Goal: Information Seeking & Learning: Learn about a topic

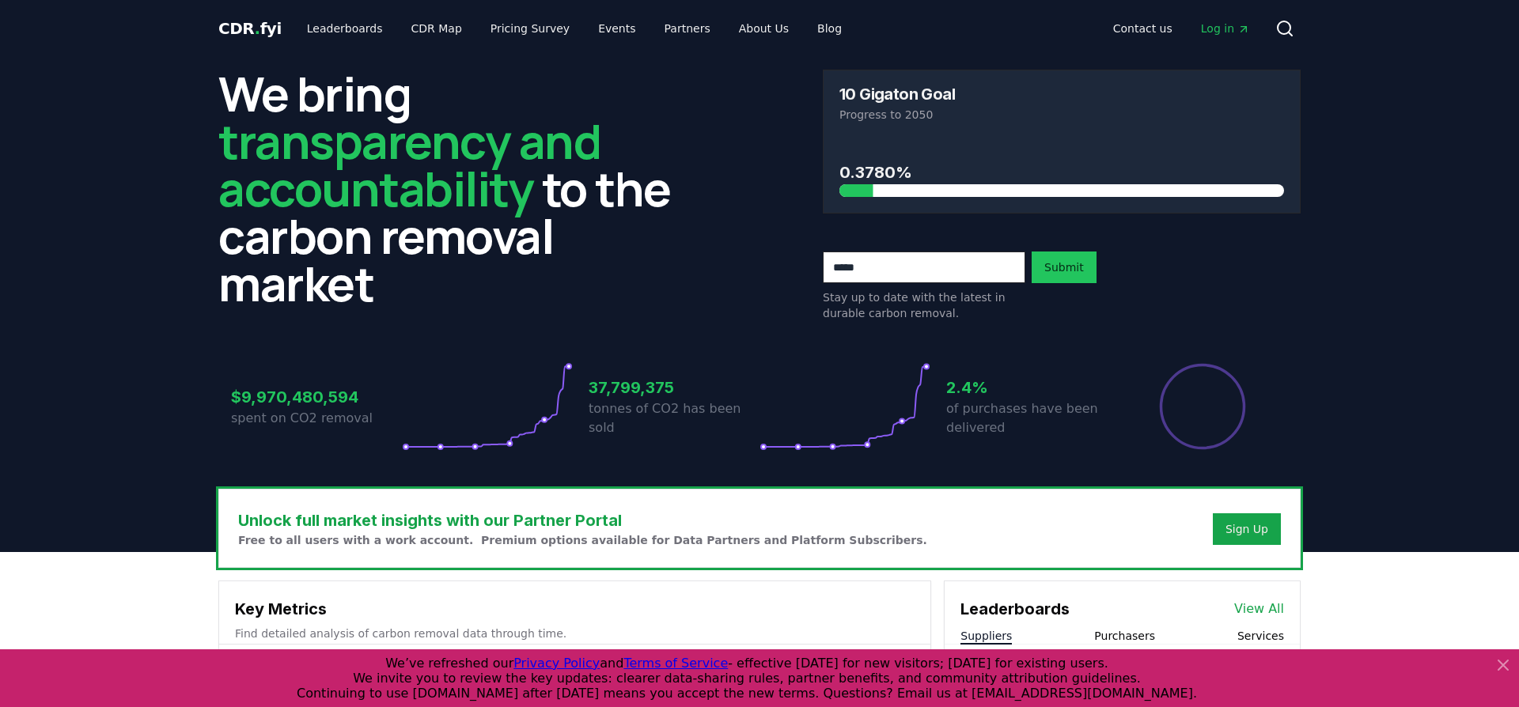
click at [904, 119] on p "Progress to 2050" at bounding box center [1062, 115] width 445 height 16
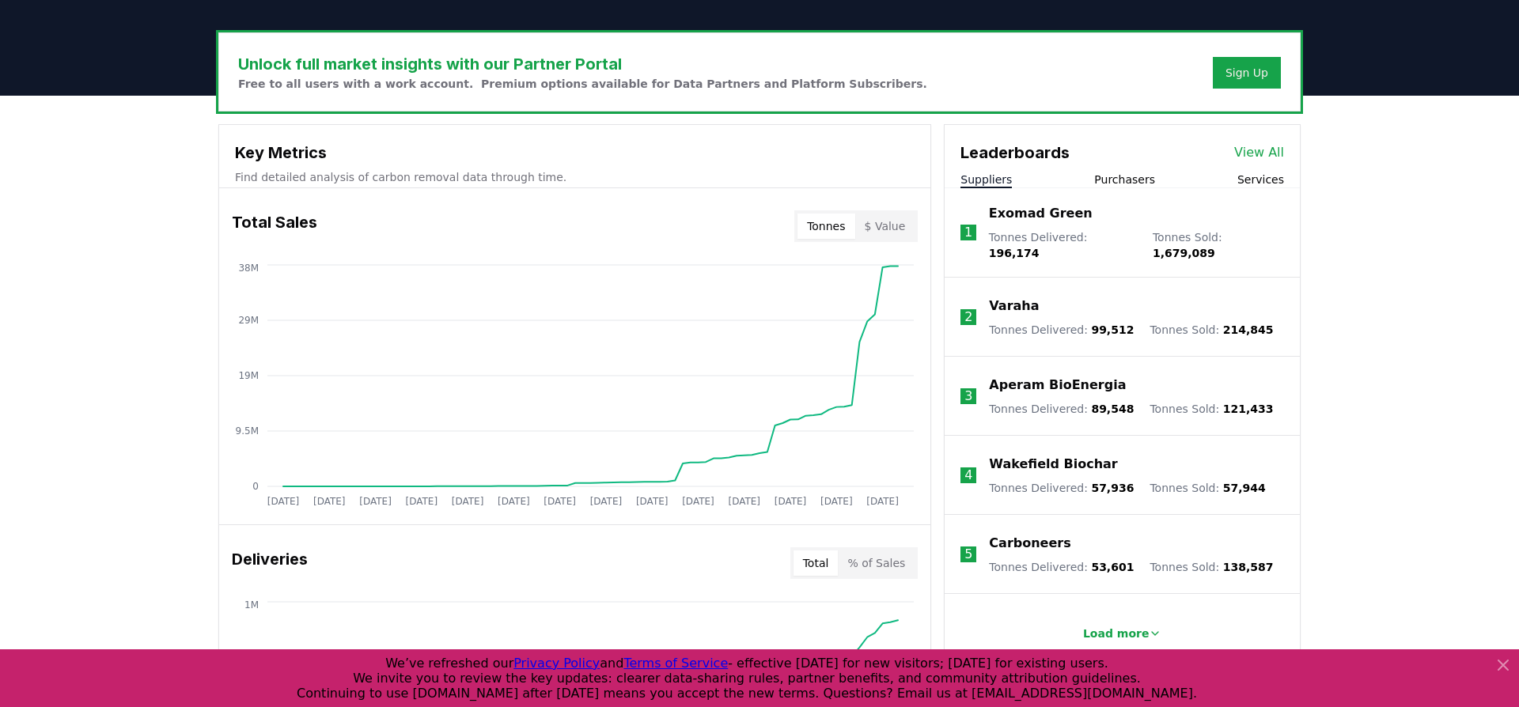
scroll to position [472, 0]
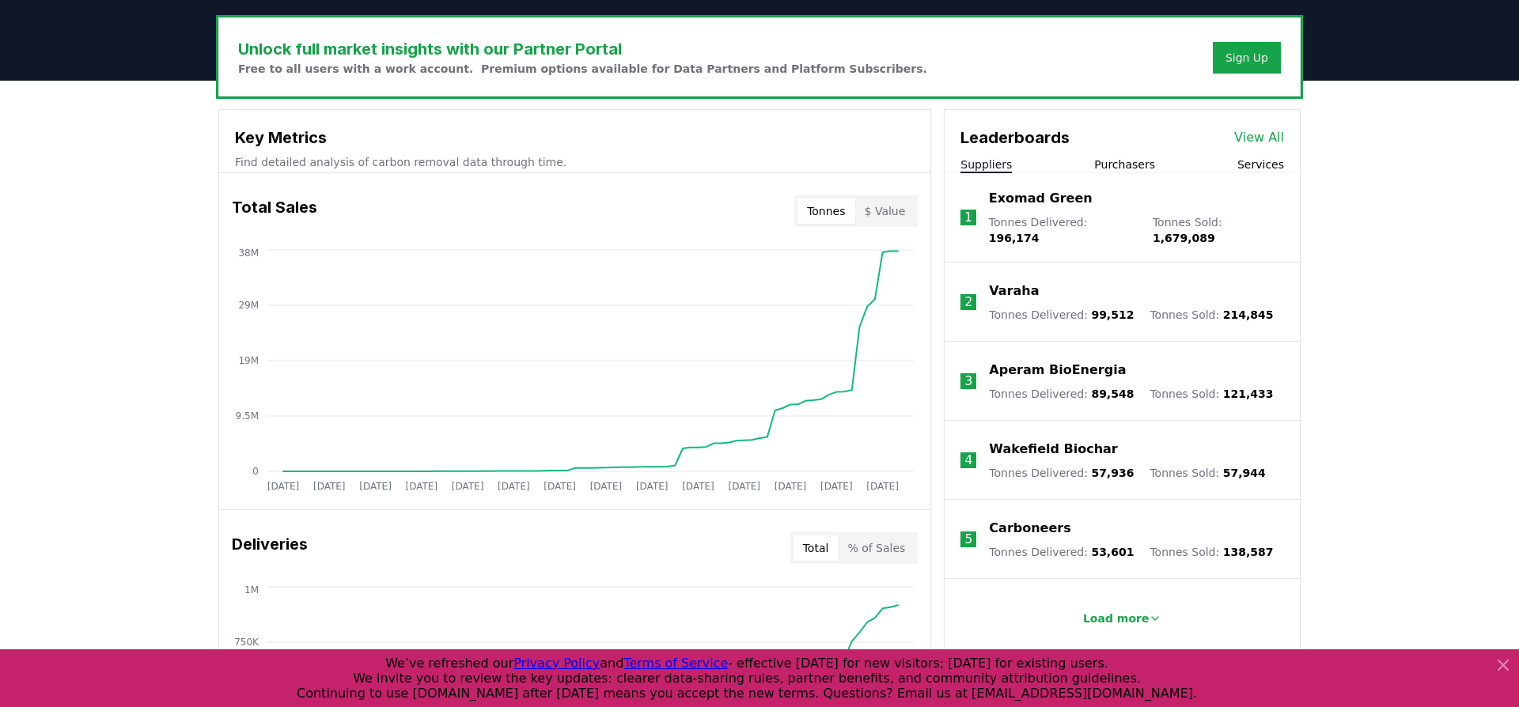
click at [881, 216] on button "$ Value" at bounding box center [885, 211] width 60 height 25
click at [832, 213] on button "Tonnes" at bounding box center [826, 211] width 57 height 25
click at [898, 211] on button "$ Value" at bounding box center [885, 211] width 60 height 25
click at [838, 210] on button "Tonnes" at bounding box center [826, 211] width 57 height 25
click at [893, 210] on button "$ Value" at bounding box center [885, 211] width 60 height 25
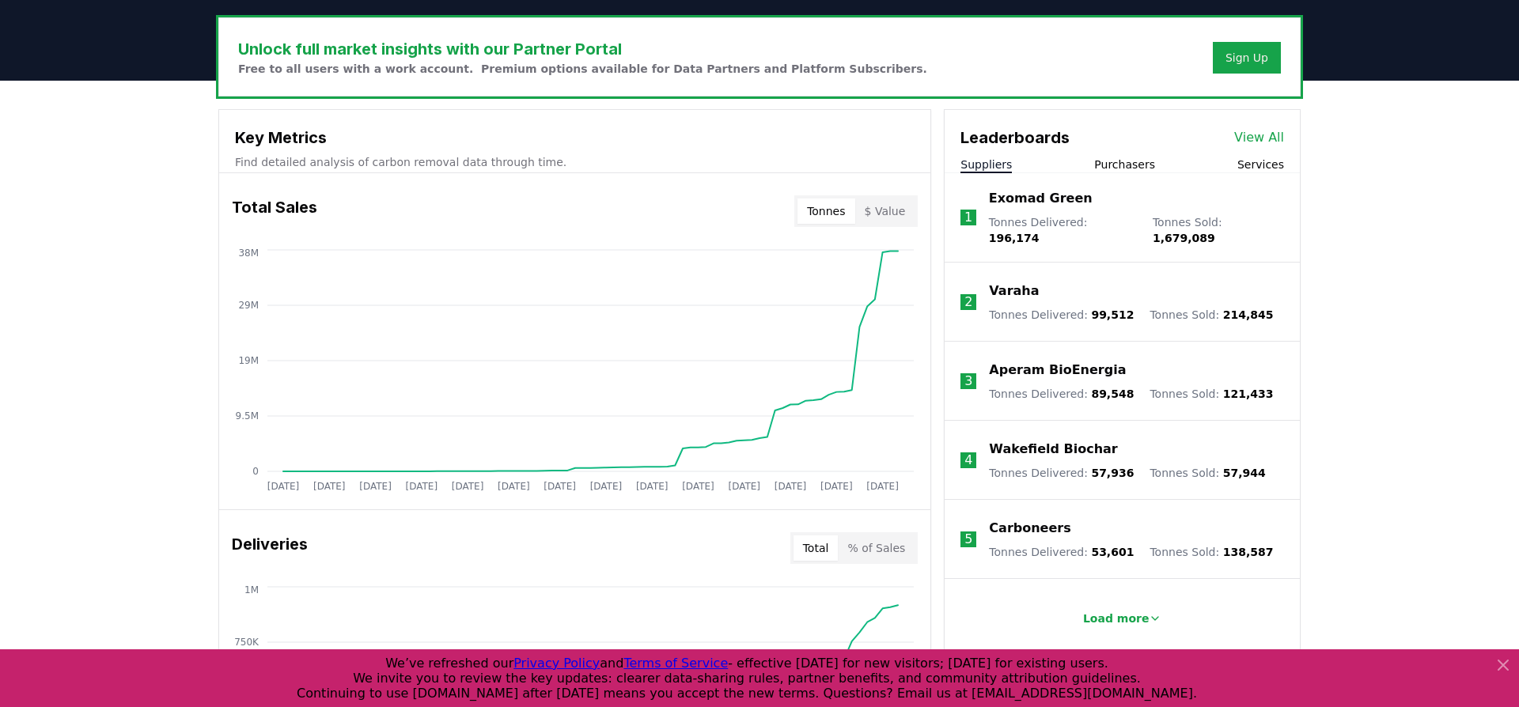
click at [853, 207] on button "Tonnes" at bounding box center [826, 211] width 57 height 25
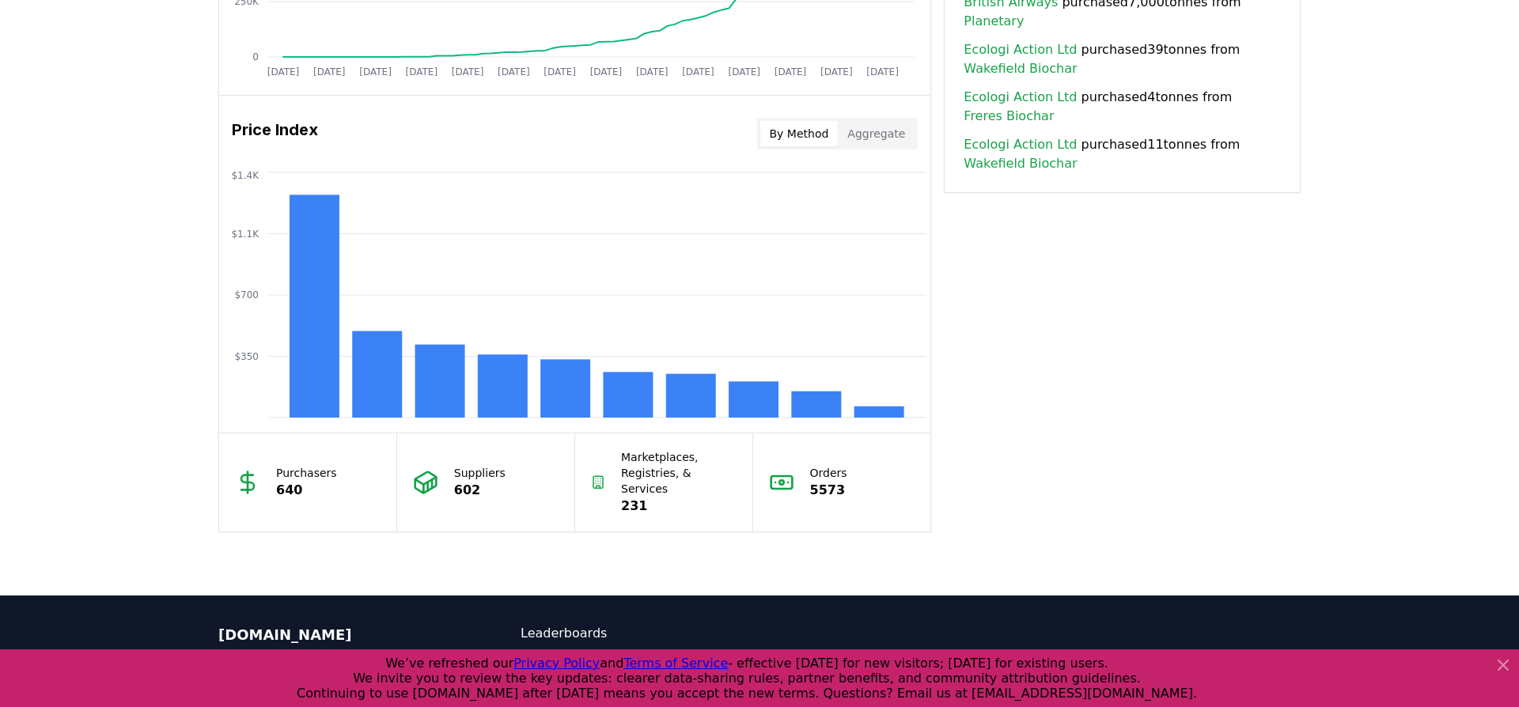
scroll to position [1234, 0]
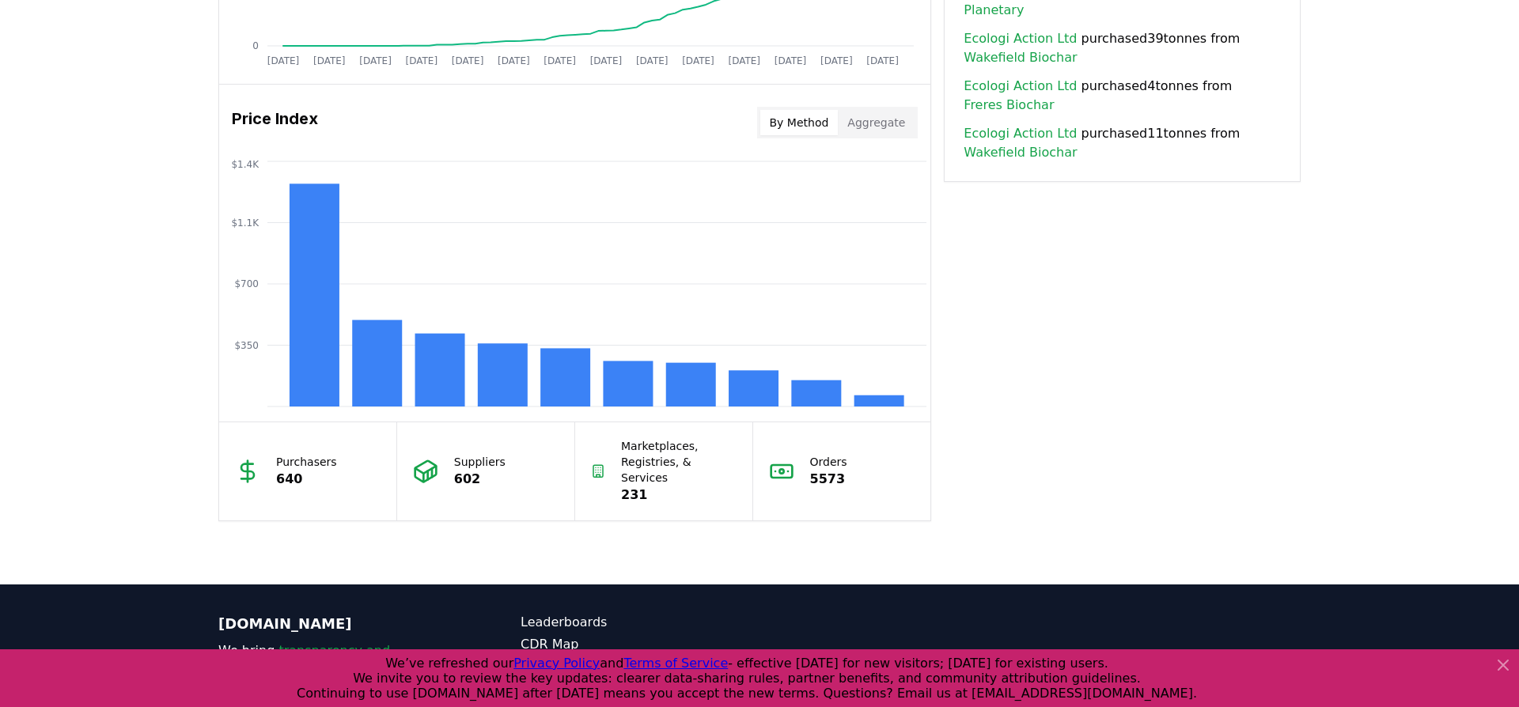
click at [864, 118] on button "Aggregate" at bounding box center [876, 122] width 77 height 25
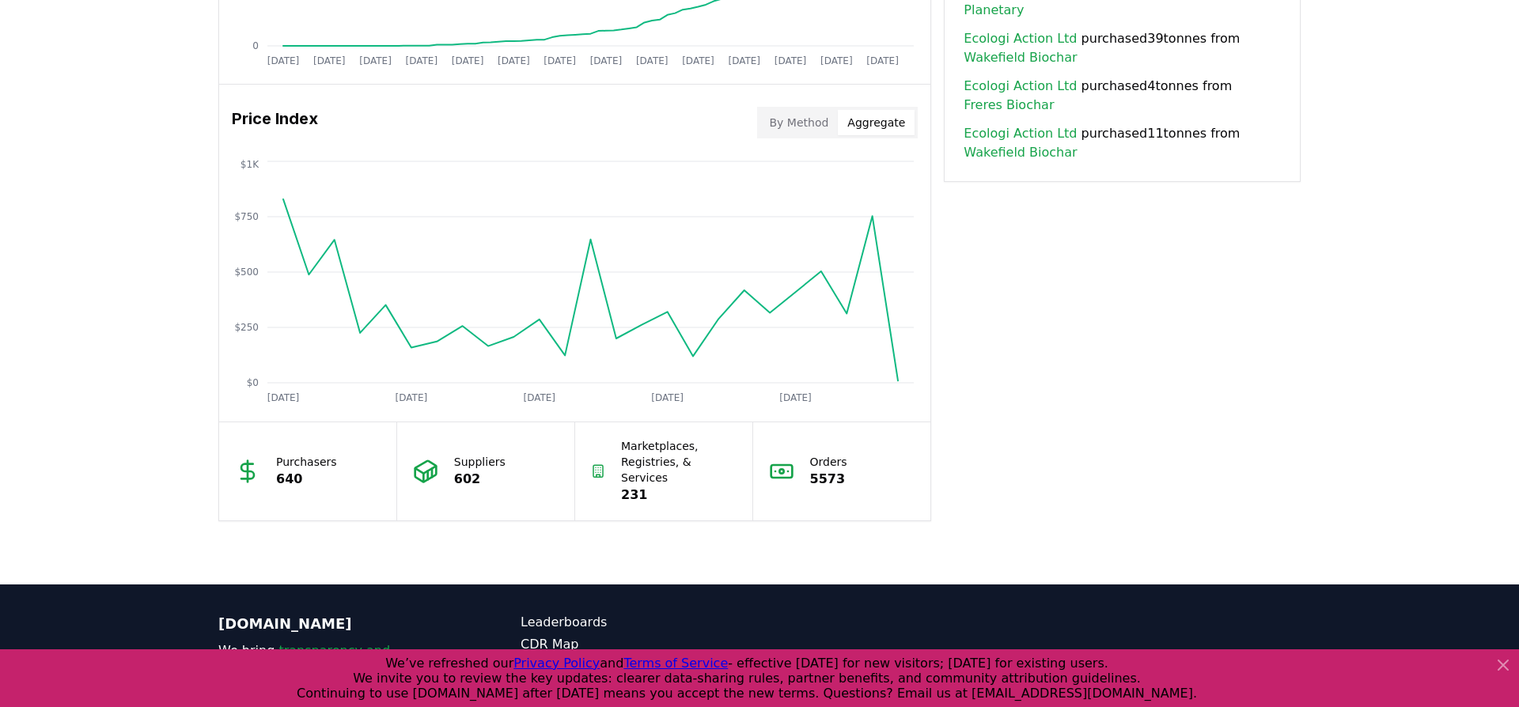
click at [790, 119] on button "By Method" at bounding box center [799, 122] width 78 height 25
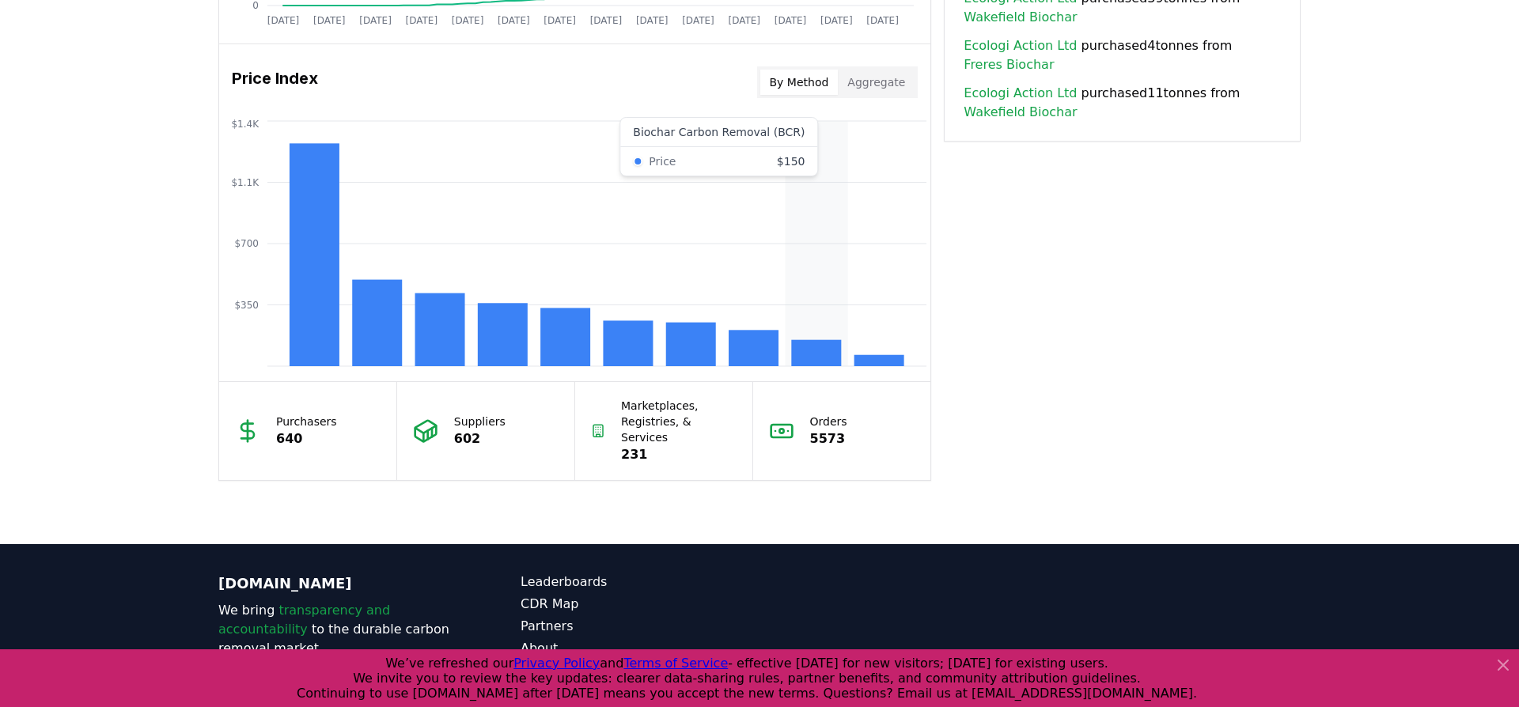
scroll to position [1221, 0]
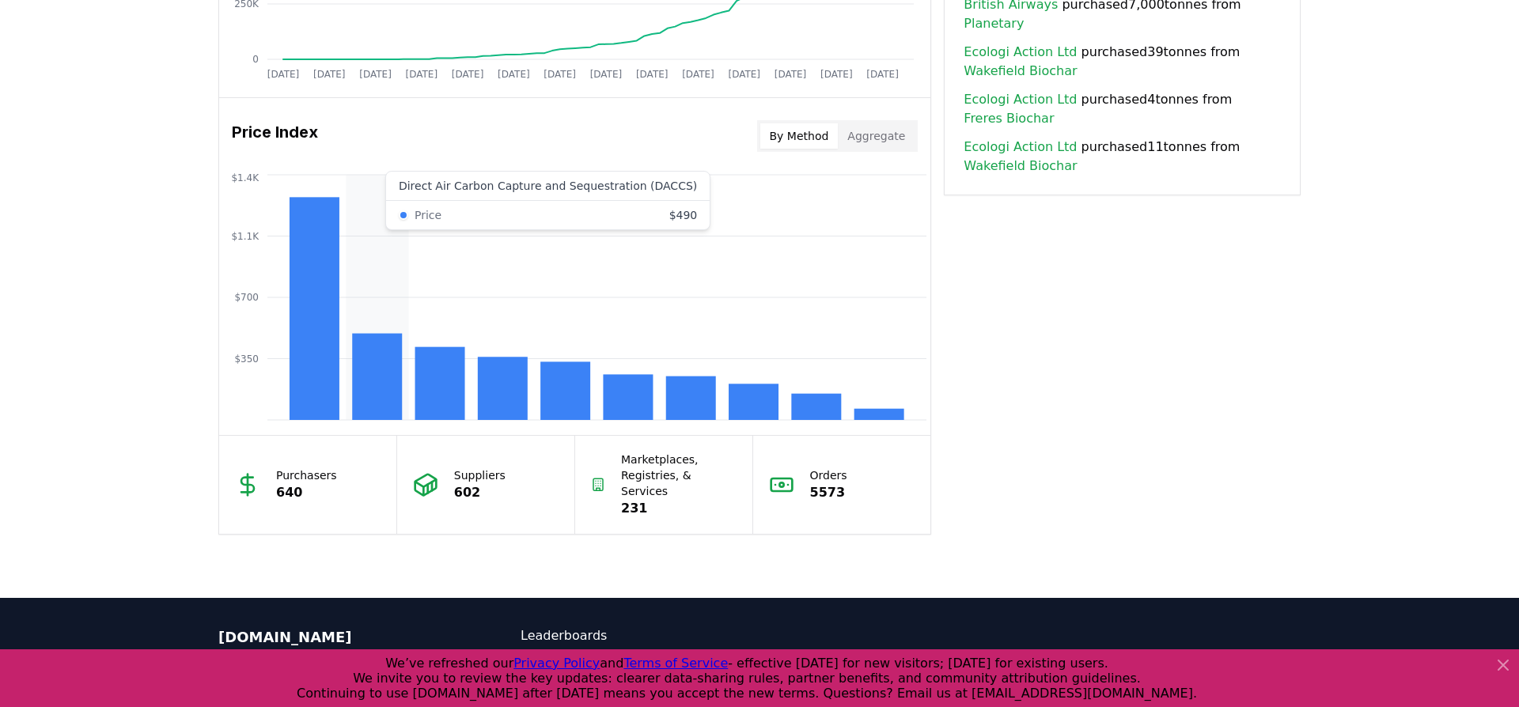
click at [760, 123] on button "By Method" at bounding box center [799, 135] width 78 height 25
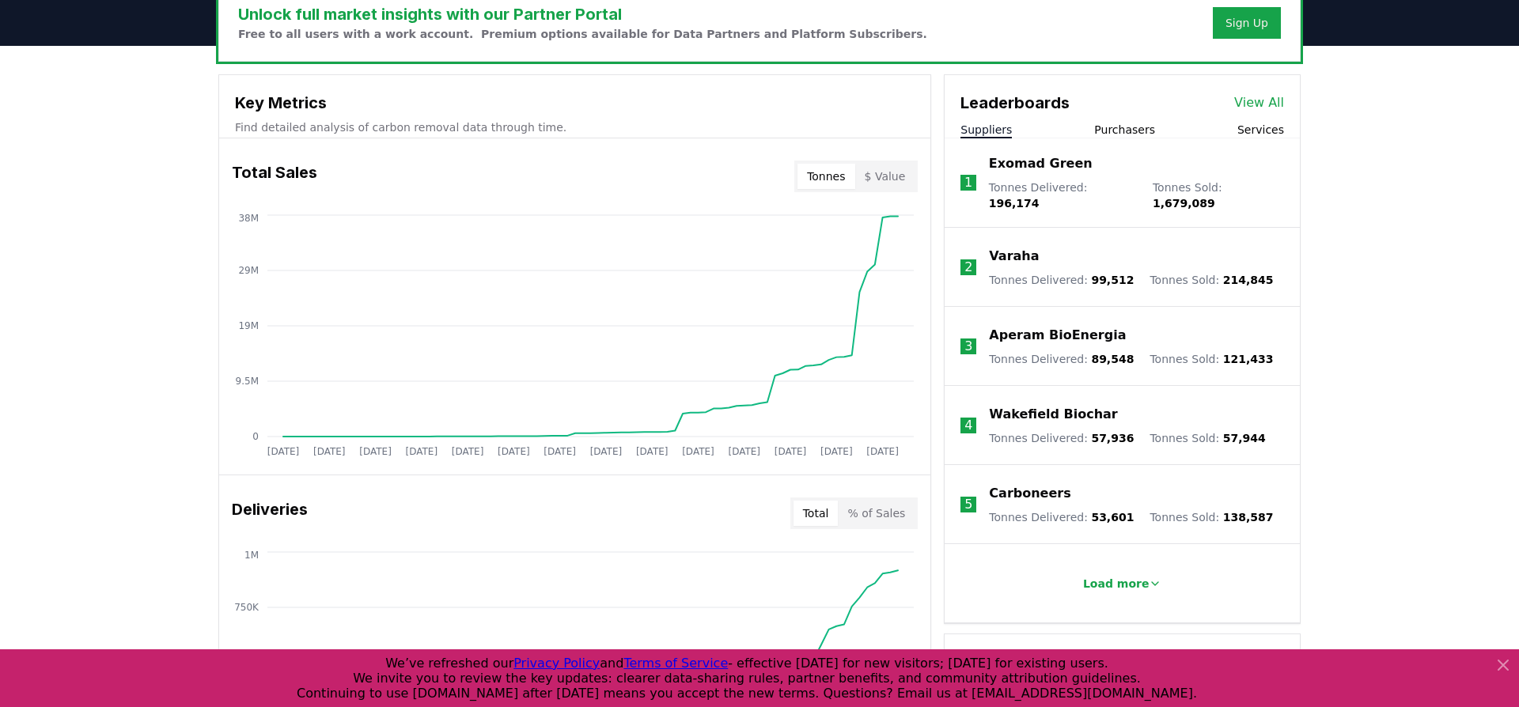
scroll to position [471, 0]
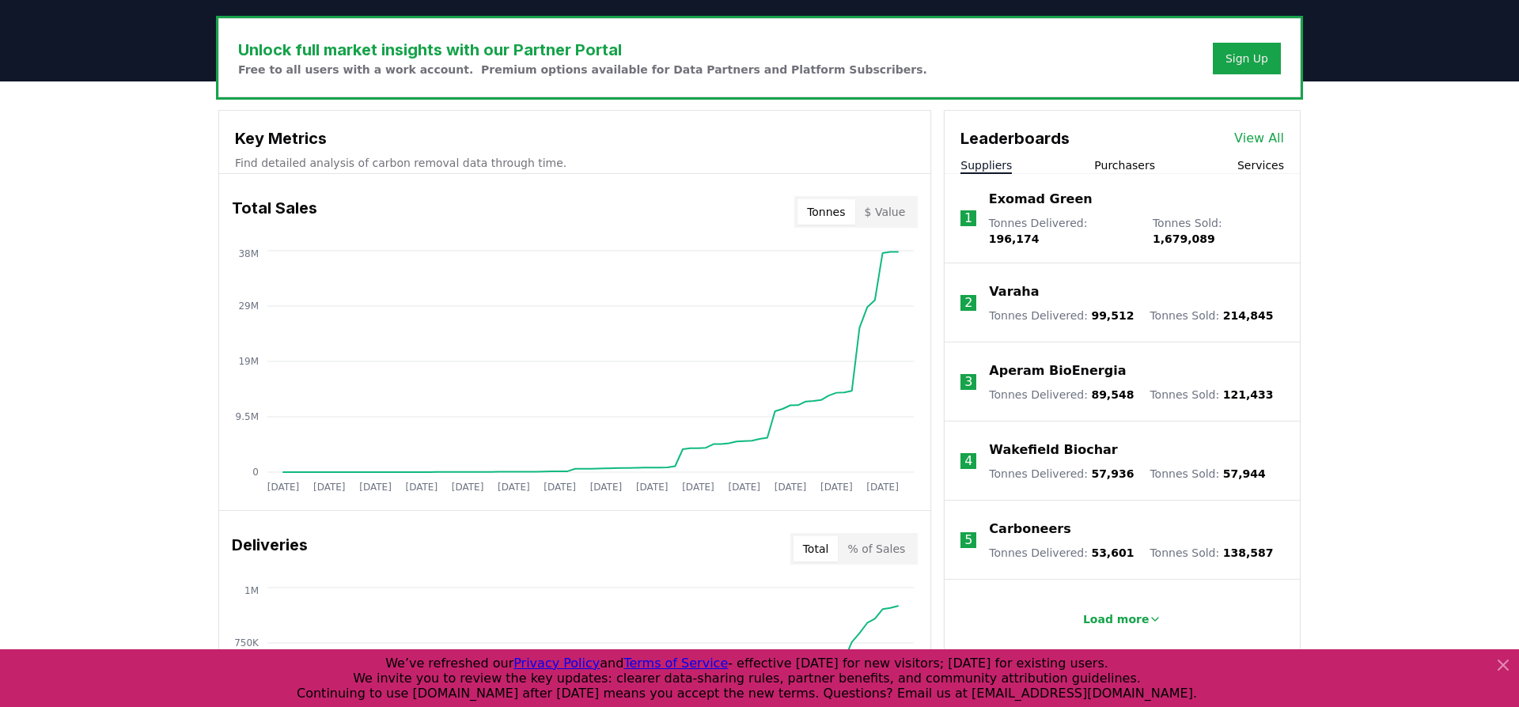
click at [889, 210] on button "$ Value" at bounding box center [885, 211] width 60 height 25
click at [840, 214] on button "Tonnes" at bounding box center [826, 211] width 57 height 25
click at [886, 210] on button "$ Value" at bounding box center [885, 211] width 60 height 25
click at [844, 222] on button "Tonnes" at bounding box center [826, 211] width 57 height 25
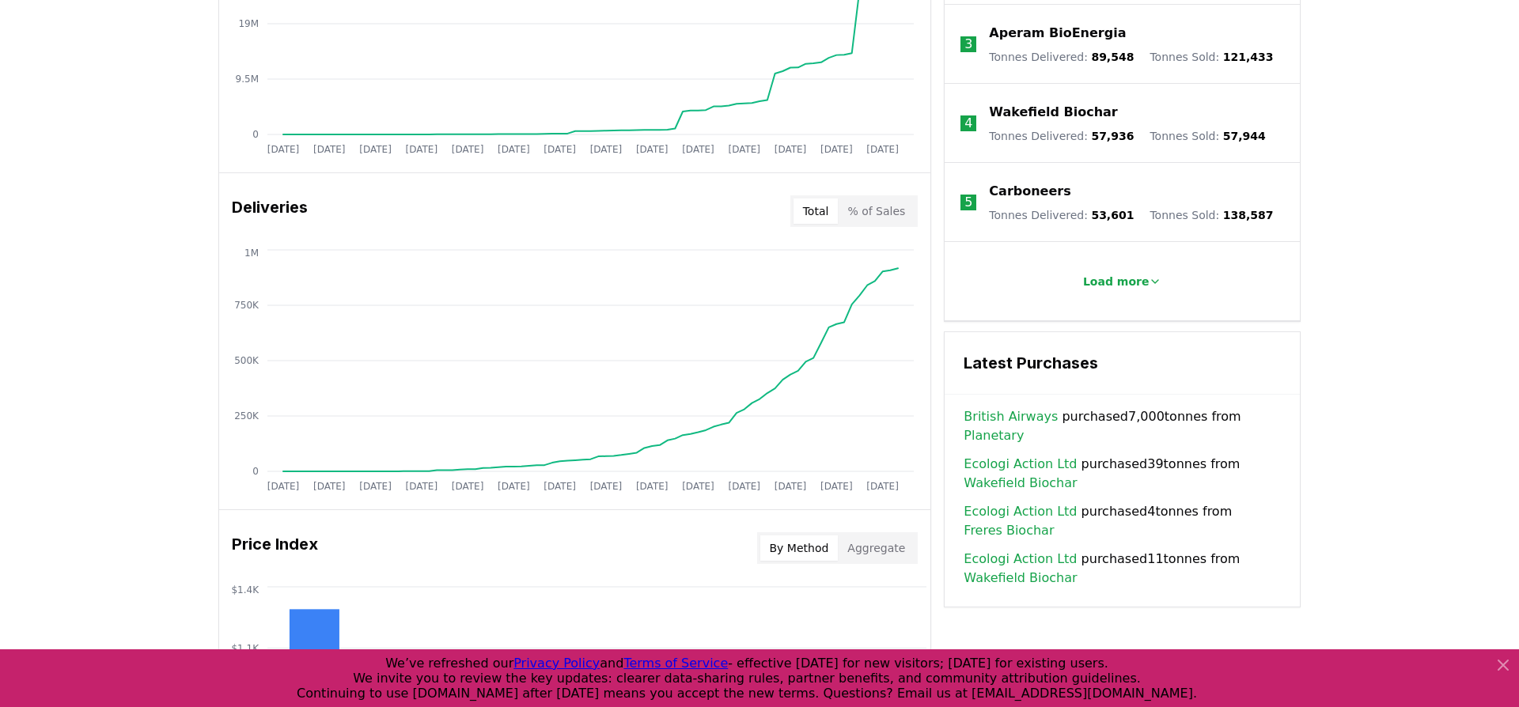
scroll to position [827, 0]
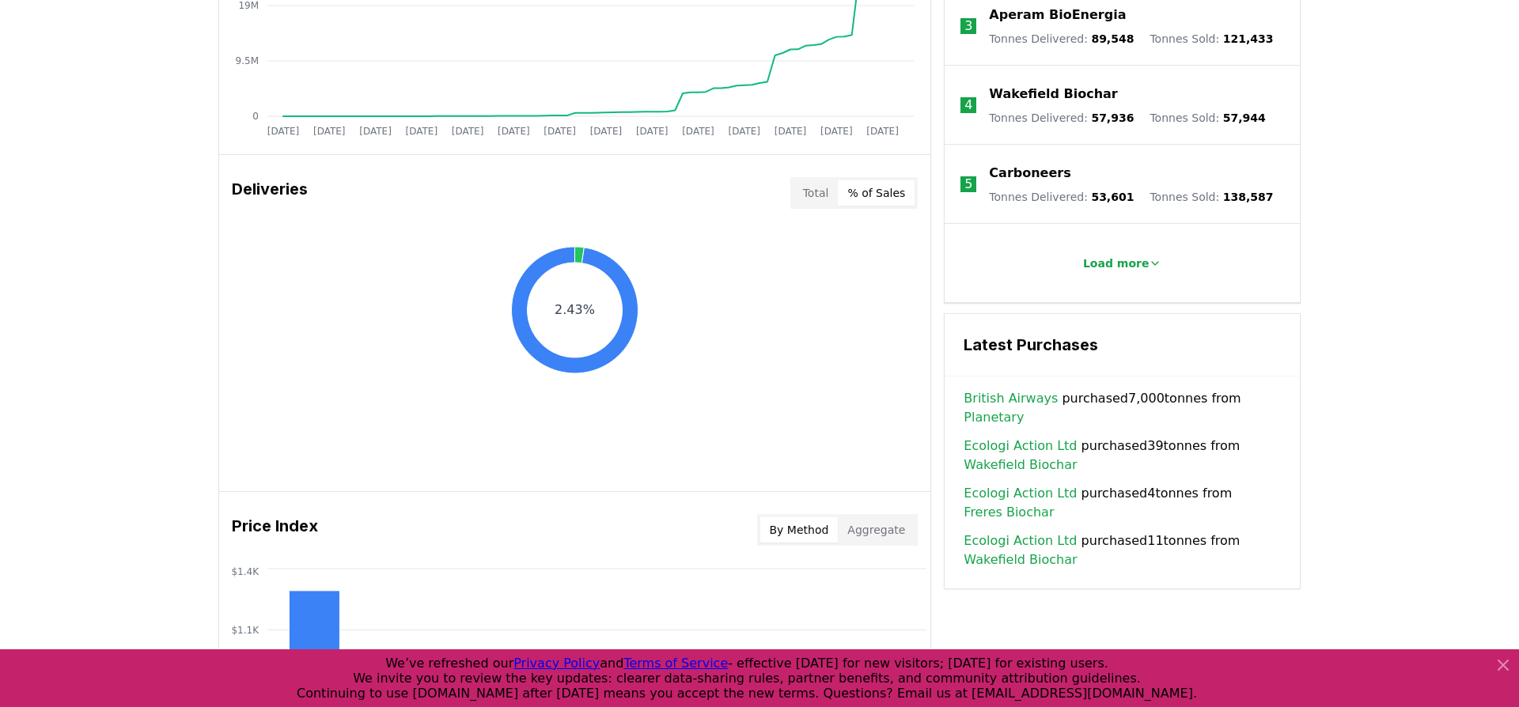
click at [865, 199] on button "% of Sales" at bounding box center [876, 192] width 77 height 25
click at [813, 197] on button "Total" at bounding box center [816, 192] width 45 height 25
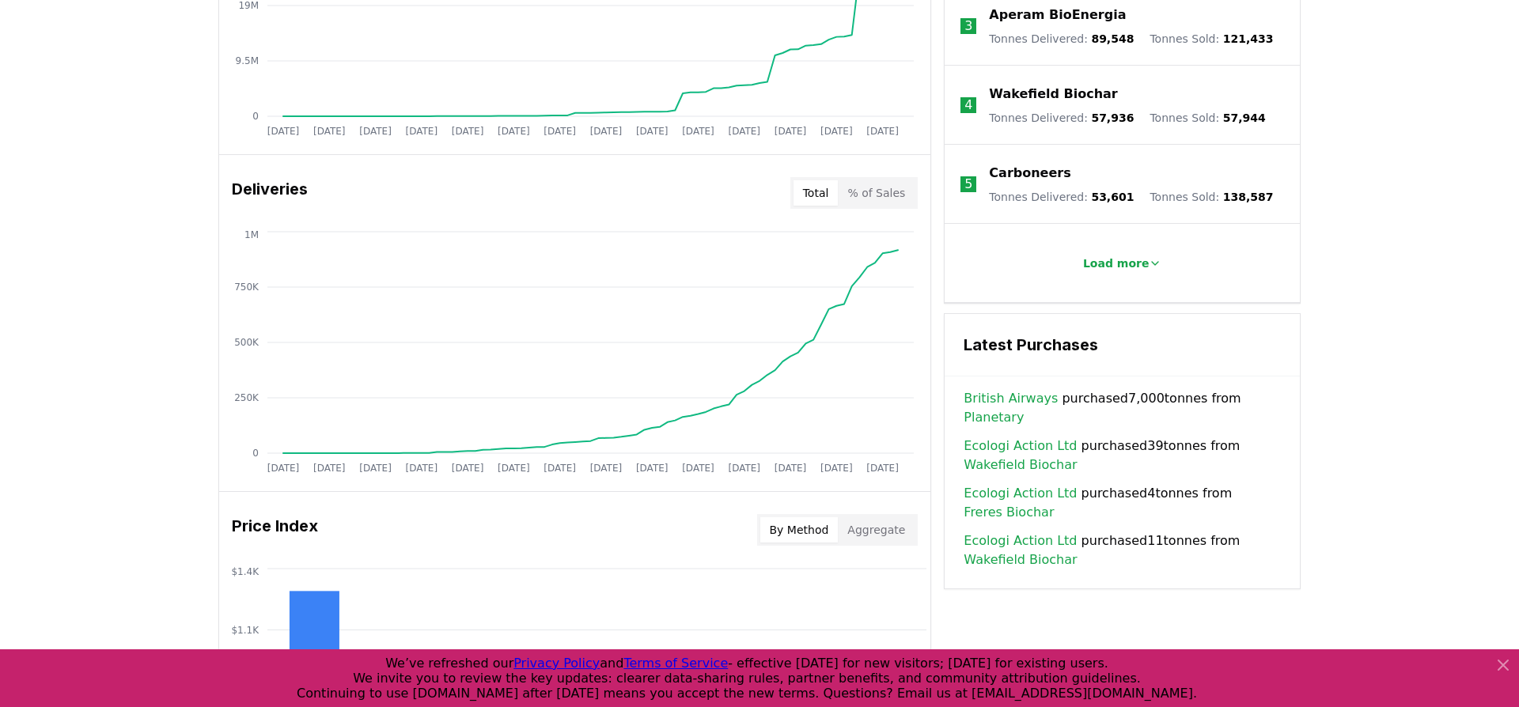
drag, startPoint x: 256, startPoint y: 173, endPoint x: 243, endPoint y: 210, distance: 40.0
click at [256, 173] on div "Deliveries Total % of Sales" at bounding box center [574, 193] width 711 height 57
click at [248, 194] on h3 "Deliveries" at bounding box center [270, 193] width 76 height 32
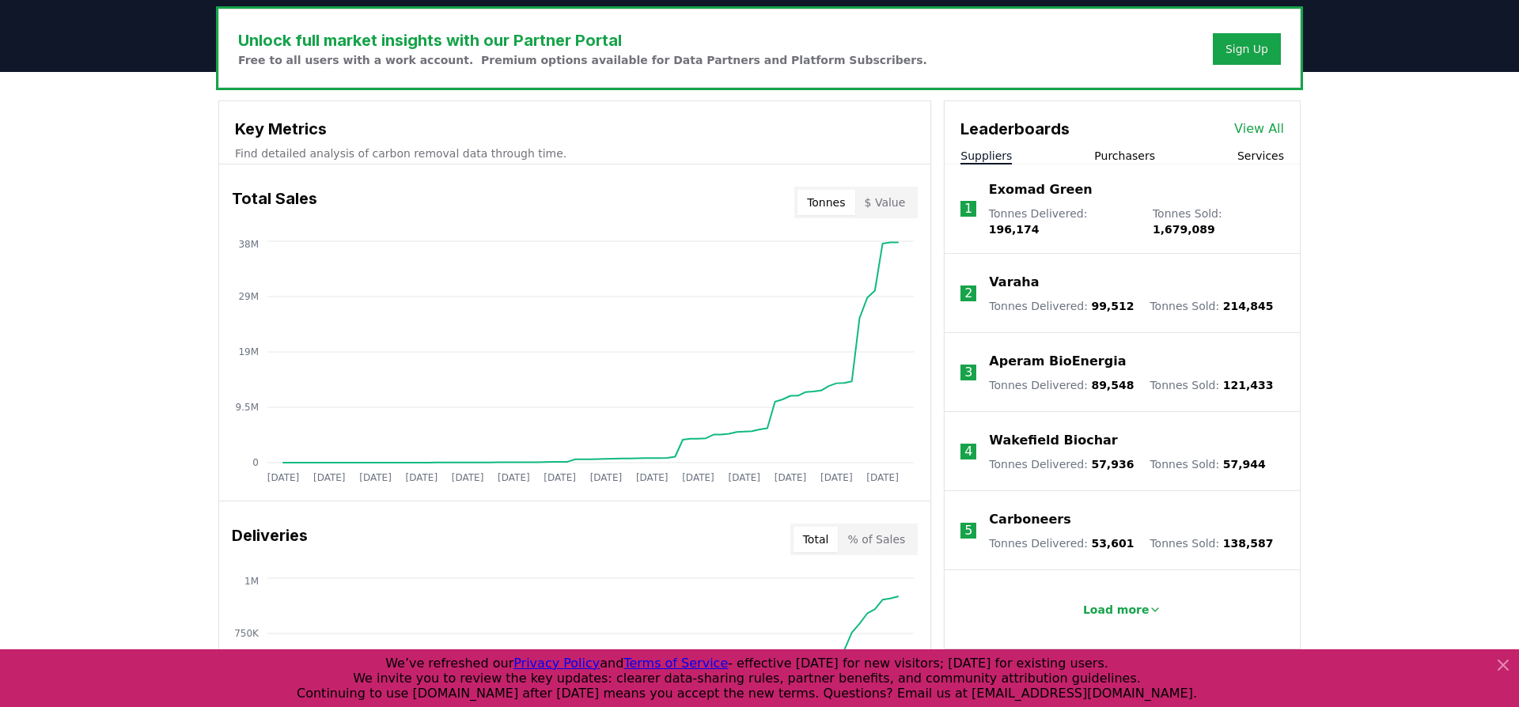
scroll to position [0, 0]
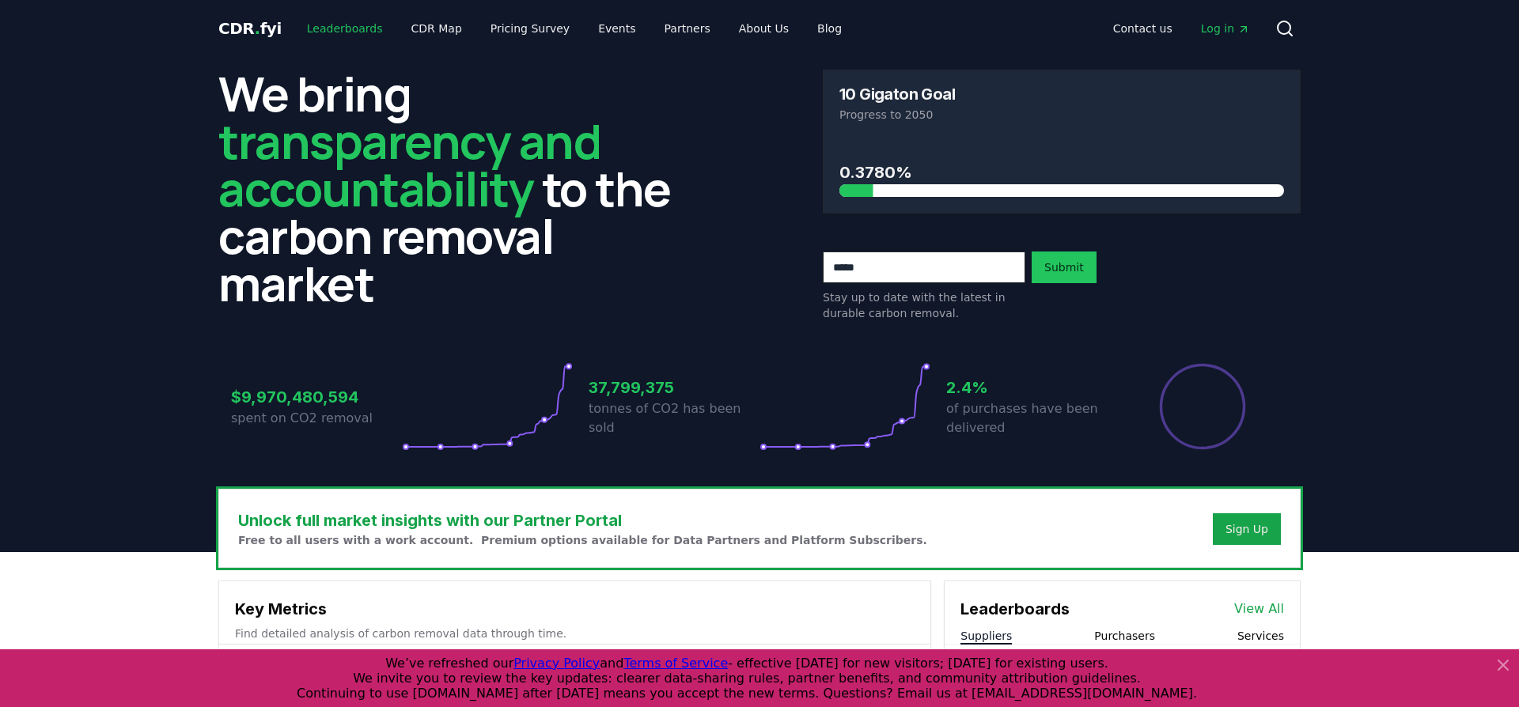
click at [337, 31] on link "Leaderboards" at bounding box center [344, 28] width 101 height 28
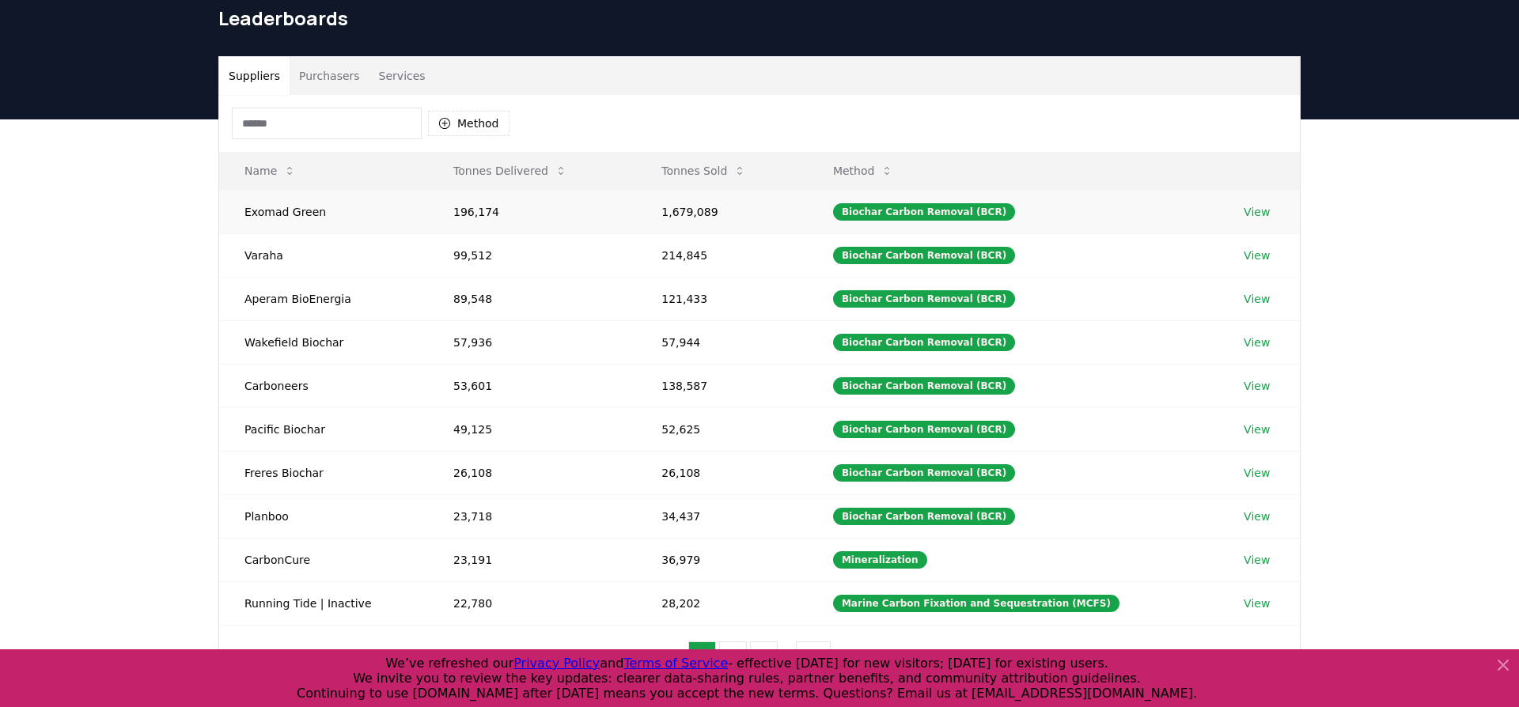
scroll to position [62, 0]
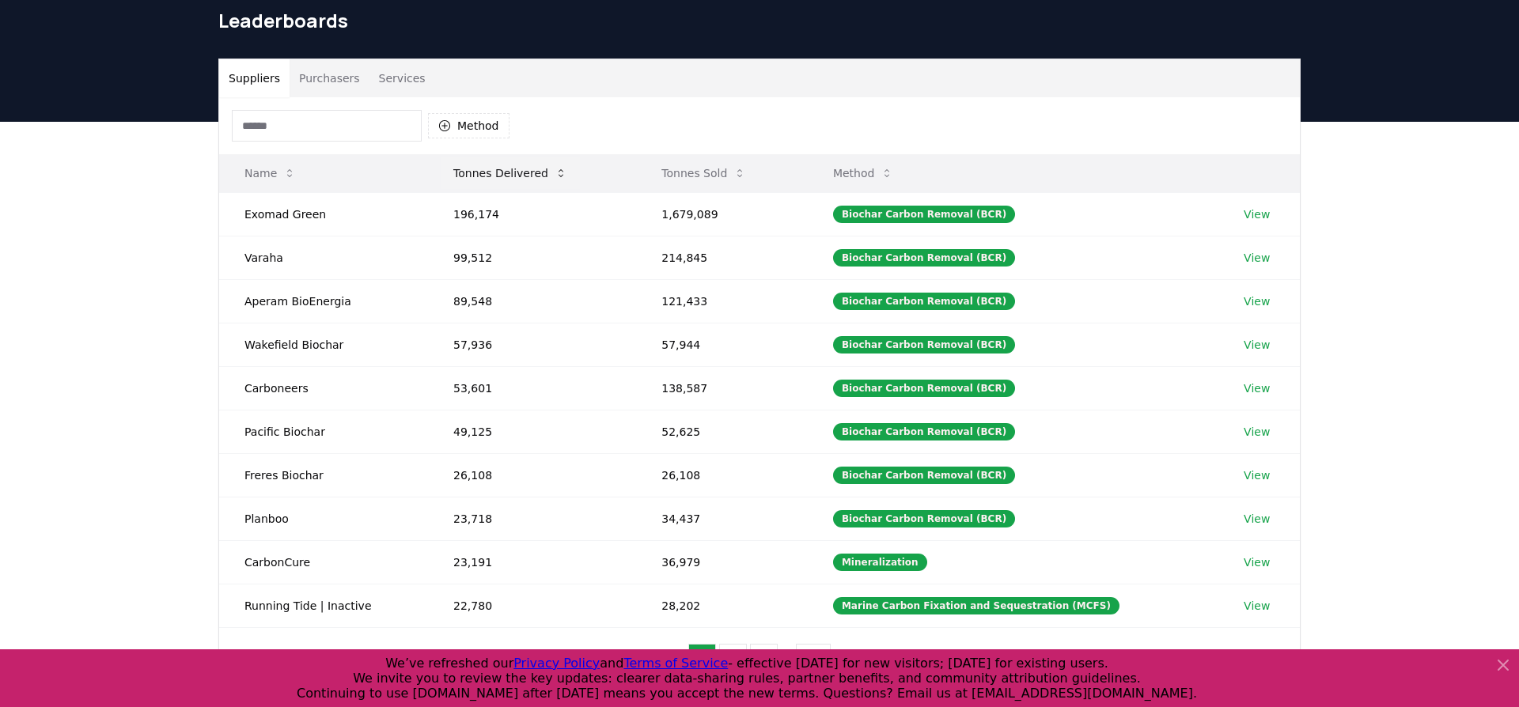
click at [555, 179] on icon at bounding box center [561, 173] width 13 height 13
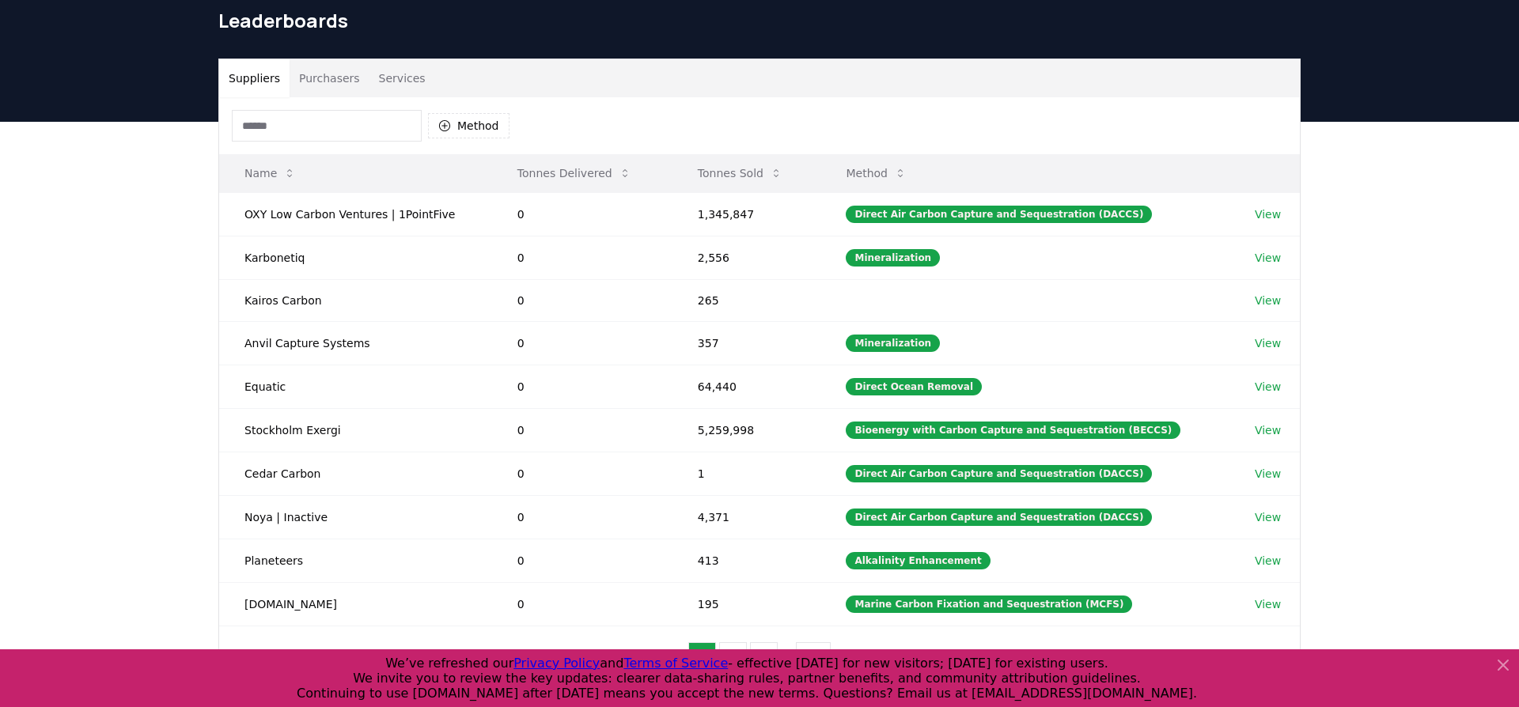
click at [619, 169] on icon at bounding box center [625, 173] width 13 height 13
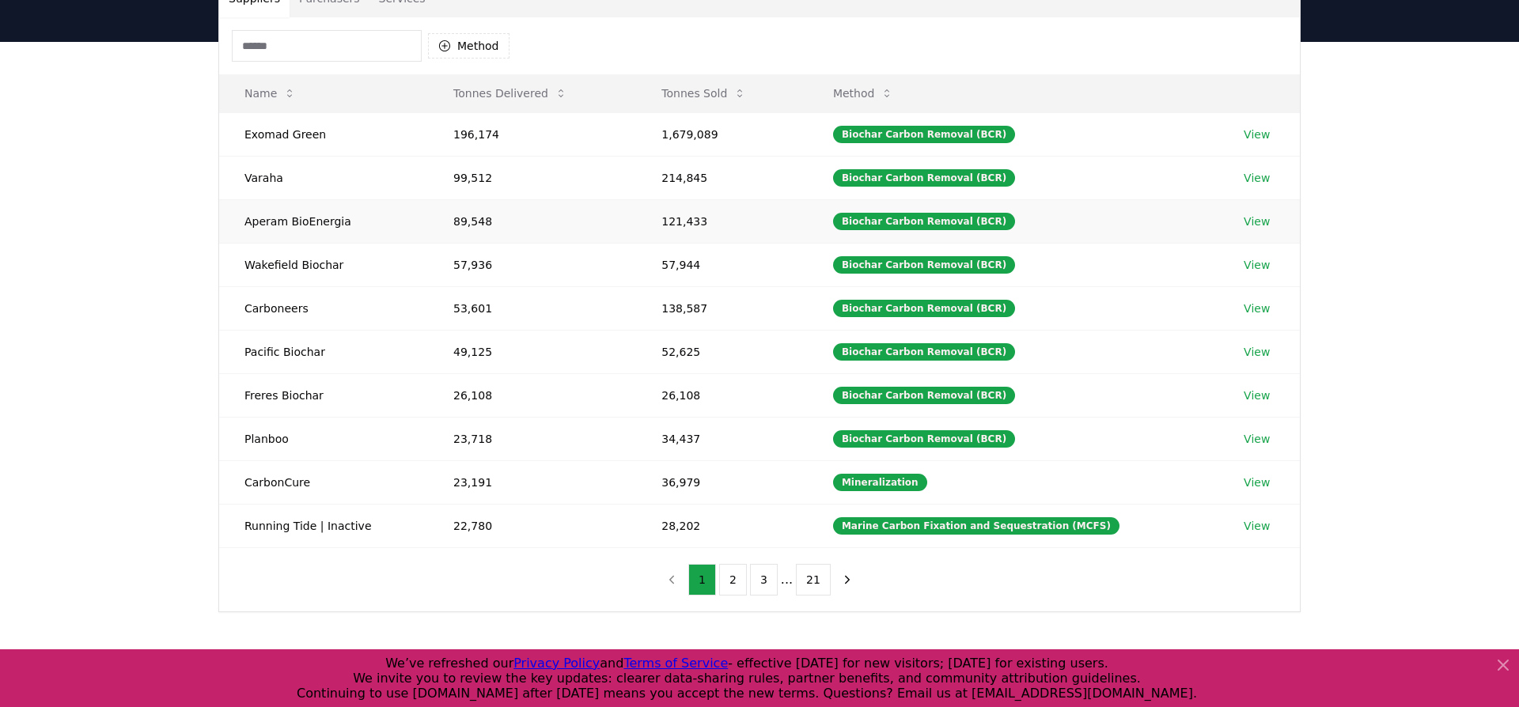
scroll to position [145, 0]
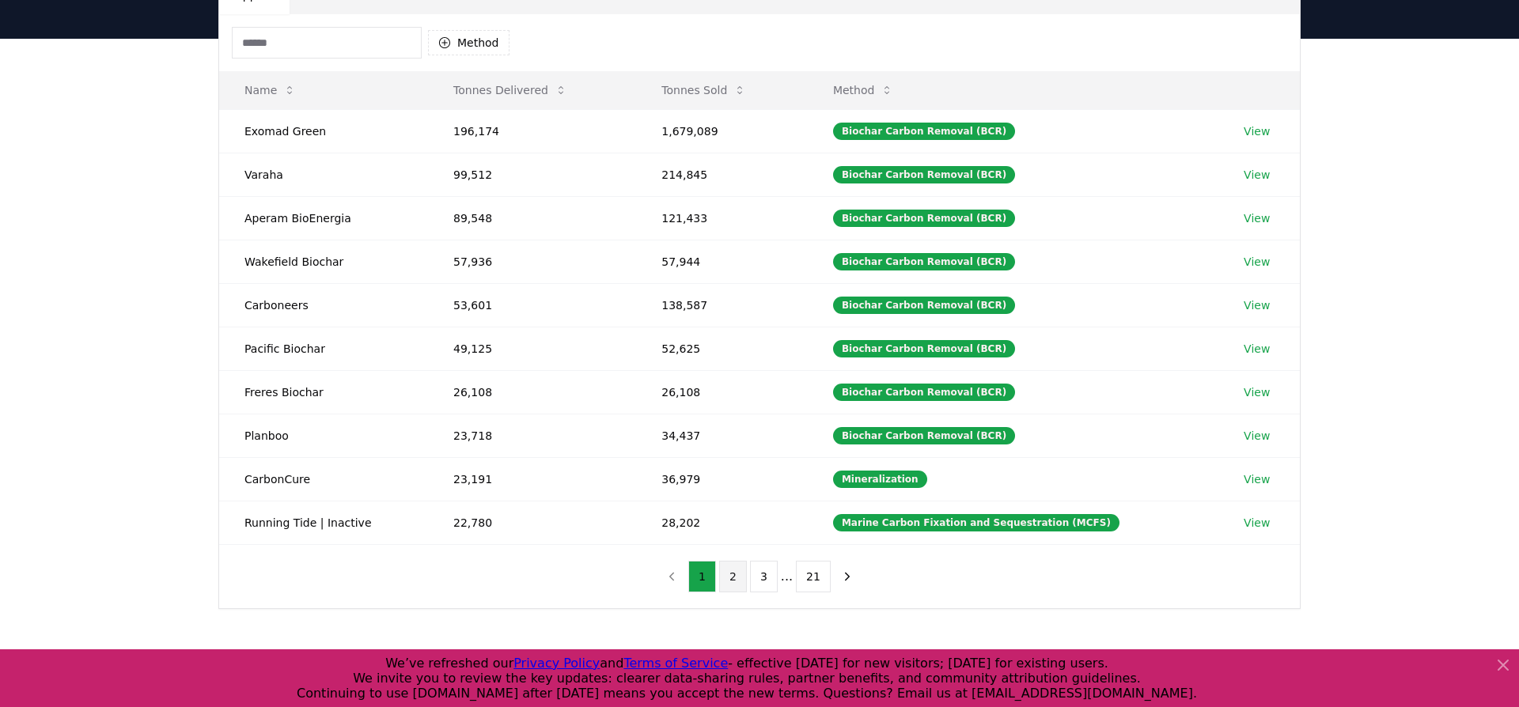
click at [734, 574] on button "2" at bounding box center [733, 577] width 28 height 32
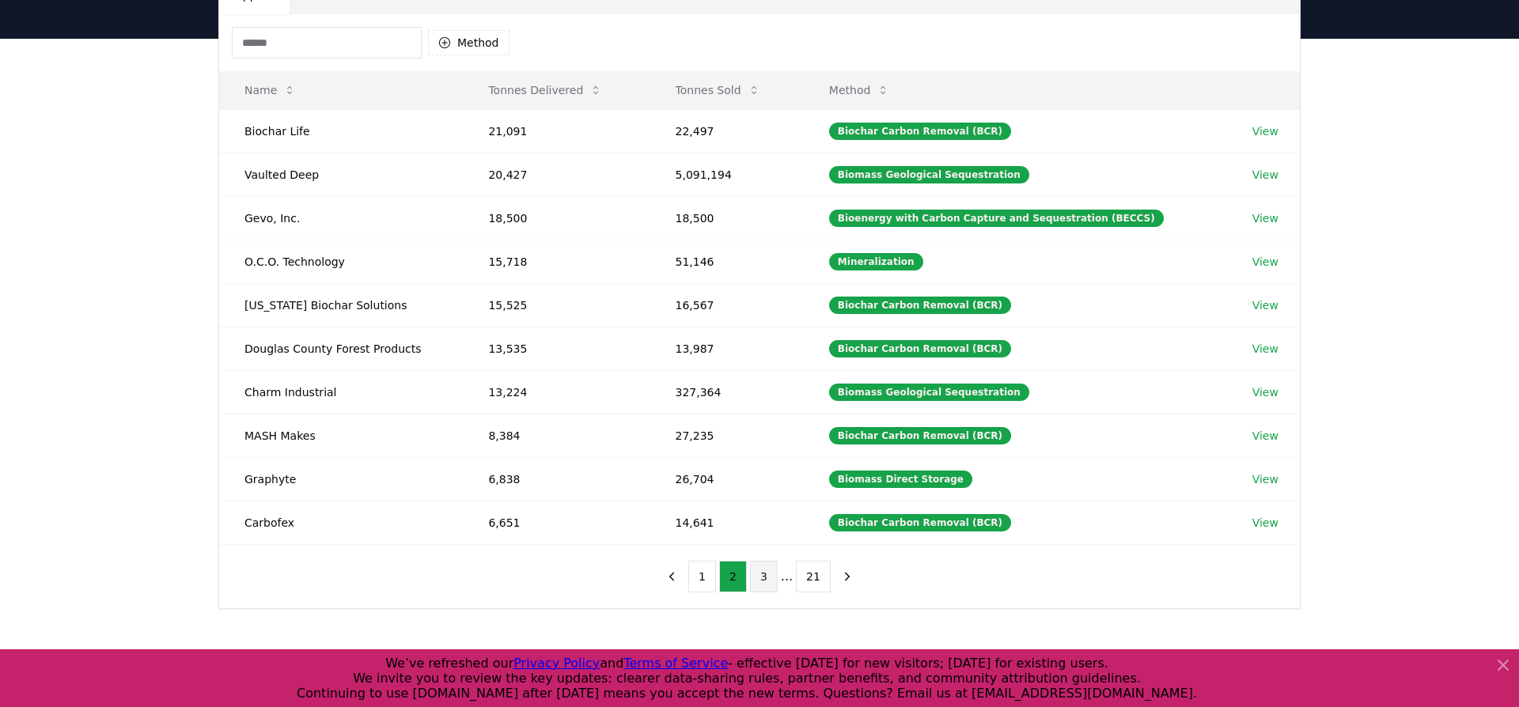
click at [769, 567] on button "3" at bounding box center [764, 577] width 28 height 32
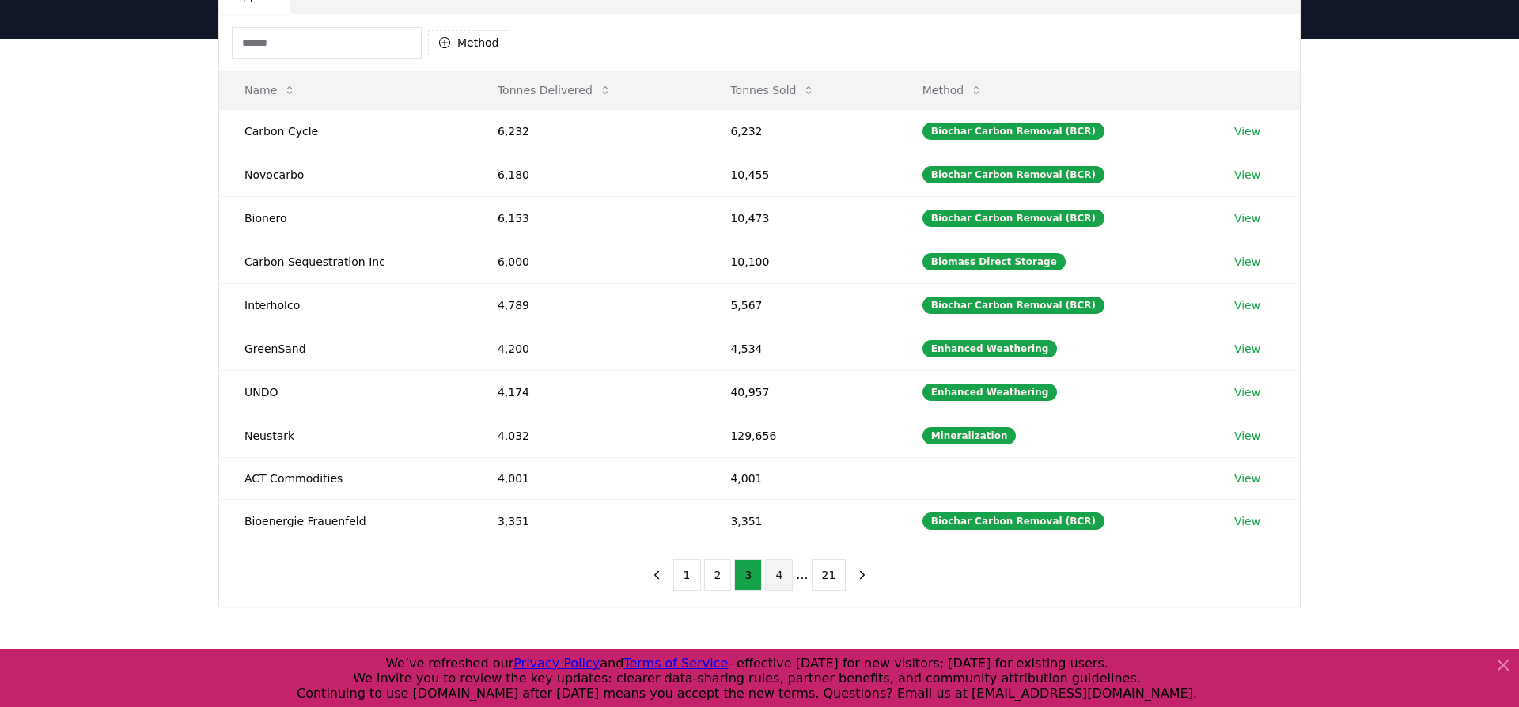
click at [779, 578] on button "4" at bounding box center [779, 575] width 28 height 32
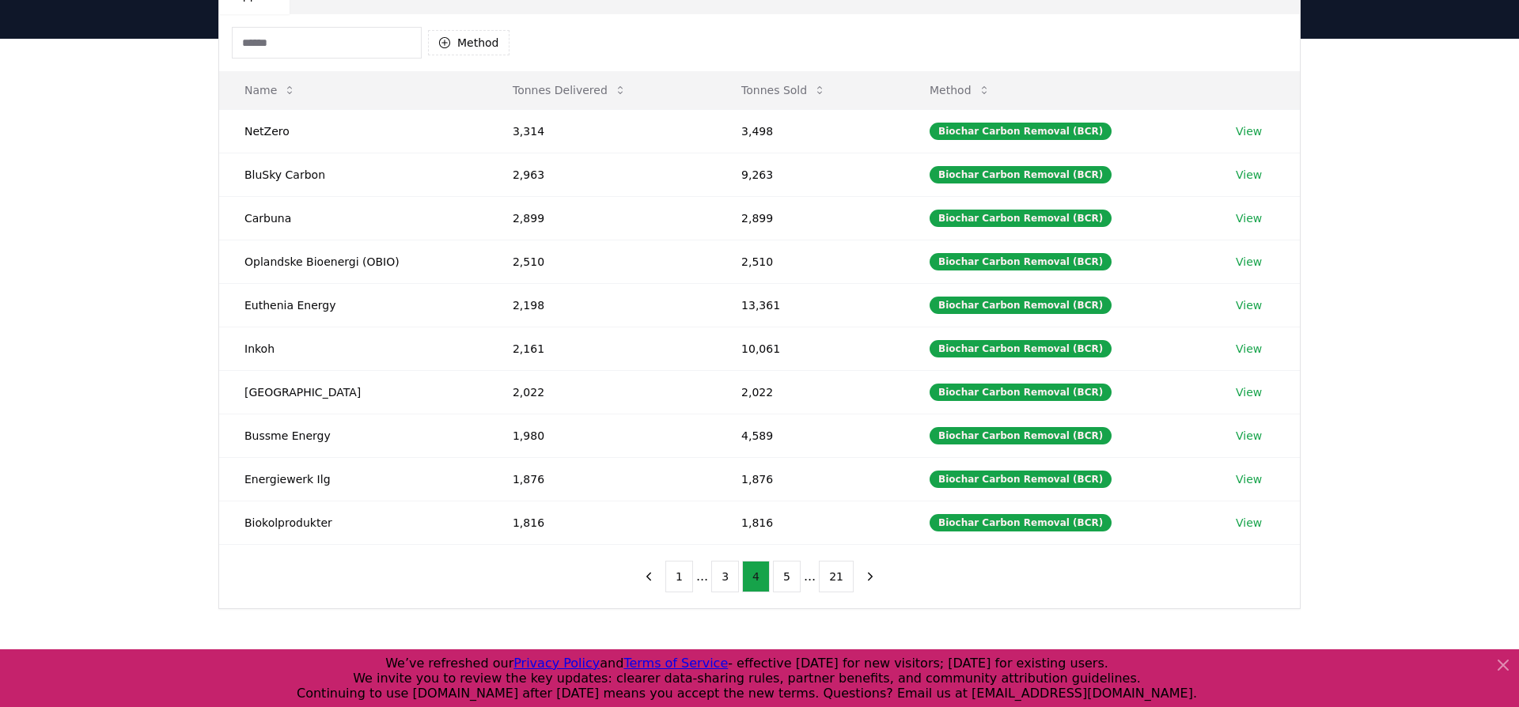
click at [779, 578] on button "5" at bounding box center [787, 577] width 28 height 32
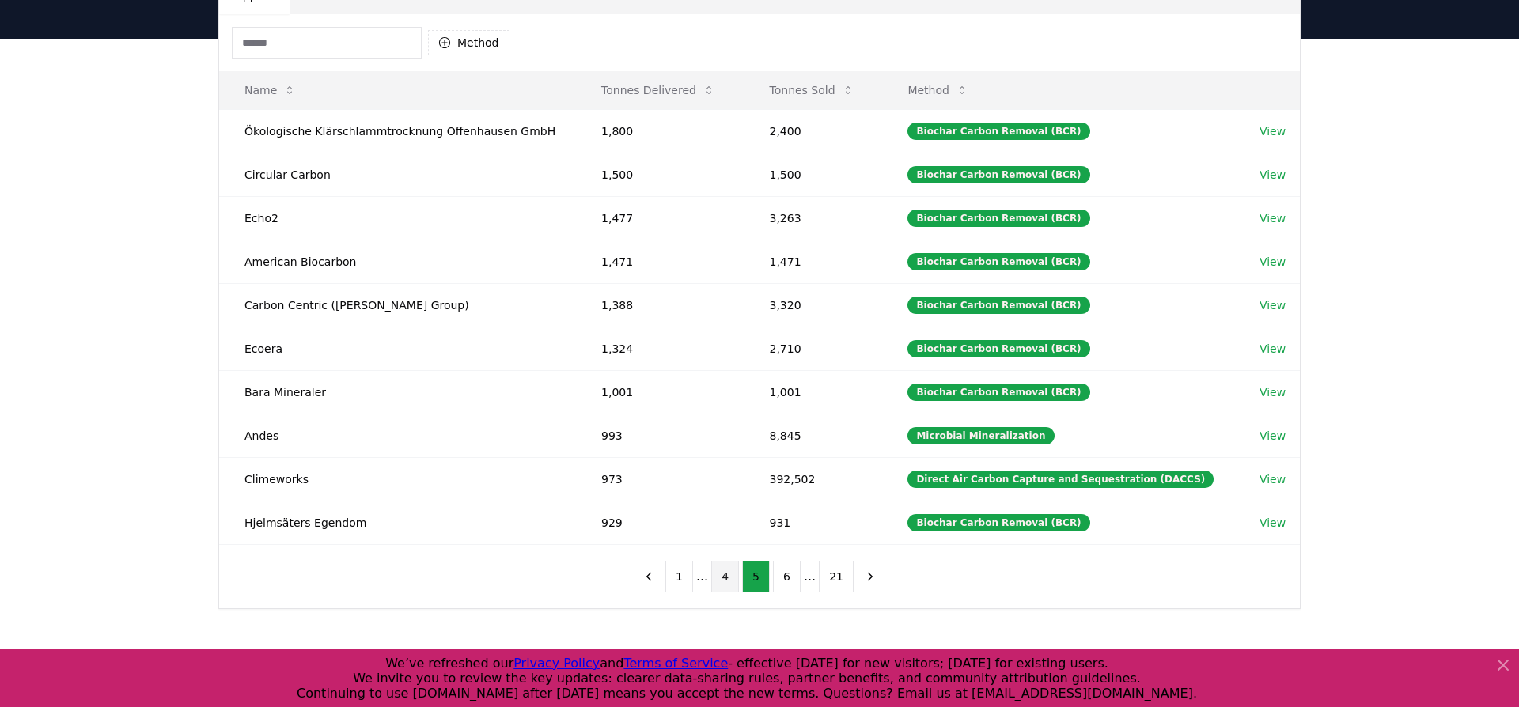
click at [779, 578] on button "6" at bounding box center [787, 577] width 28 height 32
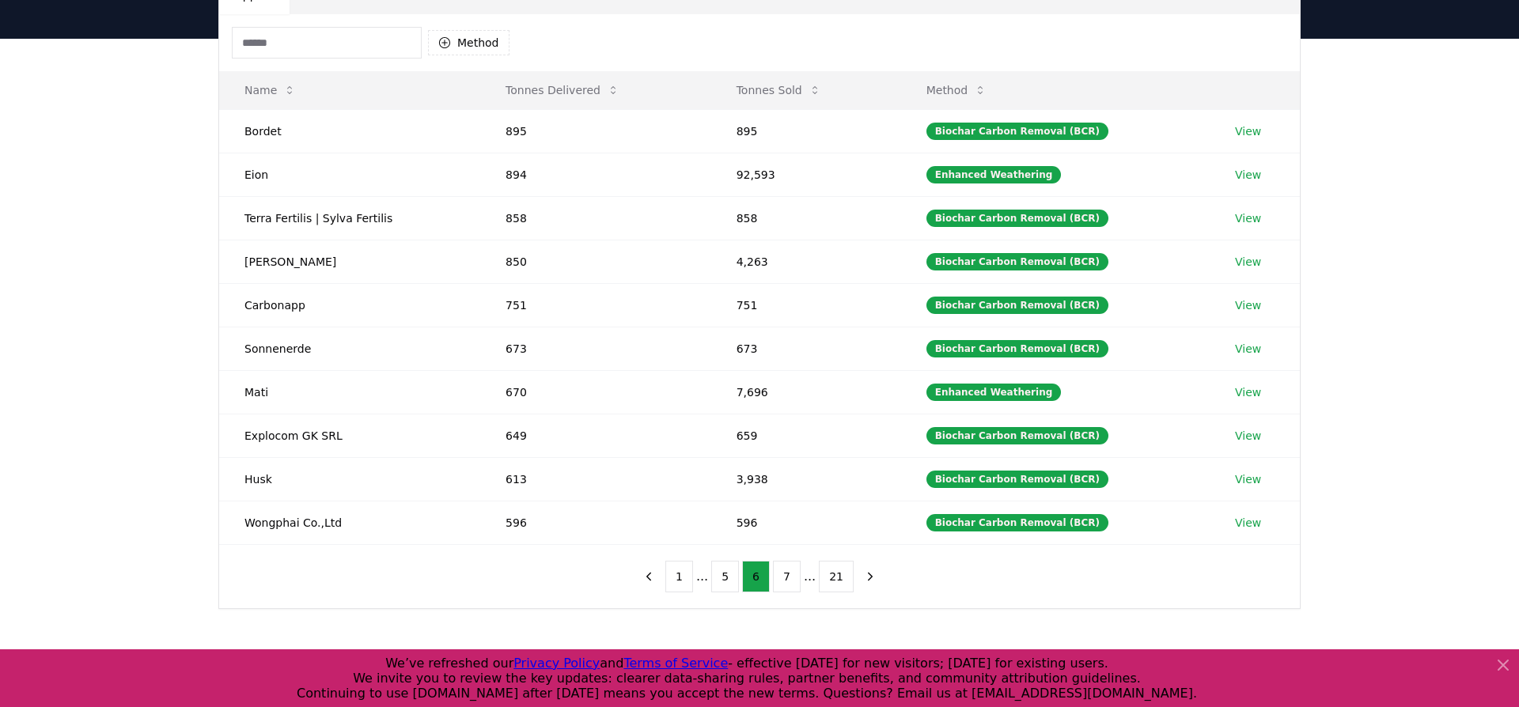
click at [779, 578] on button "7" at bounding box center [787, 577] width 28 height 32
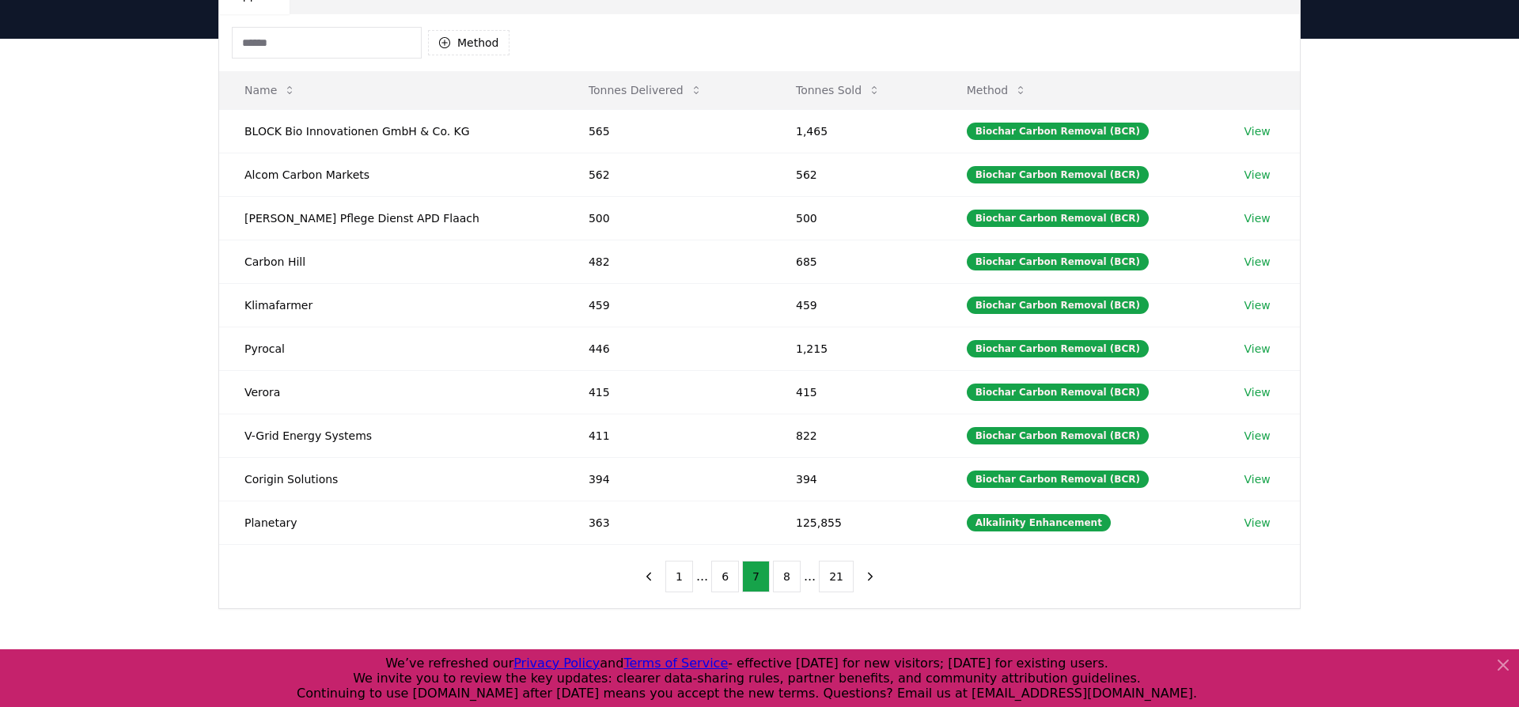
click at [779, 578] on button "8" at bounding box center [787, 577] width 28 height 32
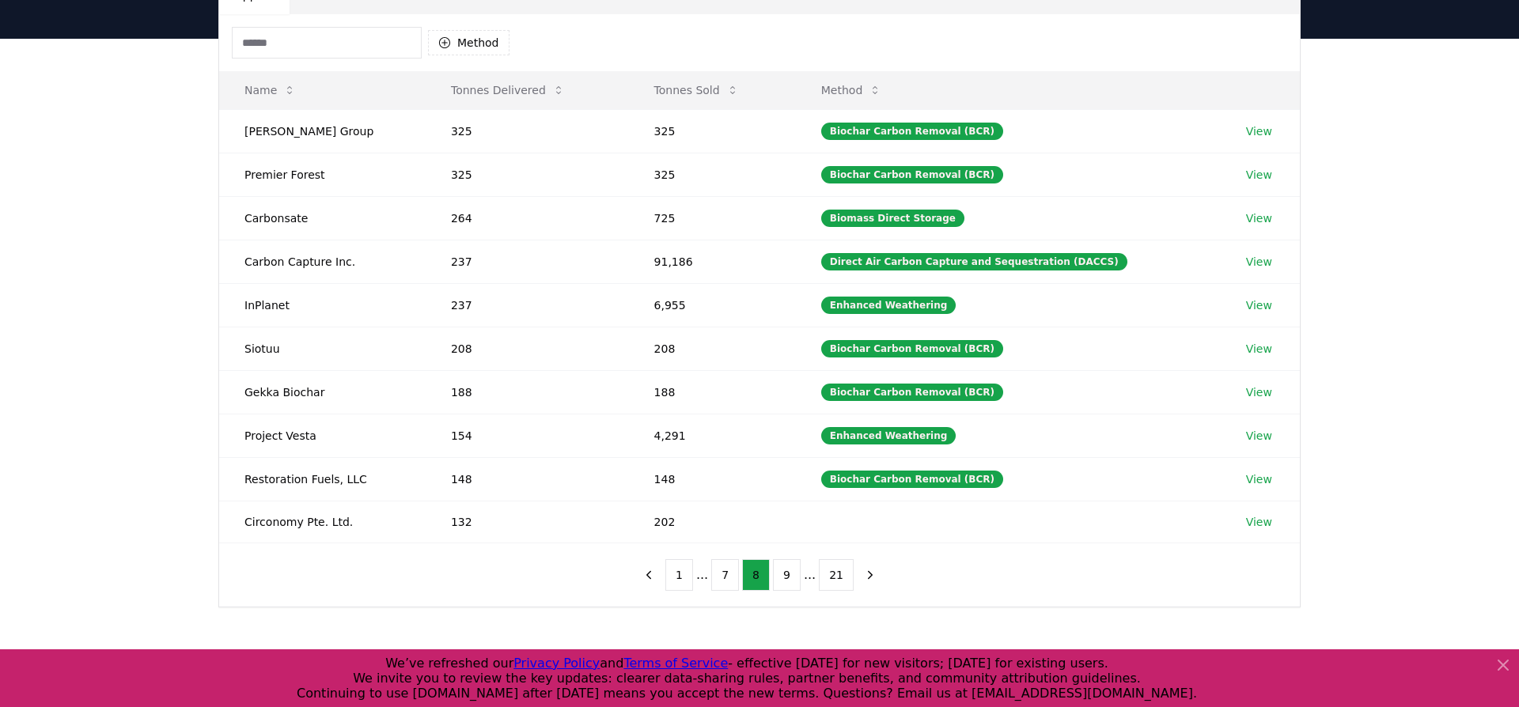
click at [779, 578] on button "9" at bounding box center [787, 575] width 28 height 32
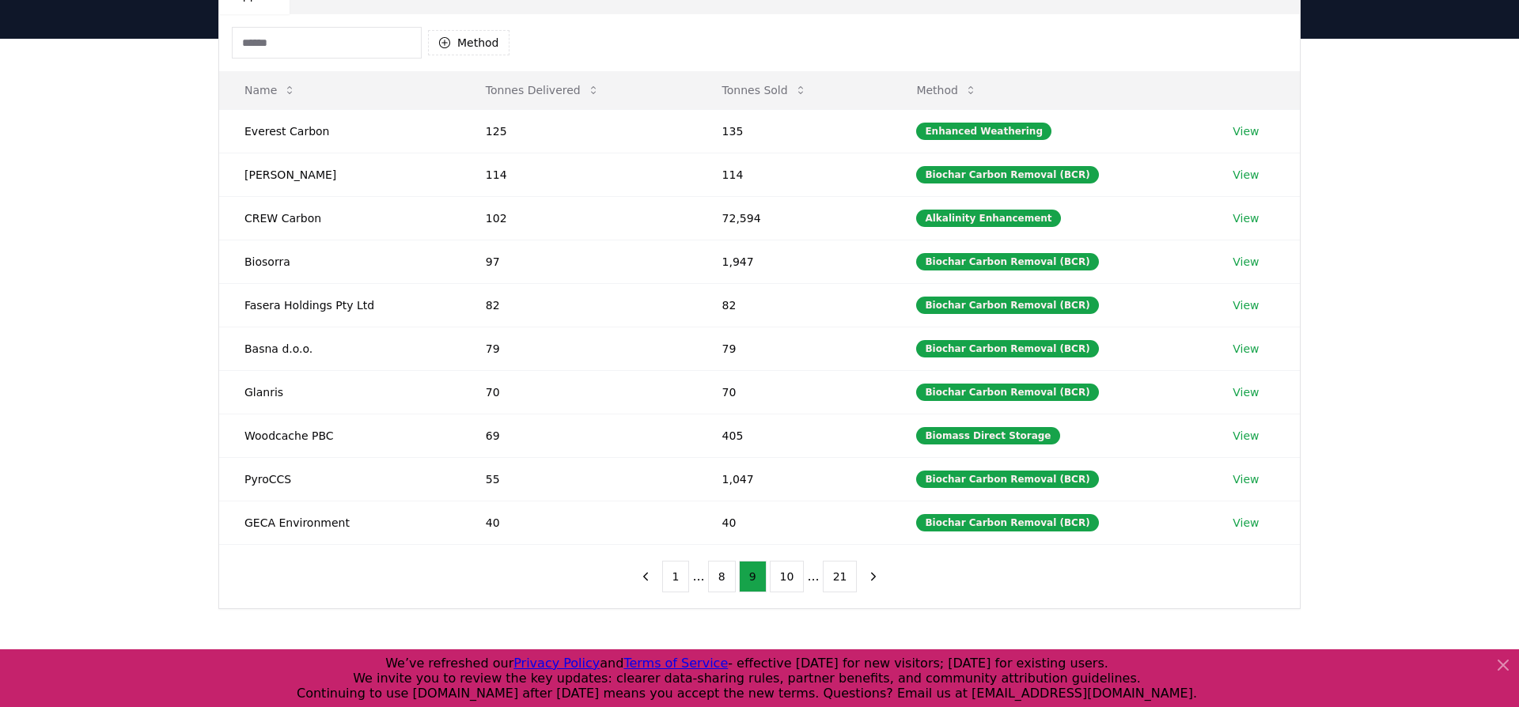
click at [779, 578] on button "10" at bounding box center [787, 577] width 35 height 32
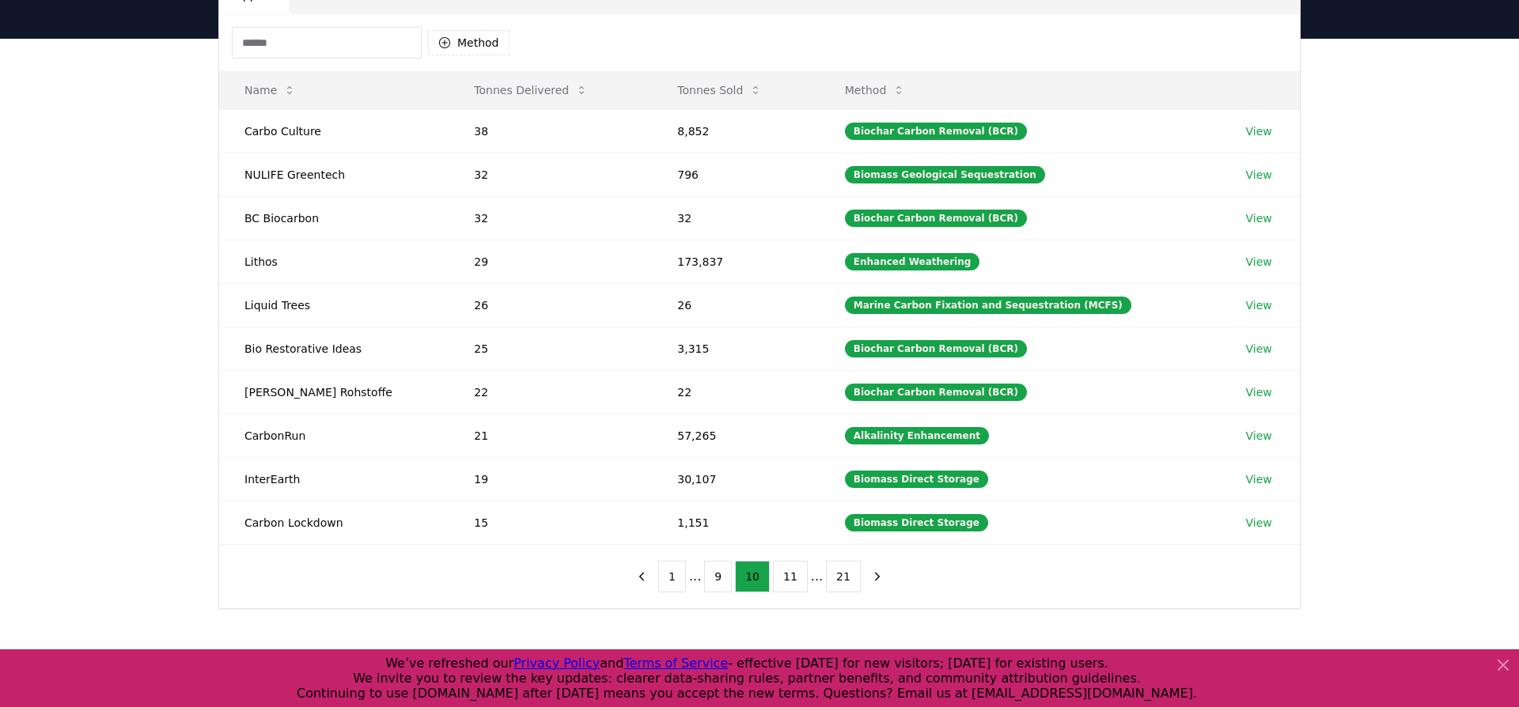
click at [779, 578] on button "11" at bounding box center [790, 577] width 35 height 32
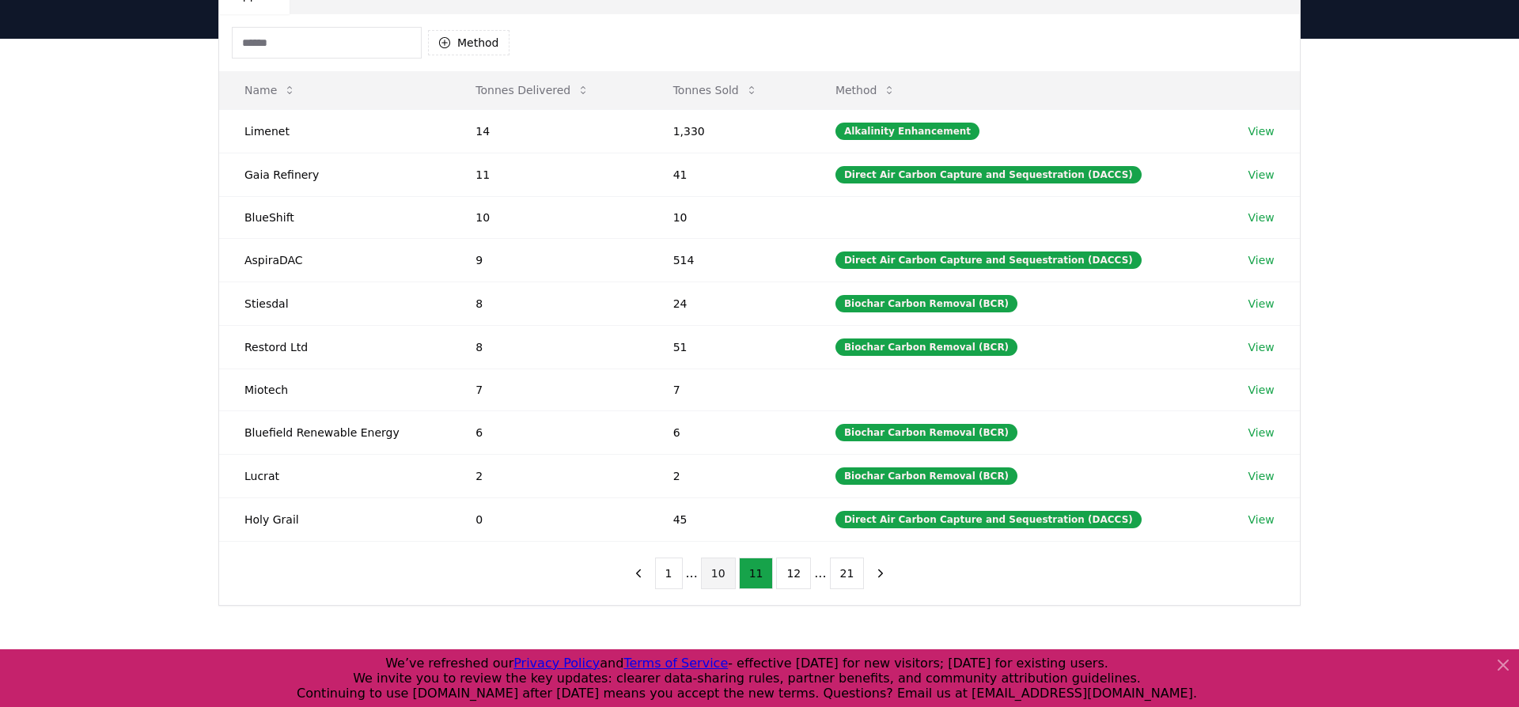
click at [731, 582] on button "10" at bounding box center [718, 574] width 35 height 32
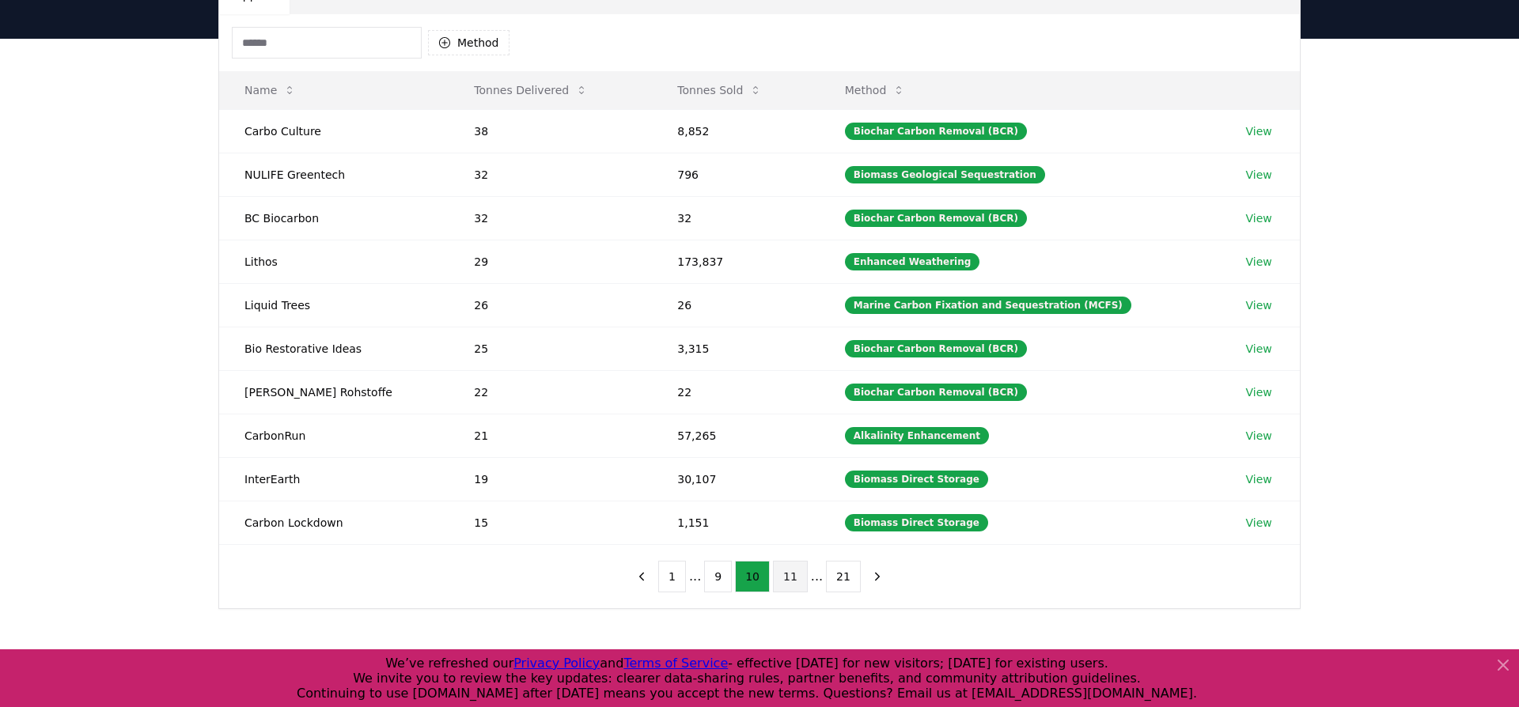
click at [783, 574] on button "11" at bounding box center [790, 577] width 35 height 32
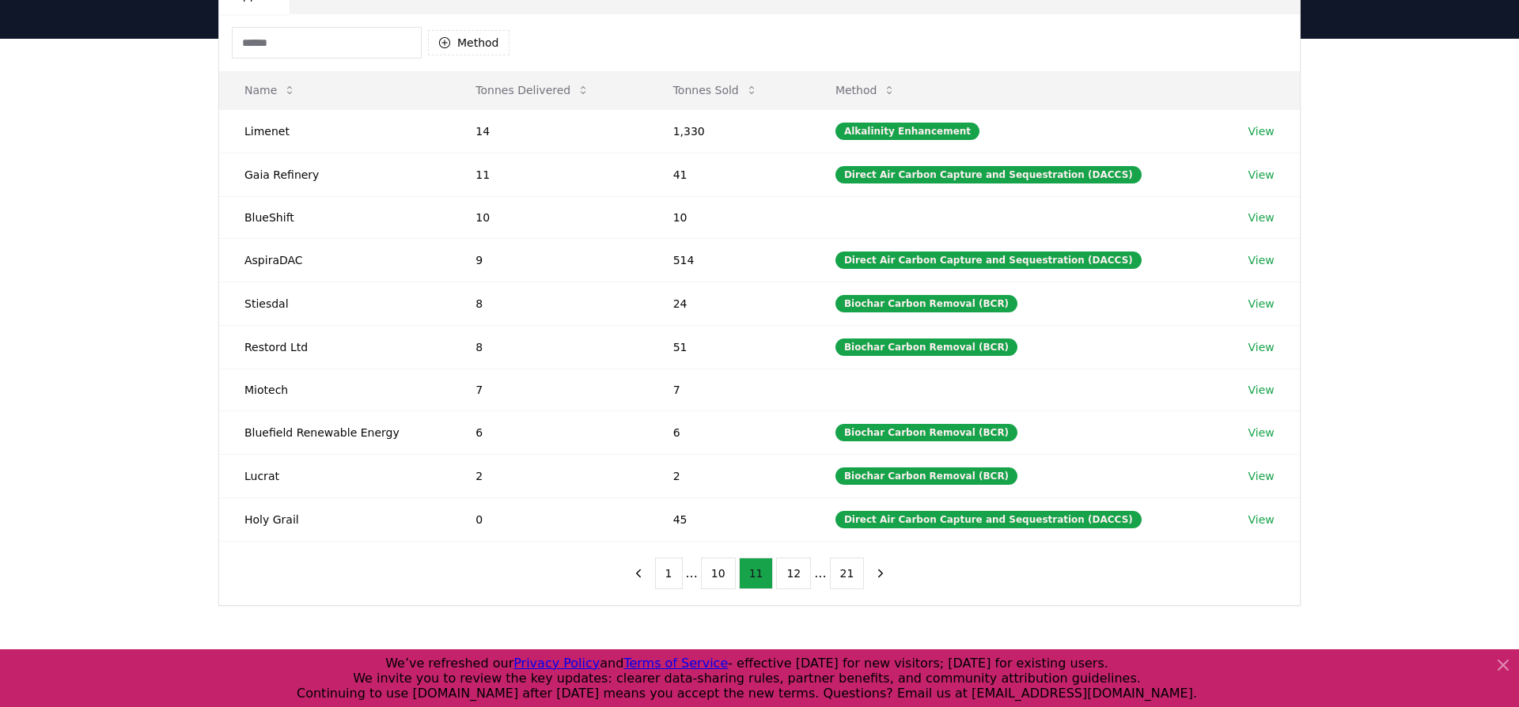
click at [783, 574] on button "12" at bounding box center [793, 574] width 35 height 32
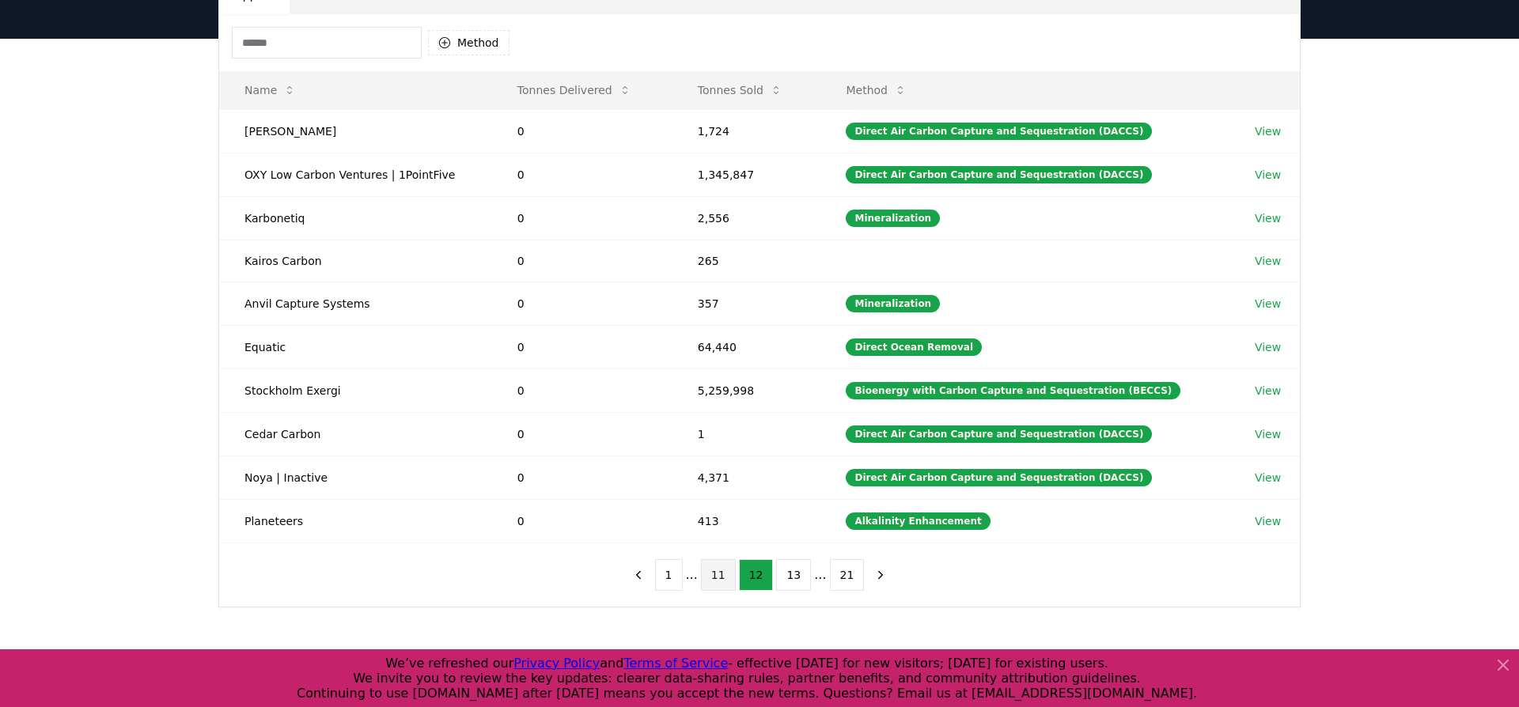
click at [783, 574] on button "13" at bounding box center [793, 575] width 35 height 32
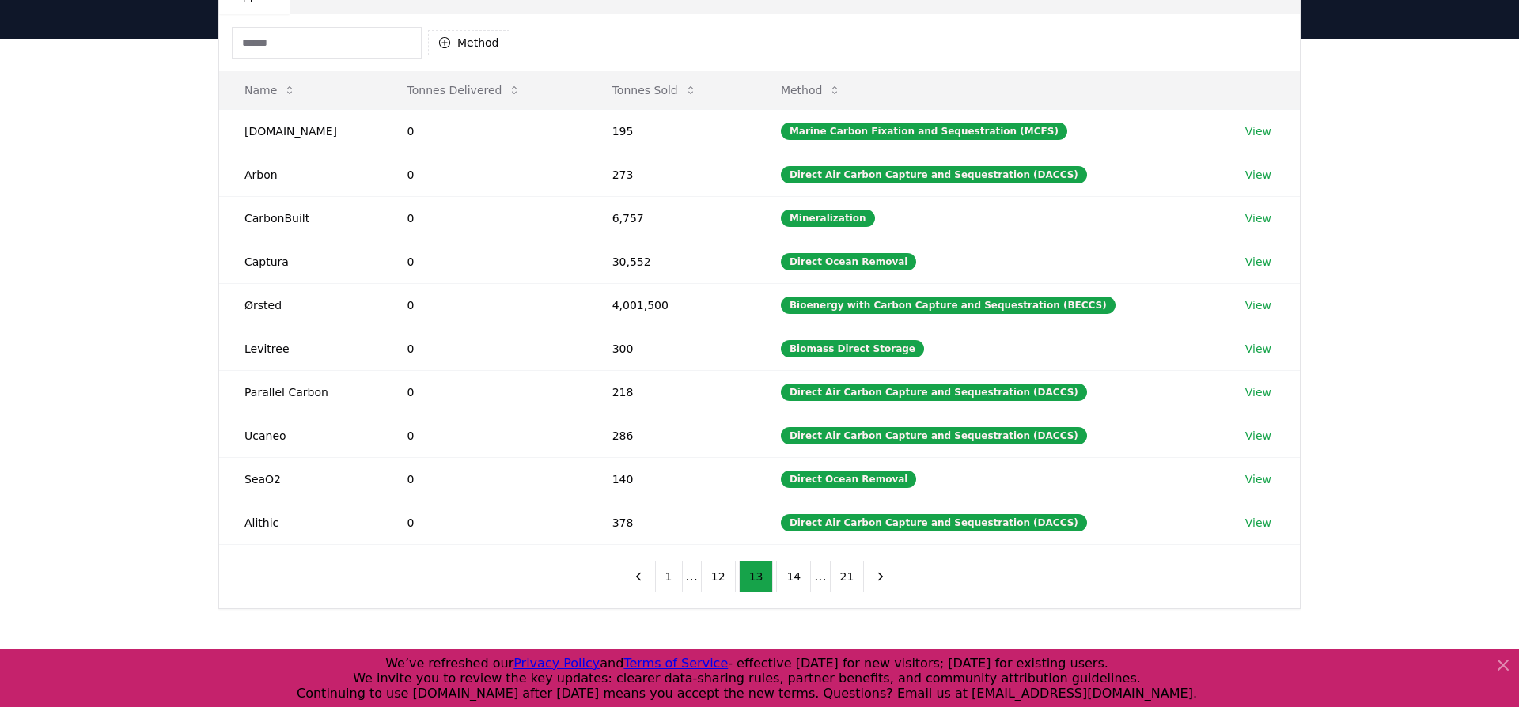
click at [783, 574] on button "14" at bounding box center [793, 577] width 35 height 32
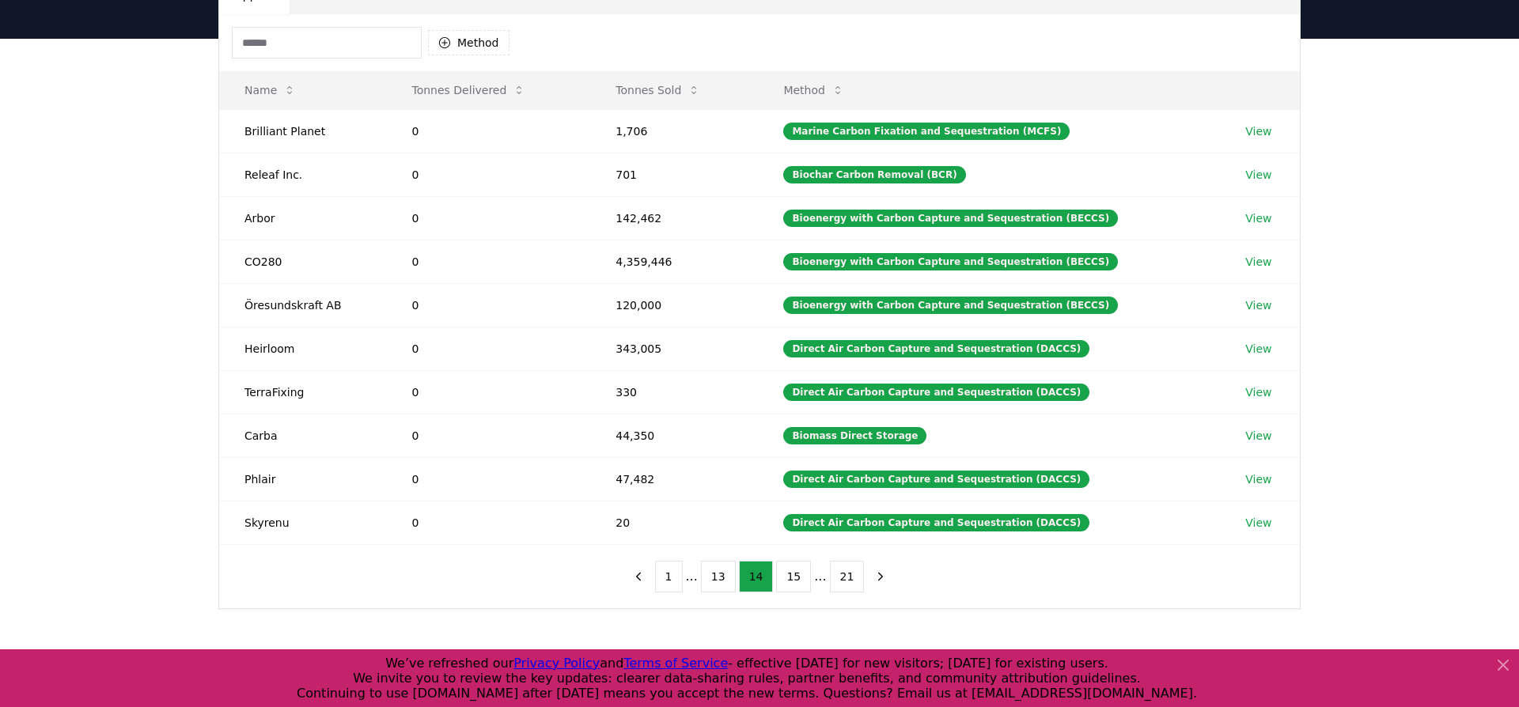
click at [665, 569] on button "1" at bounding box center [669, 577] width 28 height 32
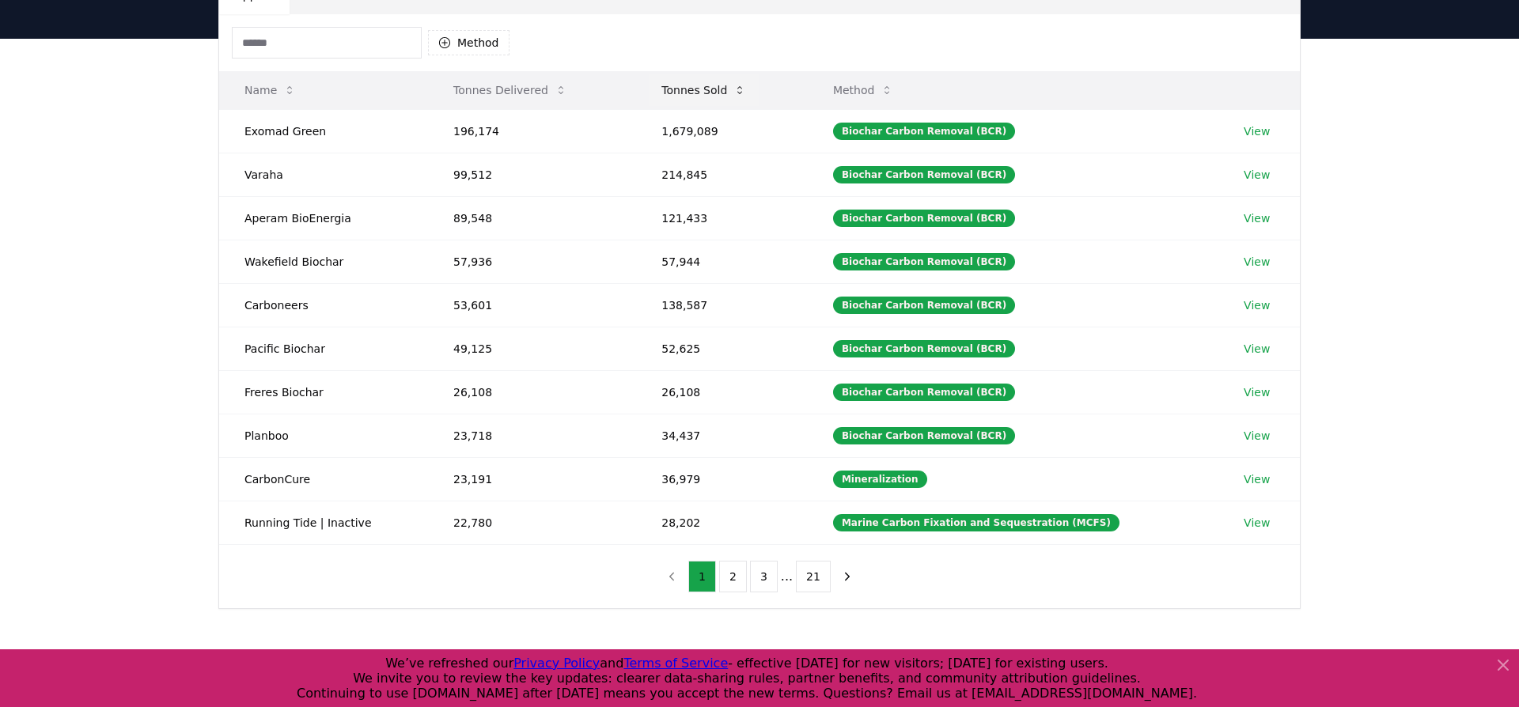
click at [739, 89] on icon at bounding box center [740, 90] width 13 height 13
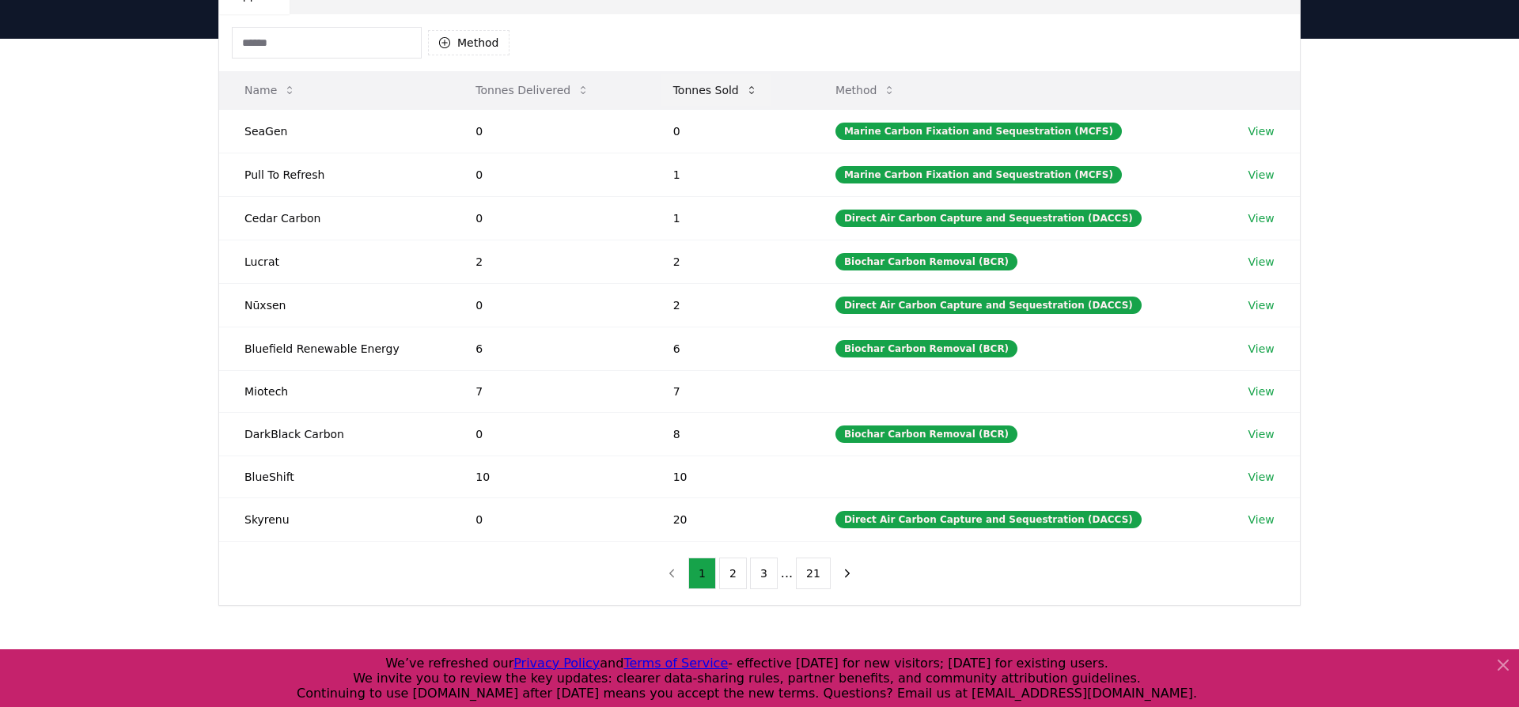
click at [739, 89] on button "Tonnes Sold" at bounding box center [716, 90] width 110 height 32
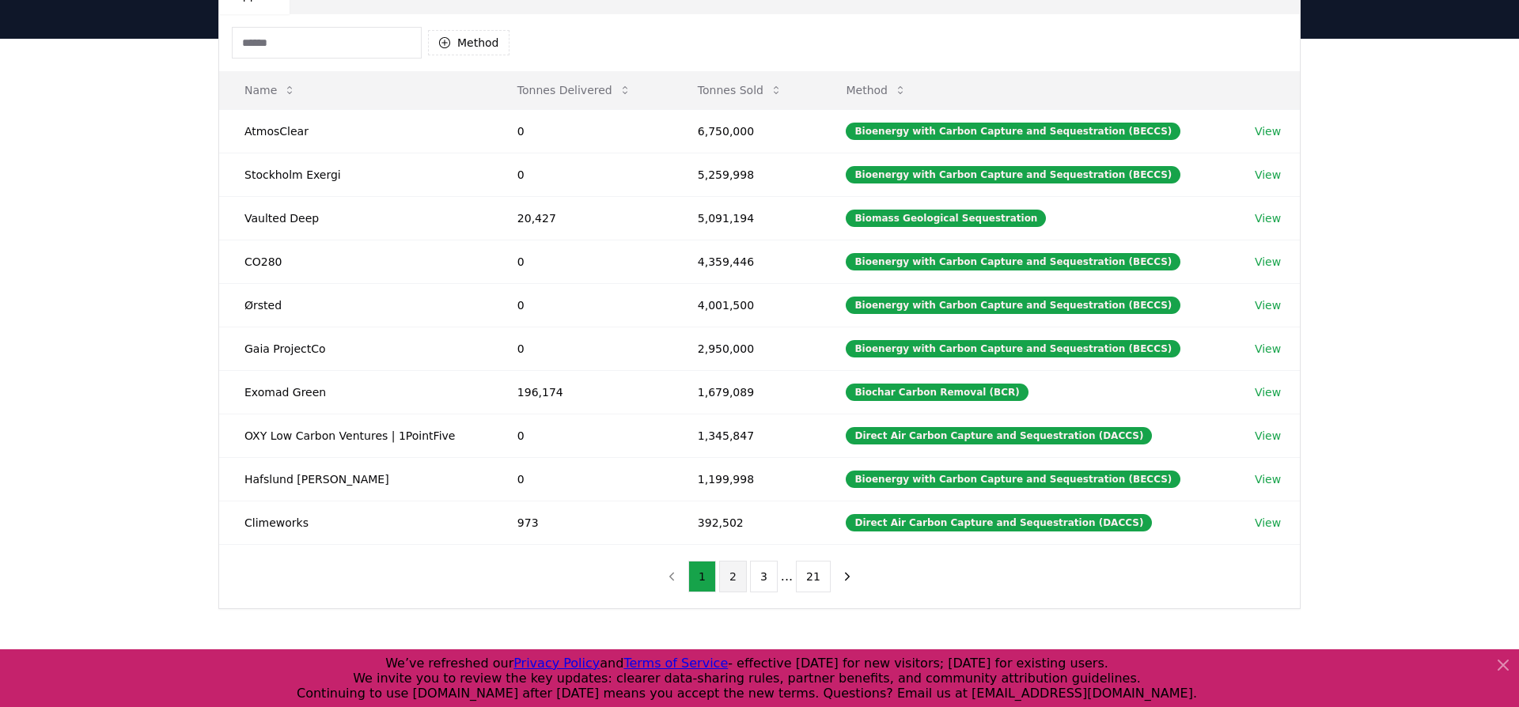
click at [728, 571] on button "2" at bounding box center [733, 577] width 28 height 32
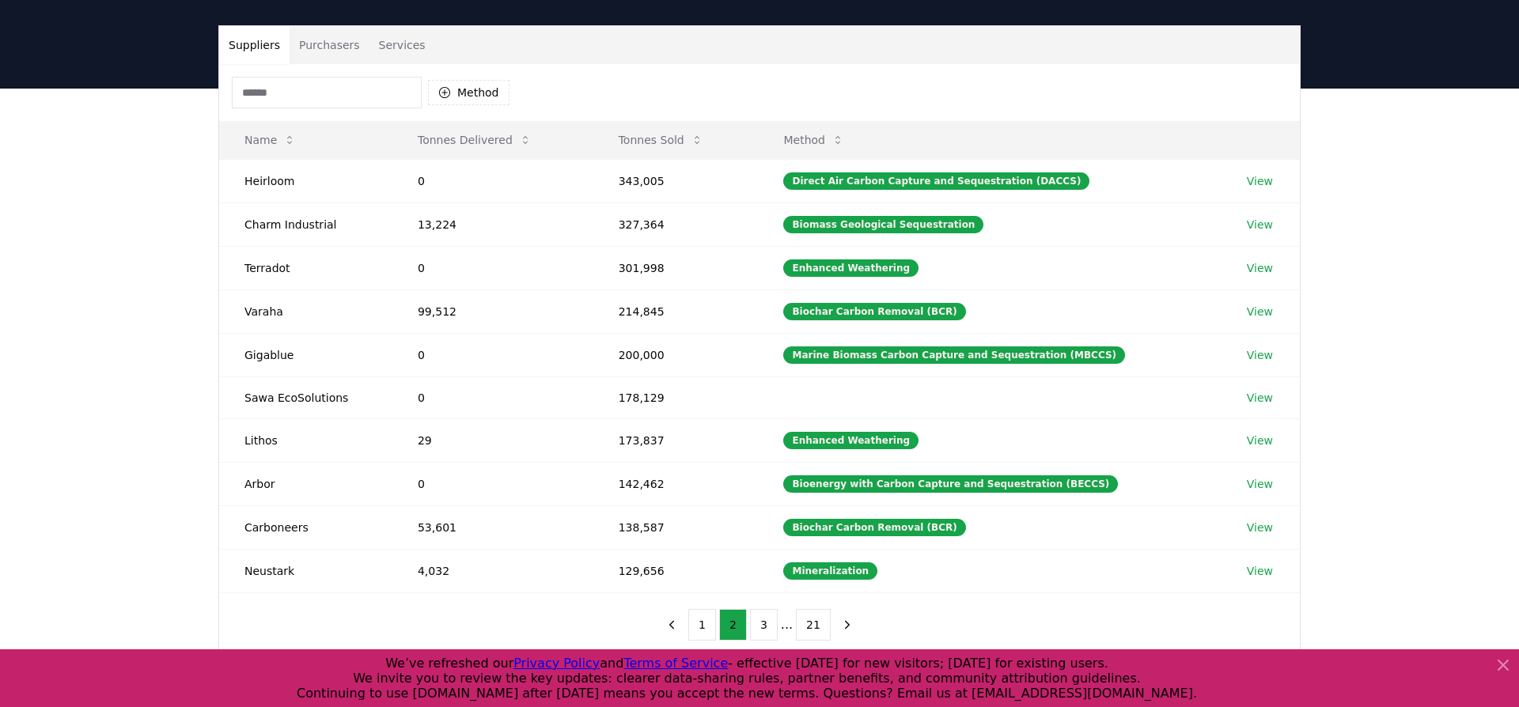
scroll to position [97, 0]
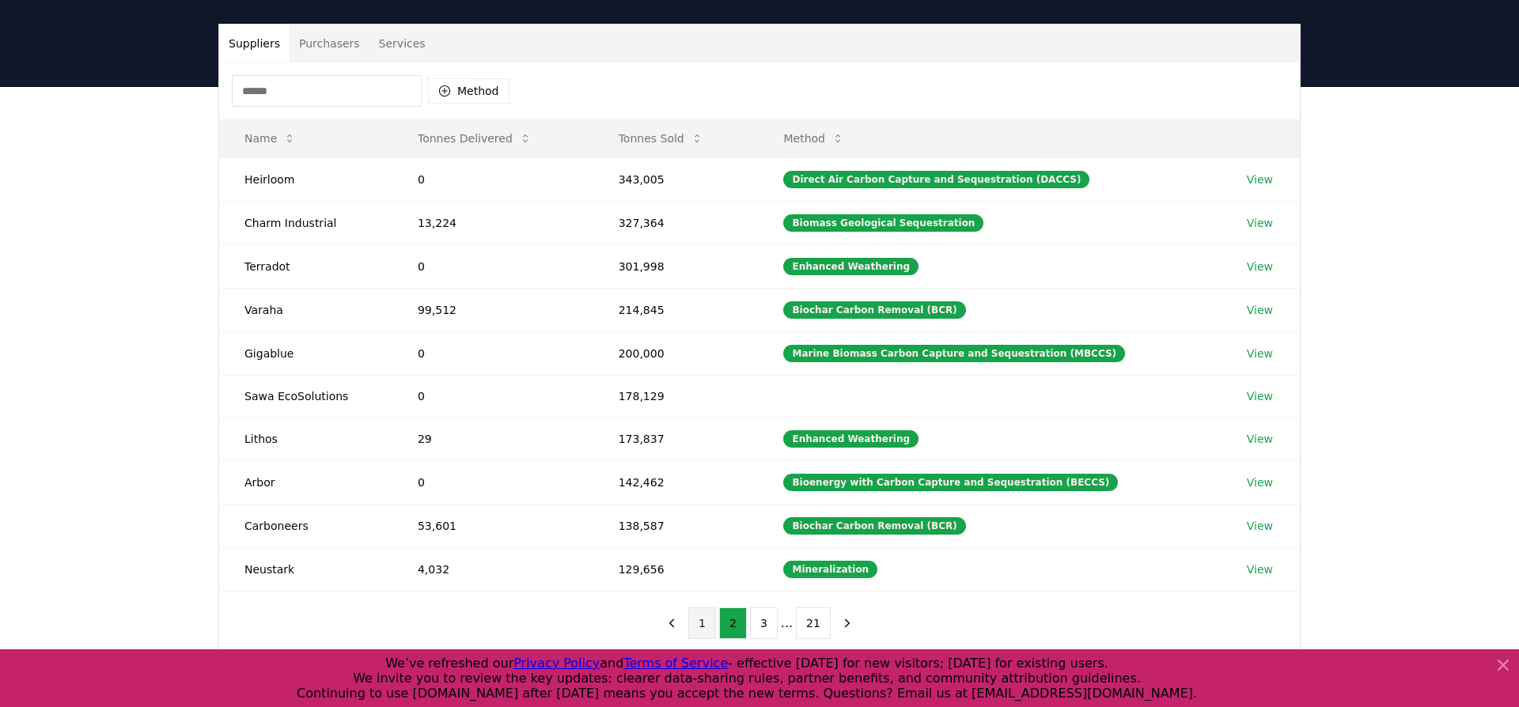
click at [706, 612] on button "1" at bounding box center [702, 624] width 28 height 32
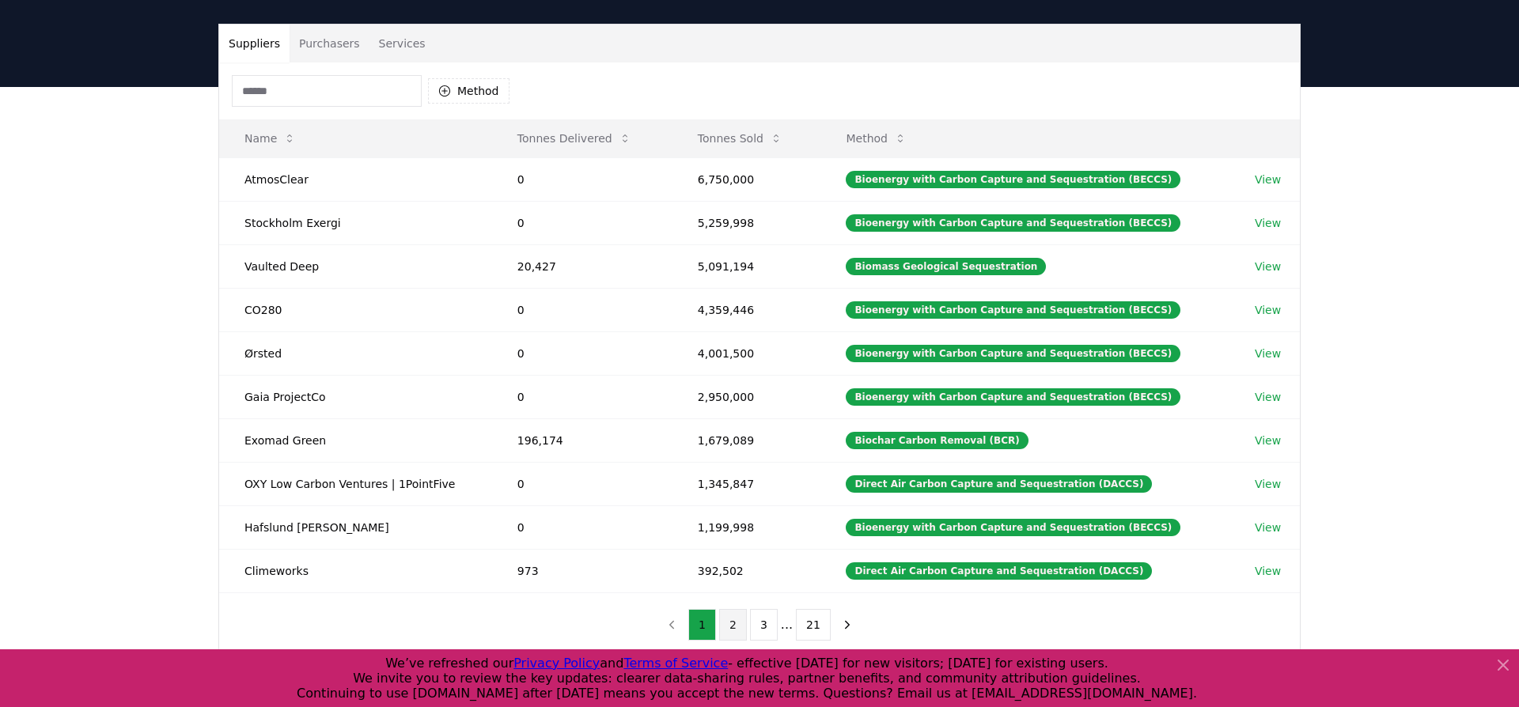
click at [740, 613] on button "2" at bounding box center [733, 625] width 28 height 32
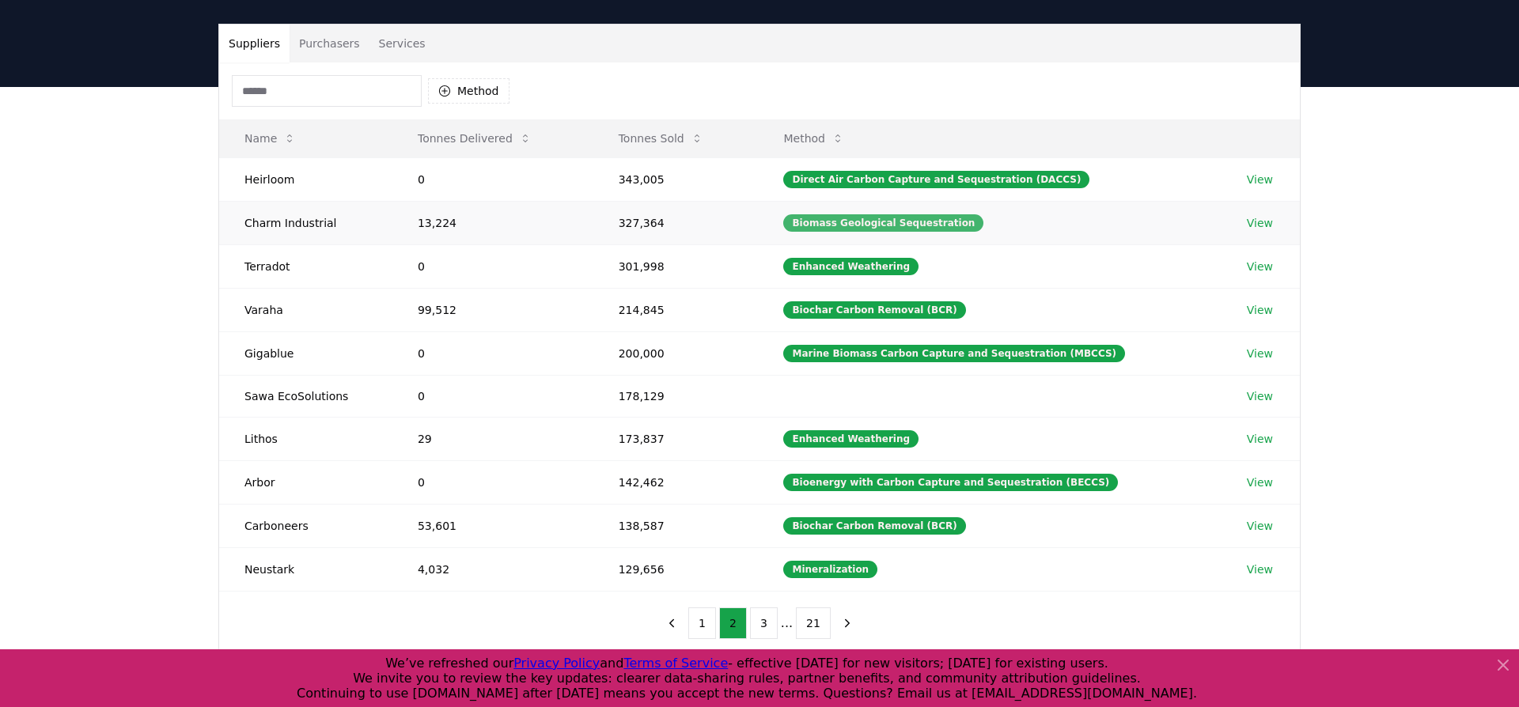
click at [888, 222] on div "Biomass Geological Sequestration" at bounding box center [883, 222] width 200 height 17
click at [1255, 222] on link "View" at bounding box center [1260, 223] width 26 height 16
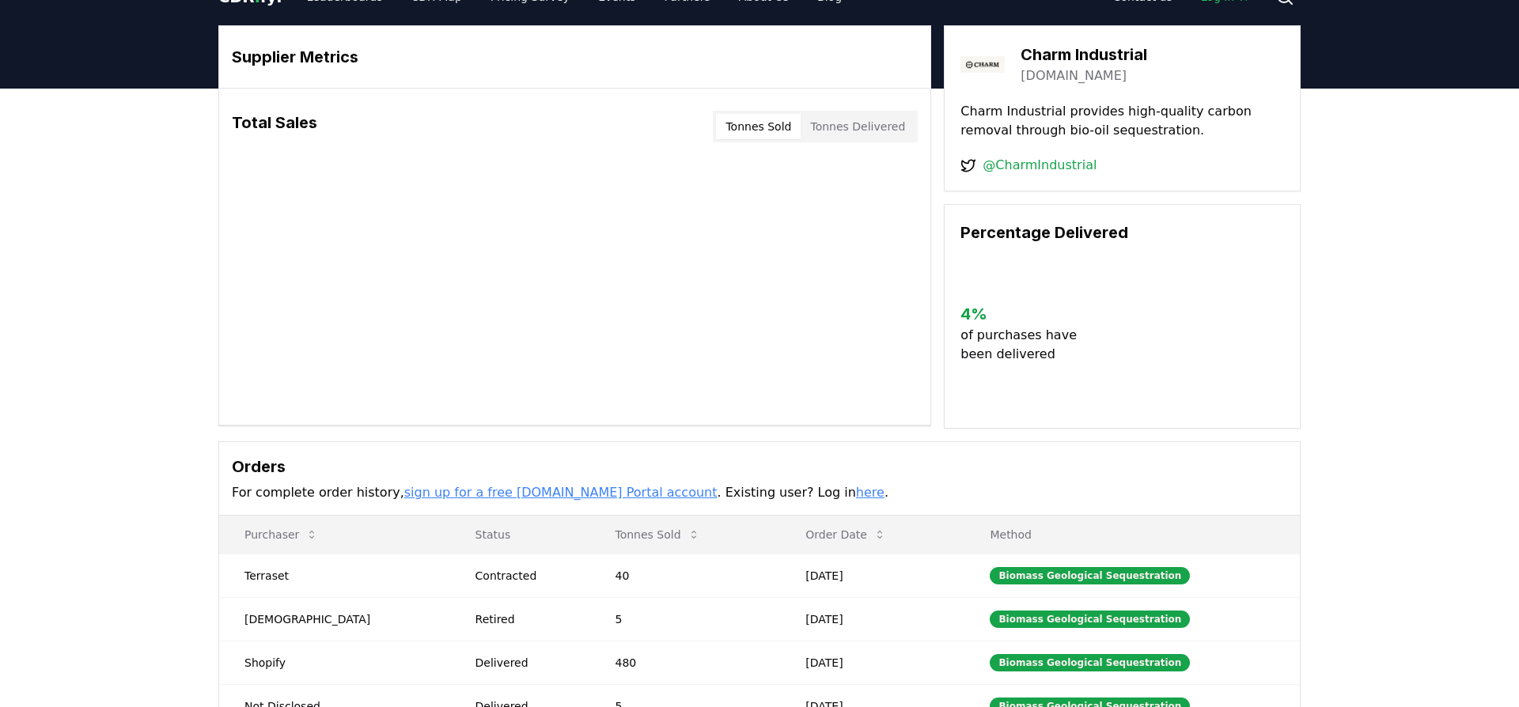
scroll to position [31, 0]
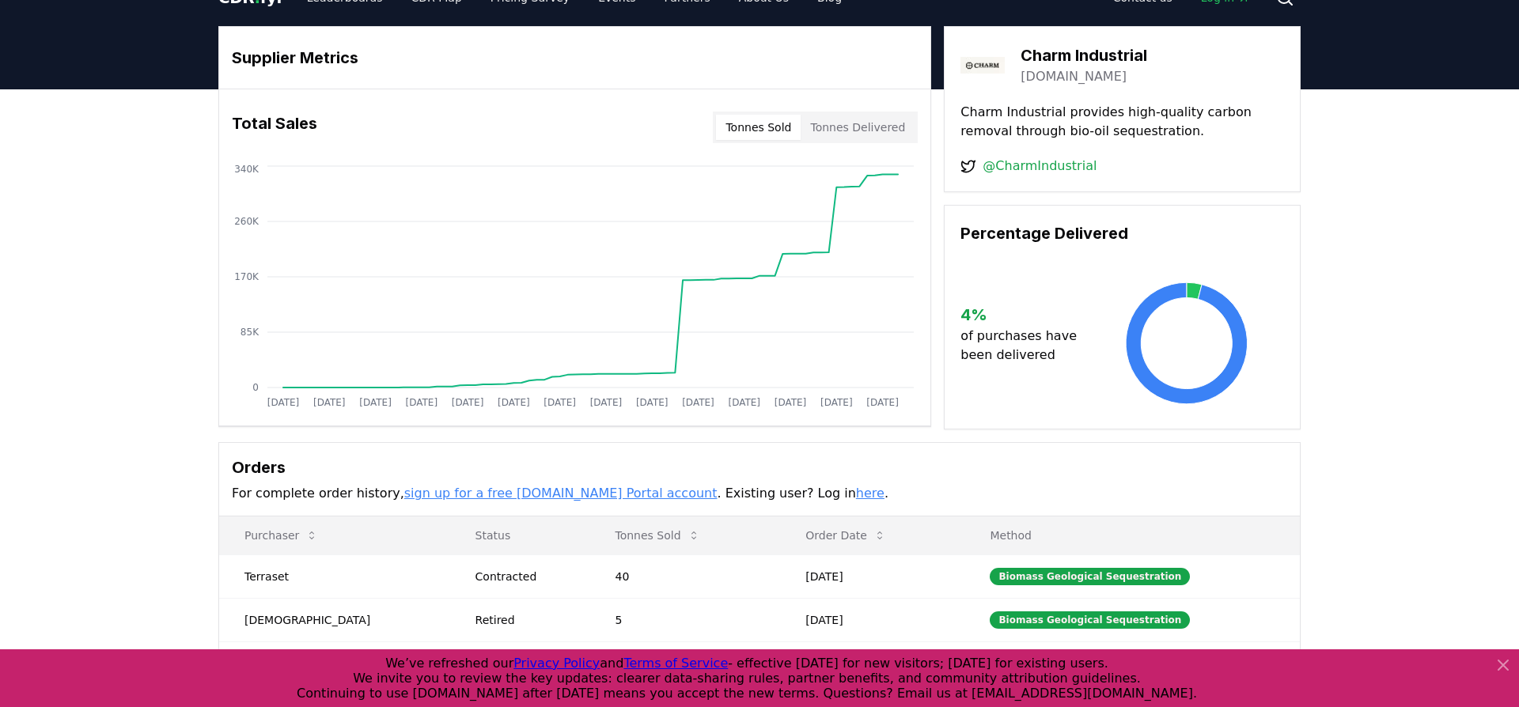
click at [777, 131] on button "Tonnes Sold" at bounding box center [758, 127] width 85 height 25
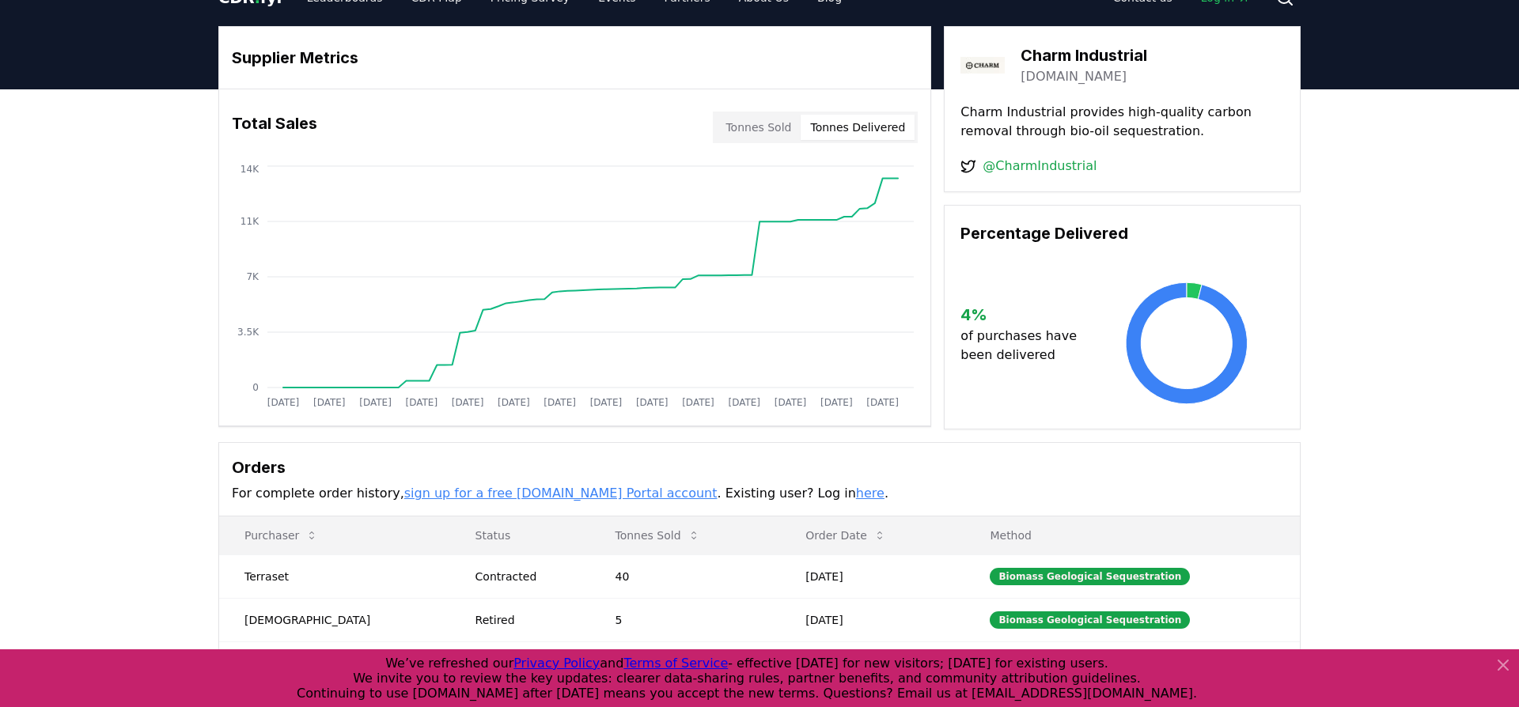
click at [833, 127] on button "Tonnes Delivered" at bounding box center [858, 127] width 114 height 25
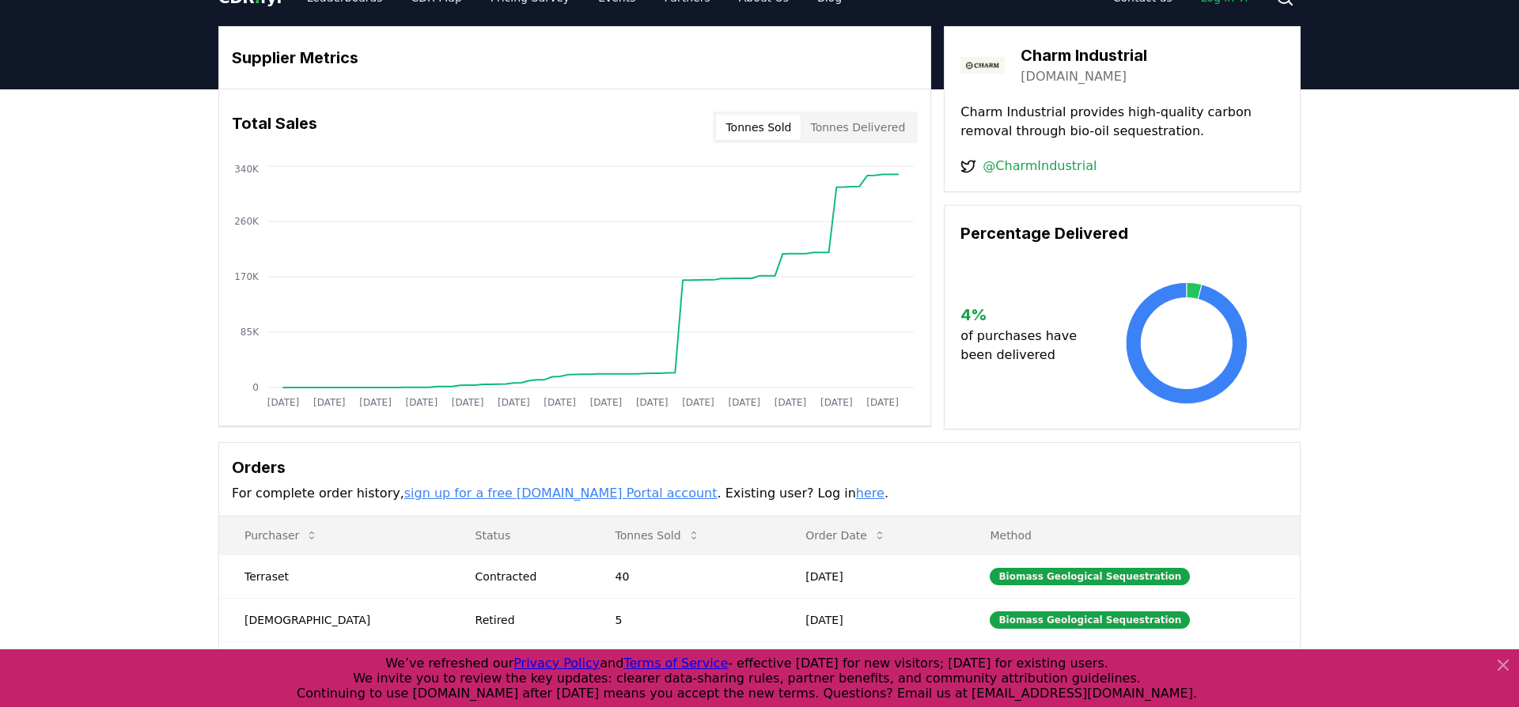
click at [792, 129] on button "Tonnes Sold" at bounding box center [758, 127] width 85 height 25
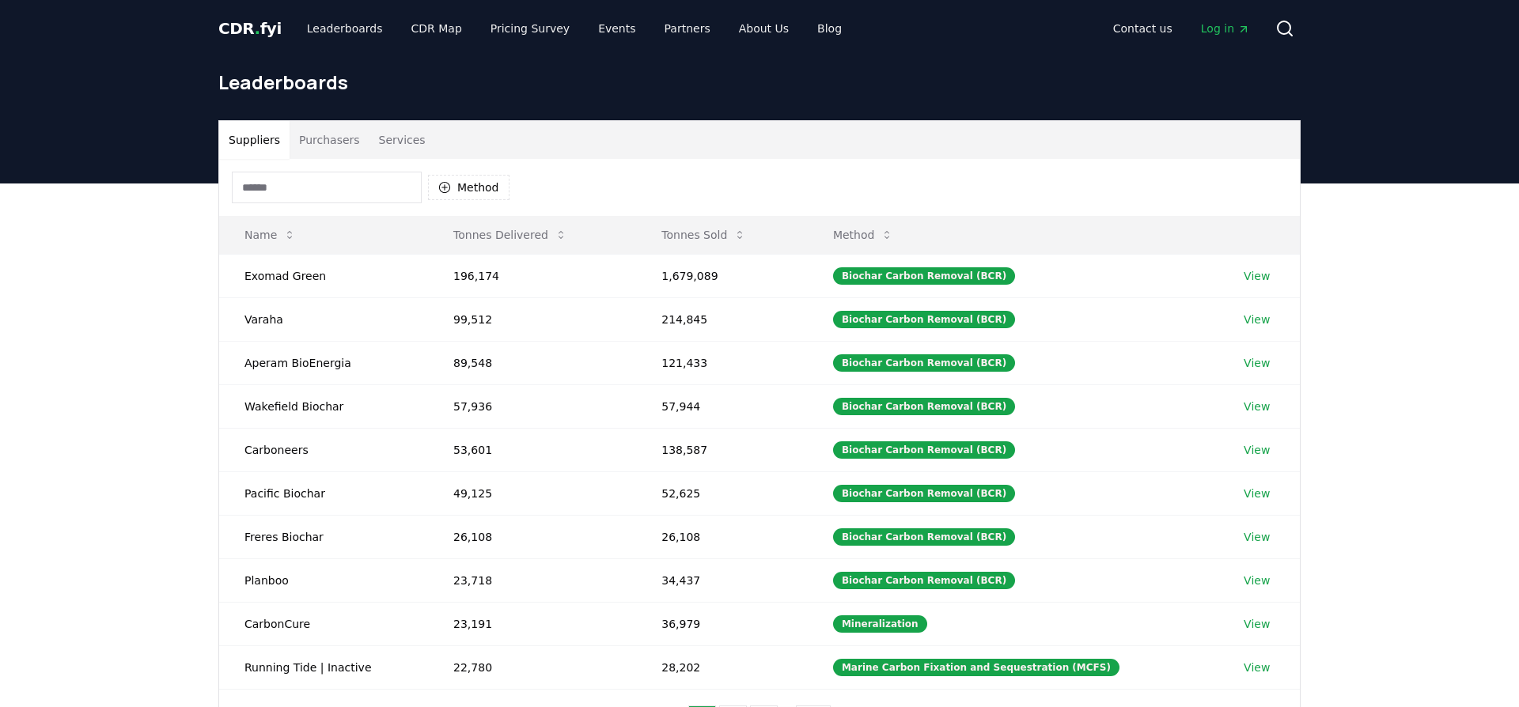
scroll to position [97, 0]
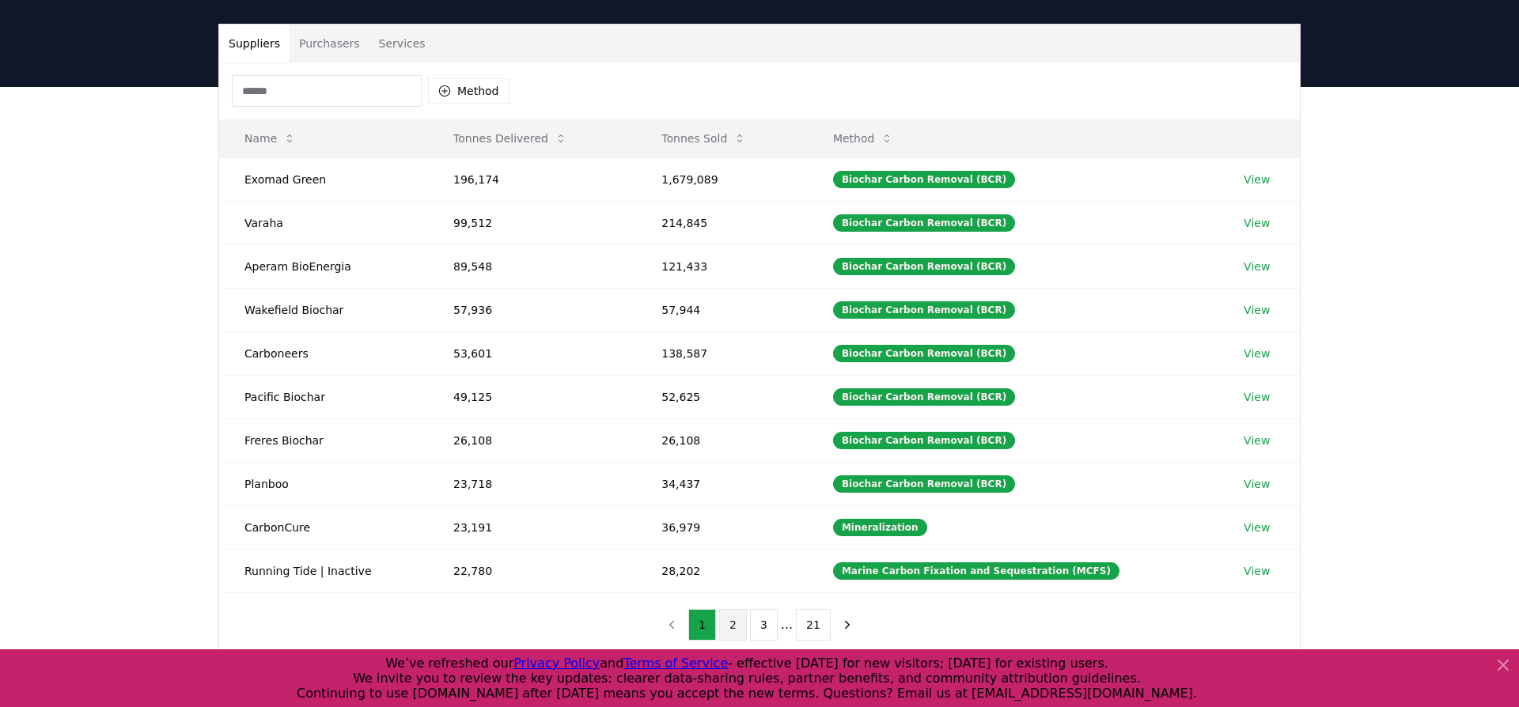
click at [734, 627] on button "2" at bounding box center [733, 625] width 28 height 32
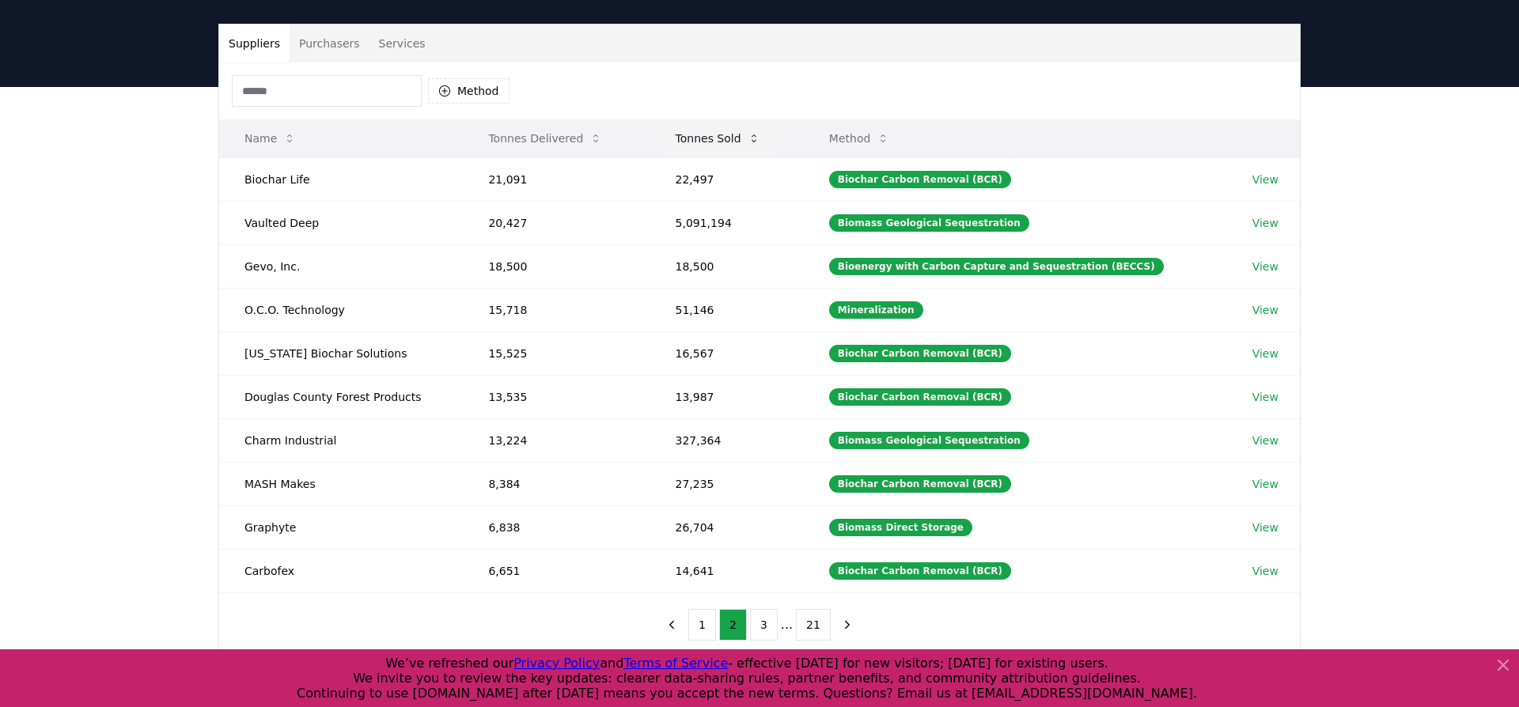
drag, startPoint x: 738, startPoint y: 136, endPoint x: 739, endPoint y: 144, distance: 8.0
click at [737, 137] on button "Tonnes Sold" at bounding box center [718, 139] width 110 height 32
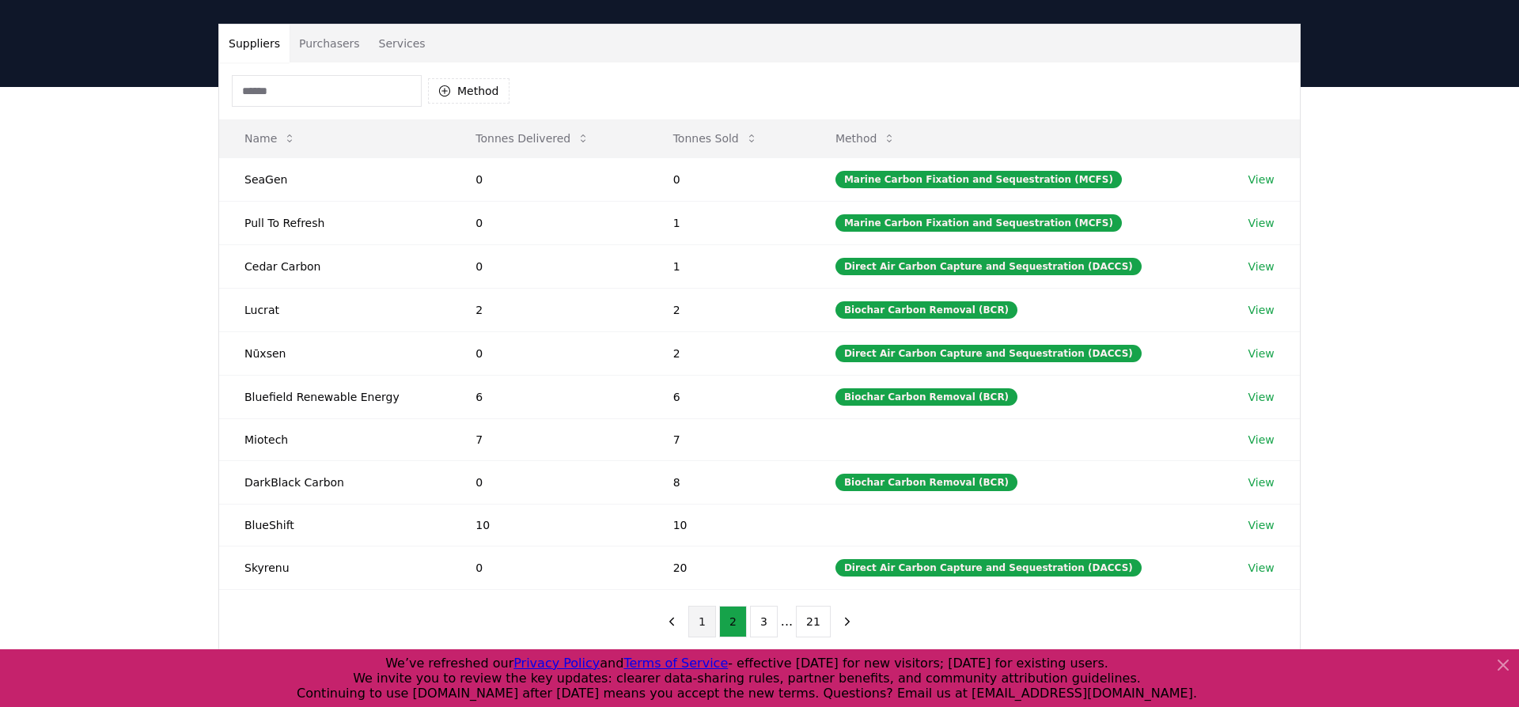
click at [702, 616] on button "1" at bounding box center [702, 622] width 28 height 32
click at [715, 137] on button "Tonnes Sold" at bounding box center [716, 139] width 110 height 32
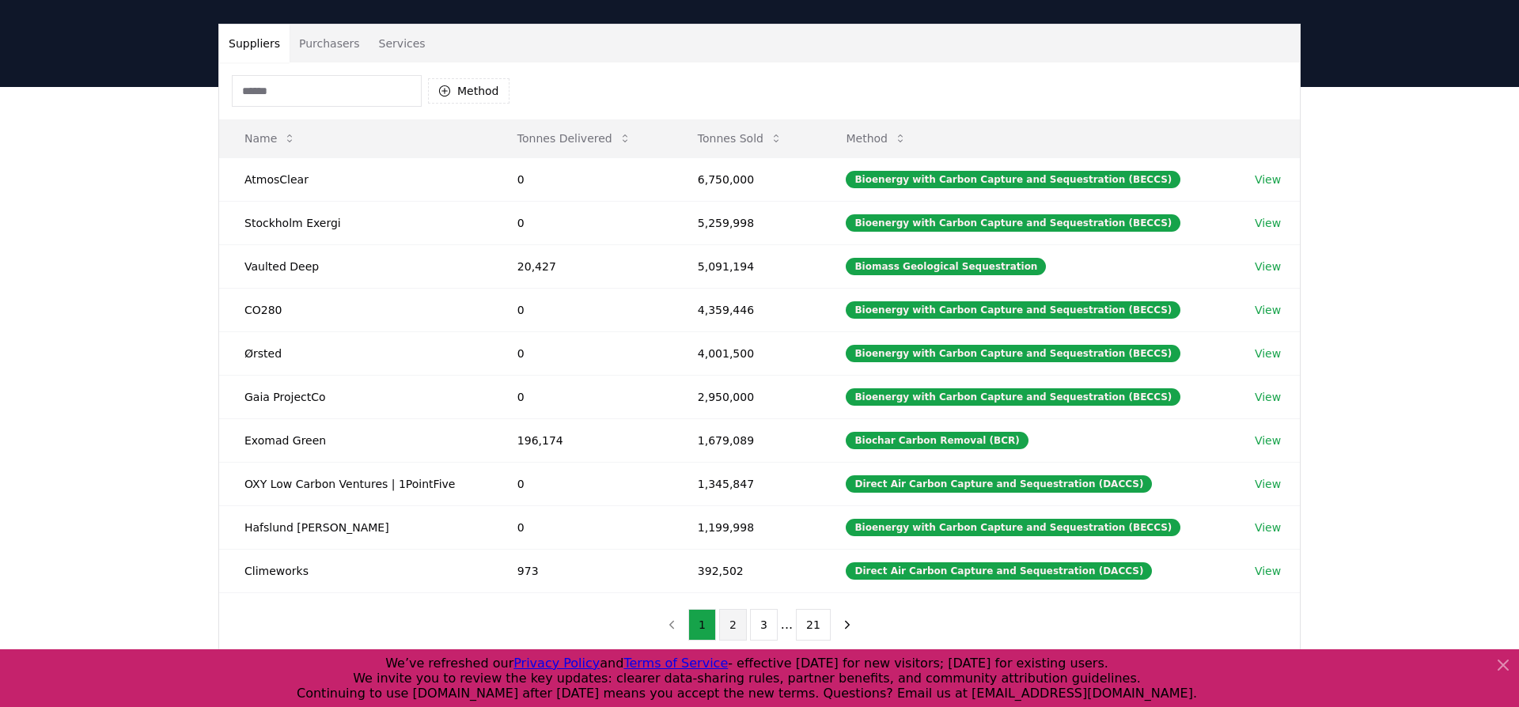
click at [737, 628] on button "2" at bounding box center [733, 625] width 28 height 32
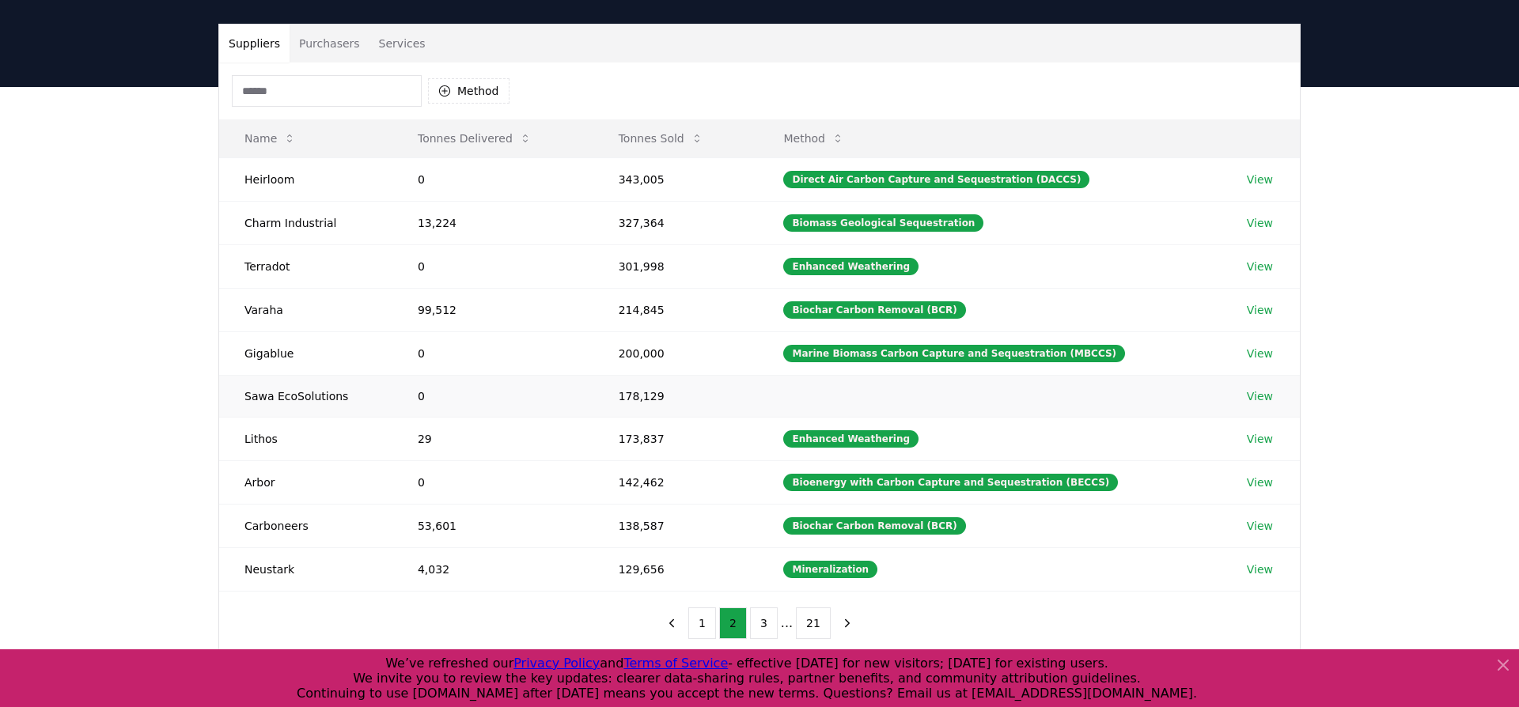
scroll to position [0, 0]
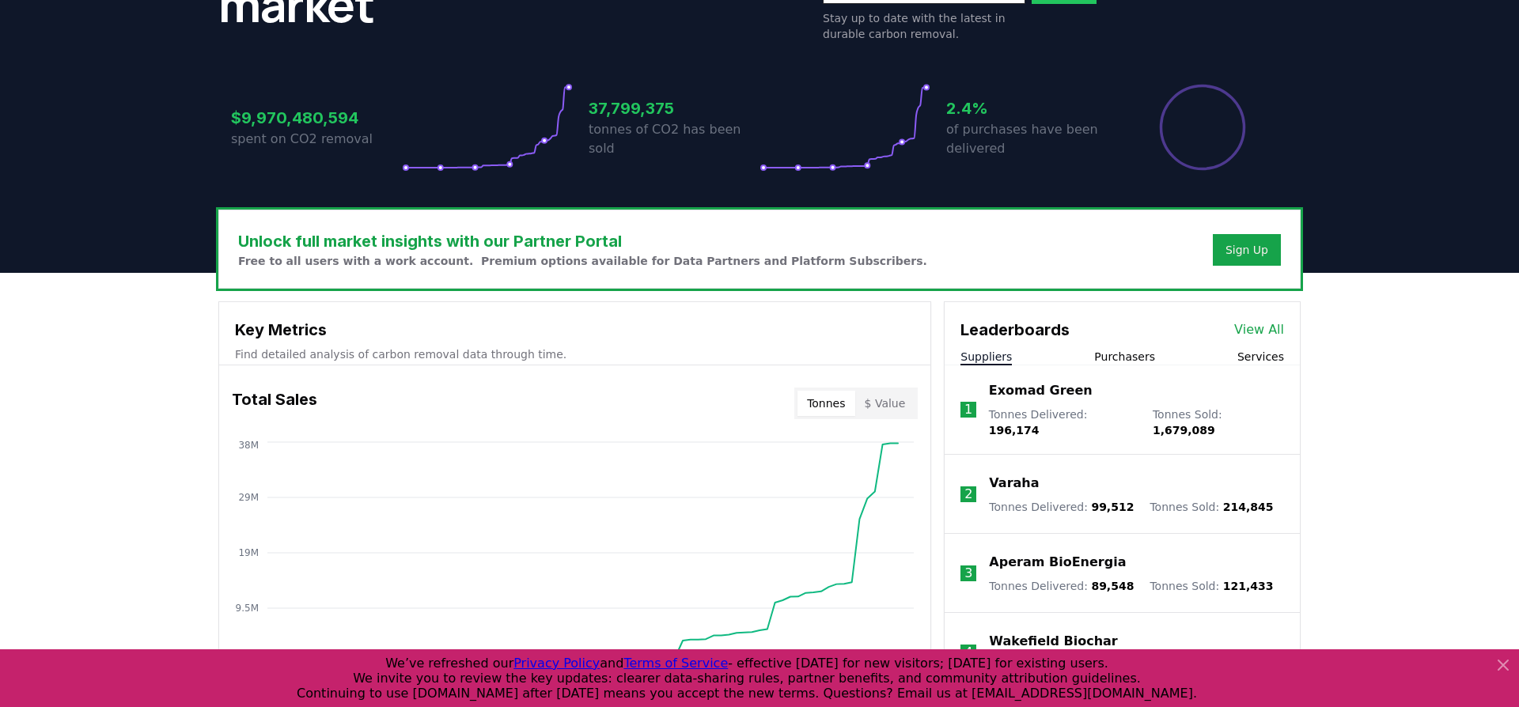
scroll to position [343, 0]
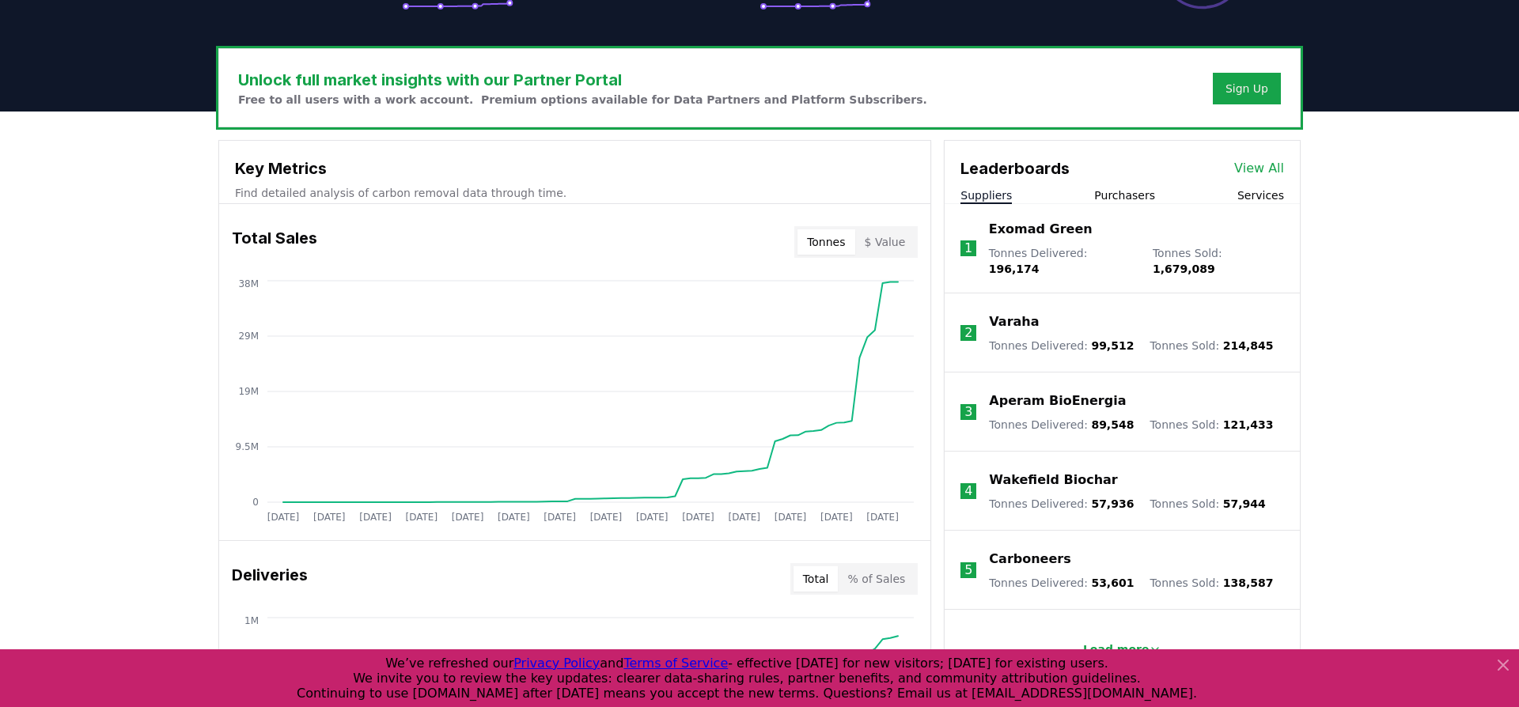
scroll to position [440, 0]
click at [882, 241] on button "$ Value" at bounding box center [885, 242] width 60 height 25
click at [836, 243] on button "Tonnes" at bounding box center [826, 242] width 57 height 25
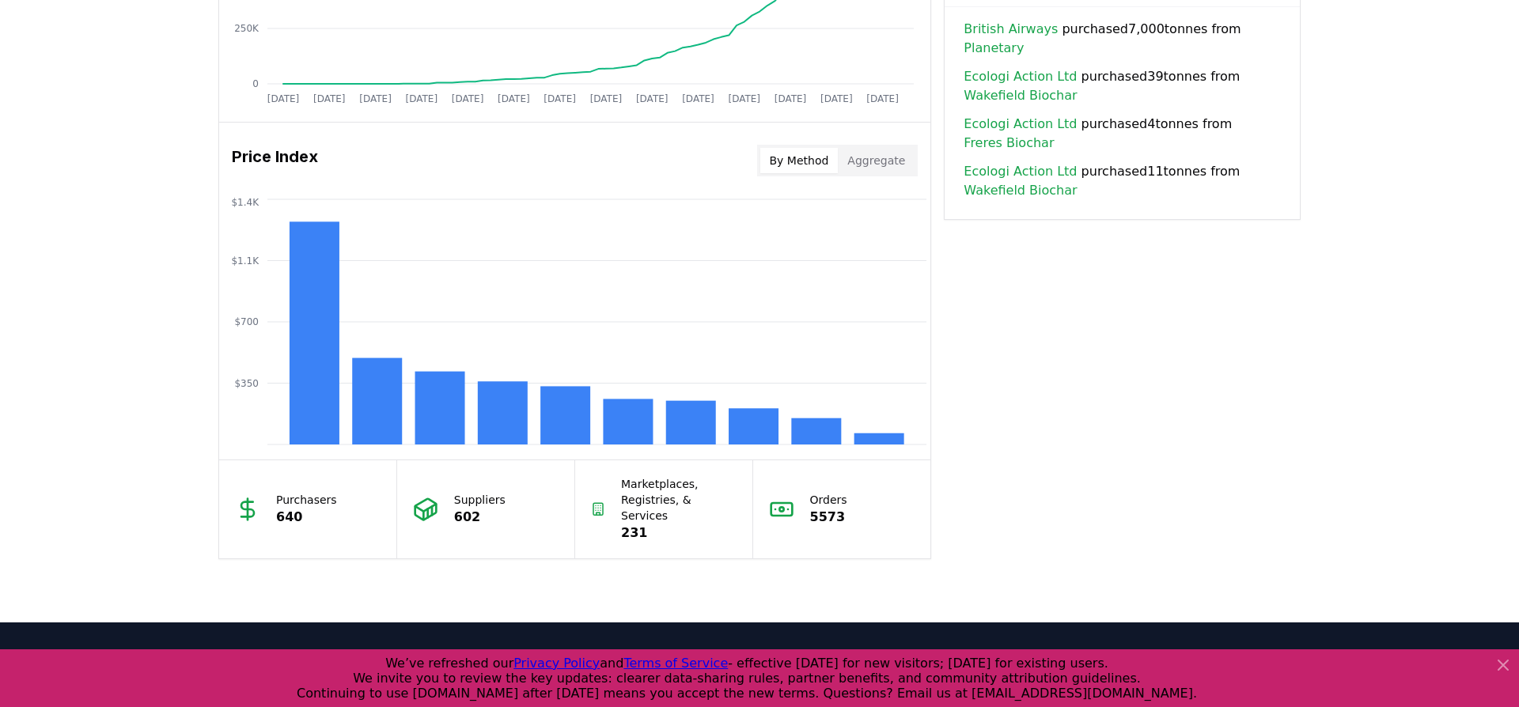
scroll to position [1196, 0]
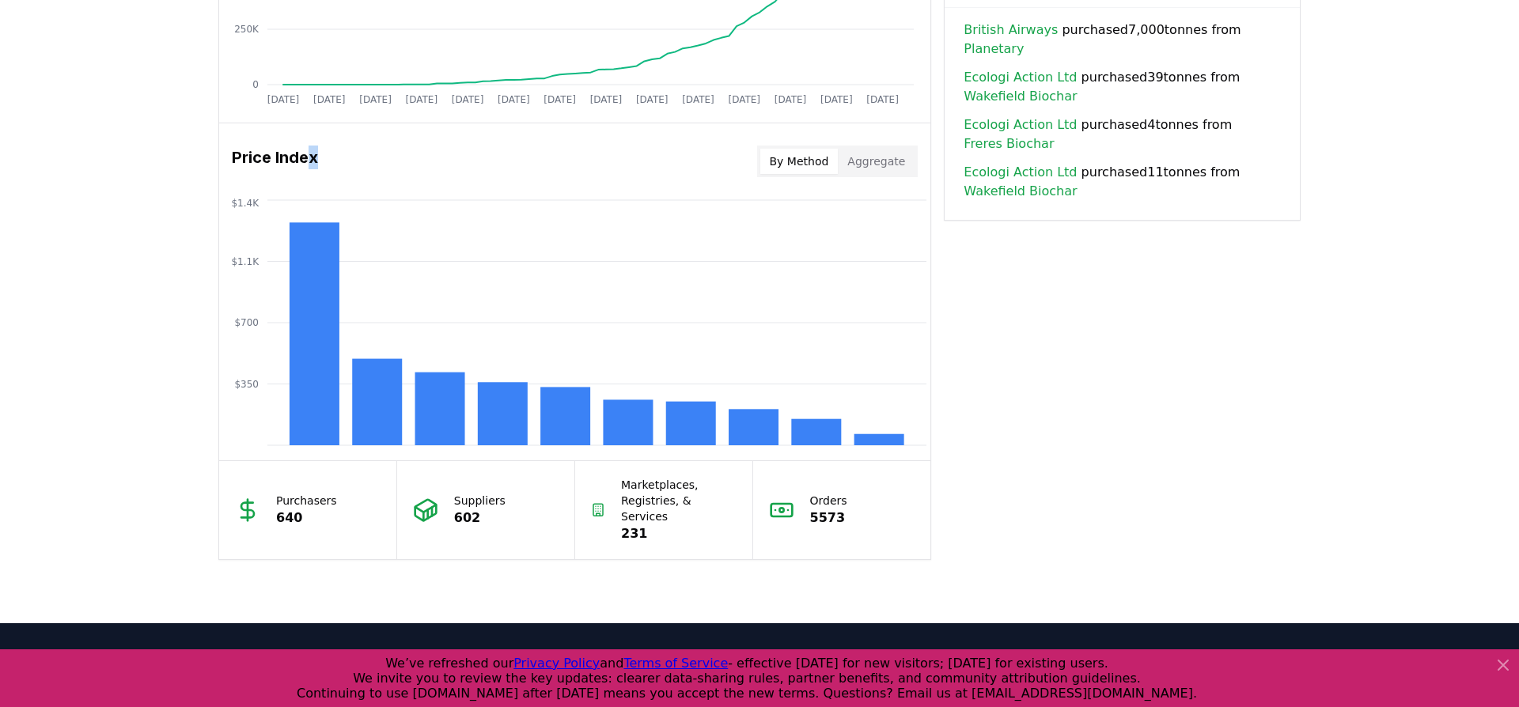
drag, startPoint x: 306, startPoint y: 154, endPoint x: 218, endPoint y: 193, distance: 96.0
click at [219, 191] on div "Price Index By Method Aggregate $350 $700 $1.1K $1.4K" at bounding box center [574, 291] width 711 height 337
drag, startPoint x: 229, startPoint y: 211, endPoint x: 630, endPoint y: 177, distance: 401.8
click at [229, 211] on icon "$350 $700 $1.1K $1.4K" at bounding box center [574, 322] width 711 height 253
click at [887, 161] on button "Aggregate" at bounding box center [876, 161] width 77 height 25
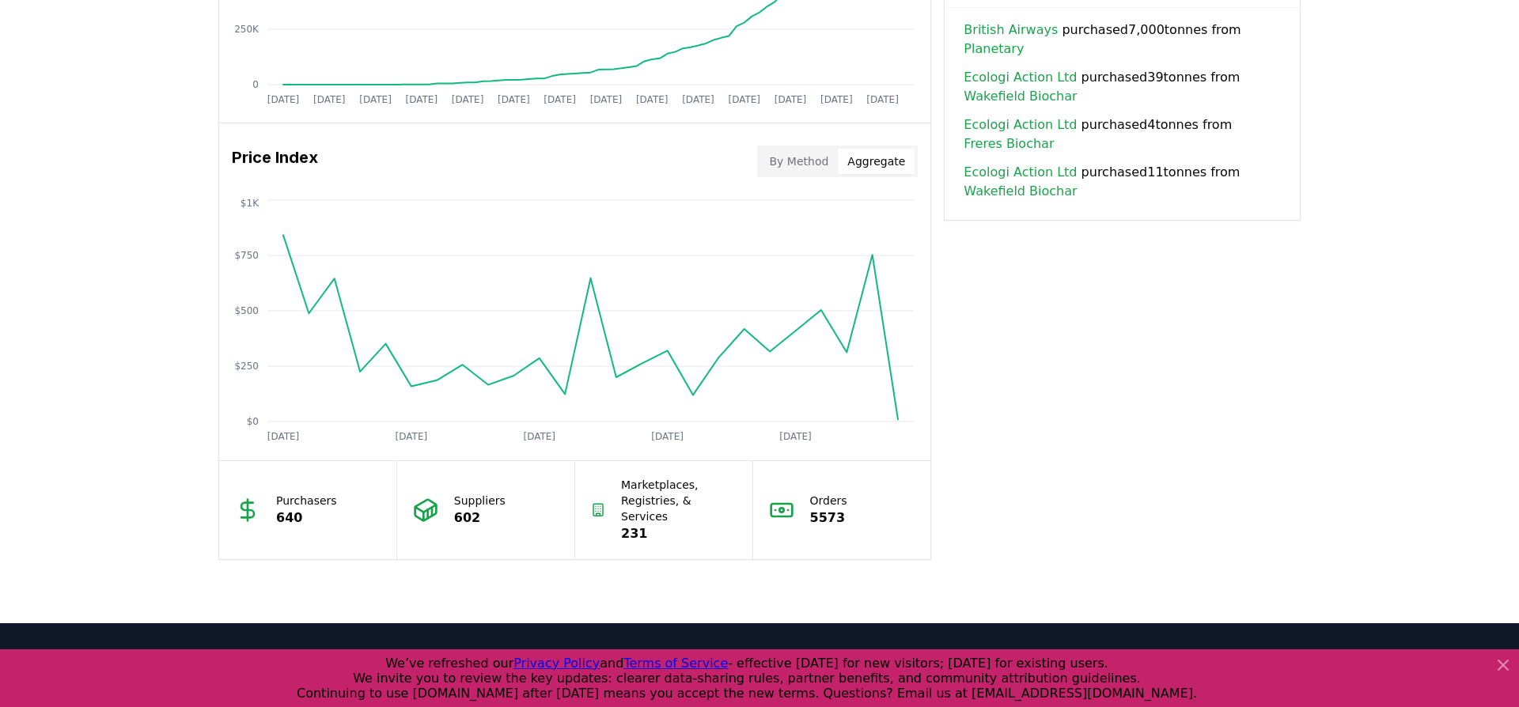
click at [814, 160] on button "By Method" at bounding box center [799, 161] width 78 height 25
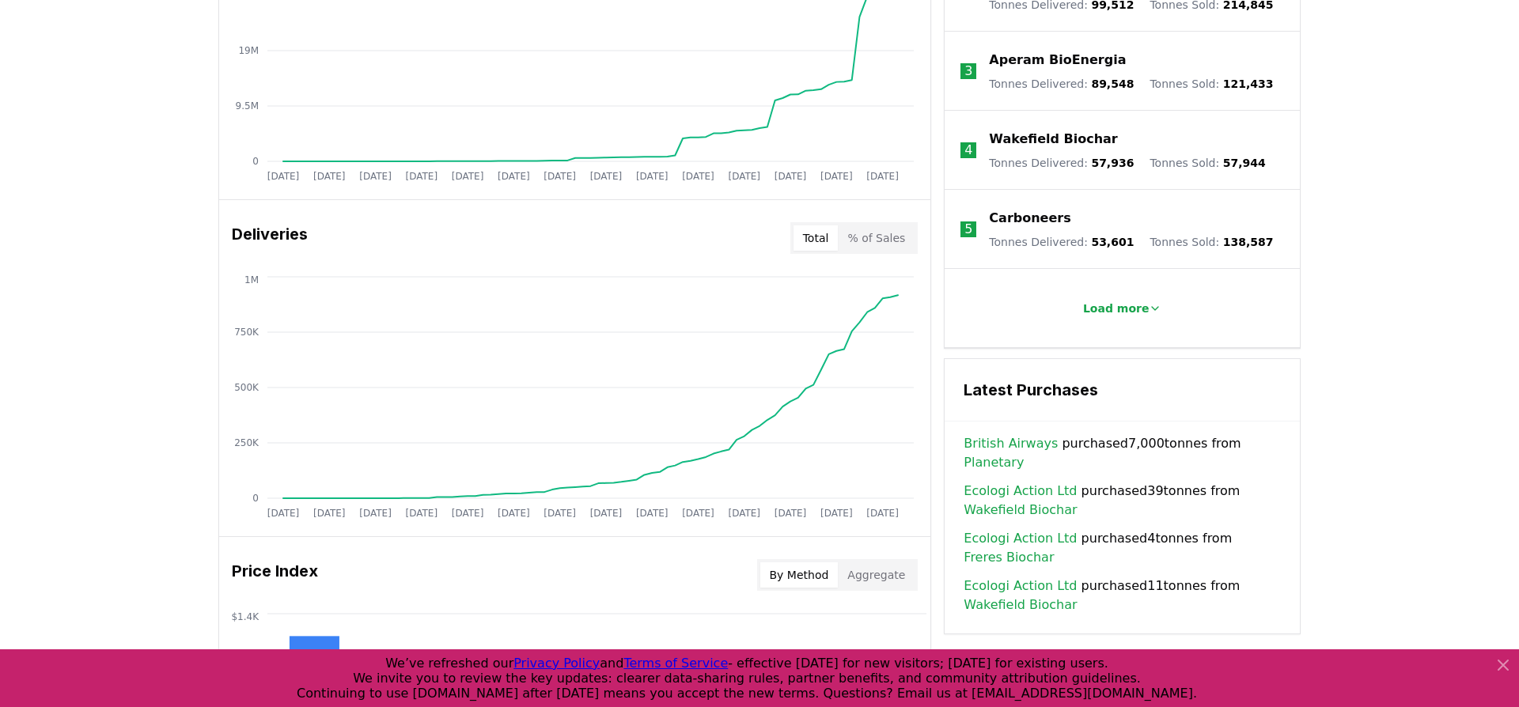
scroll to position [508, 0]
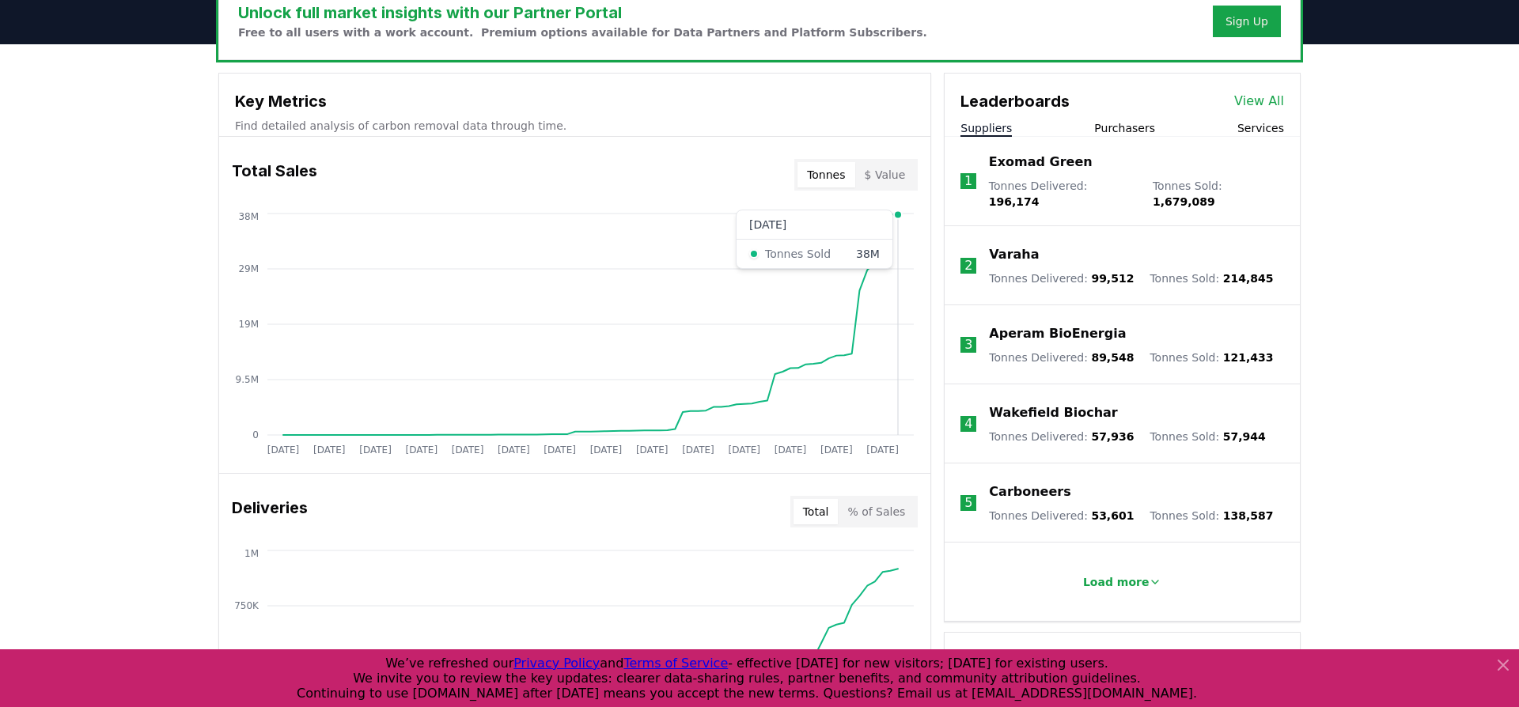
click at [896, 224] on icon "[DATE] [DATE] [DATE] [DATE] [DATE] [DATE] [DATE] [DATE] [DATE] [DATE] [DATE] [D…" at bounding box center [568, 336] width 699 height 253
click at [894, 224] on icon "[DATE] [DATE] [DATE] [DATE] [DATE] [DATE] [DATE] [DATE] [DATE] [DATE] [DATE] [D…" at bounding box center [568, 336] width 699 height 253
click at [899, 218] on circle at bounding box center [898, 214] width 8 height 8
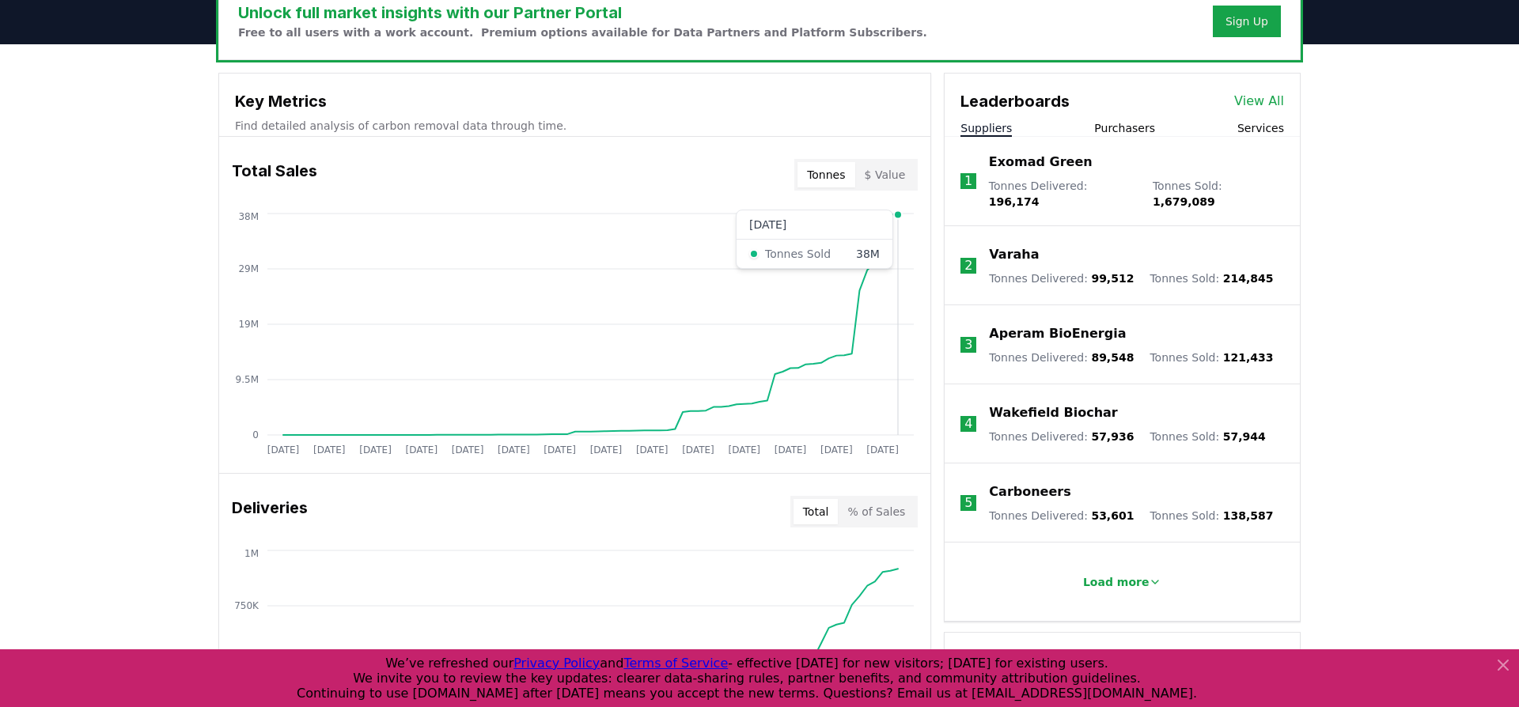
click at [896, 229] on icon "[DATE] [DATE] [DATE] [DATE] [DATE] [DATE] [DATE] [DATE] [DATE] [DATE] [DATE] [D…" at bounding box center [568, 336] width 699 height 253
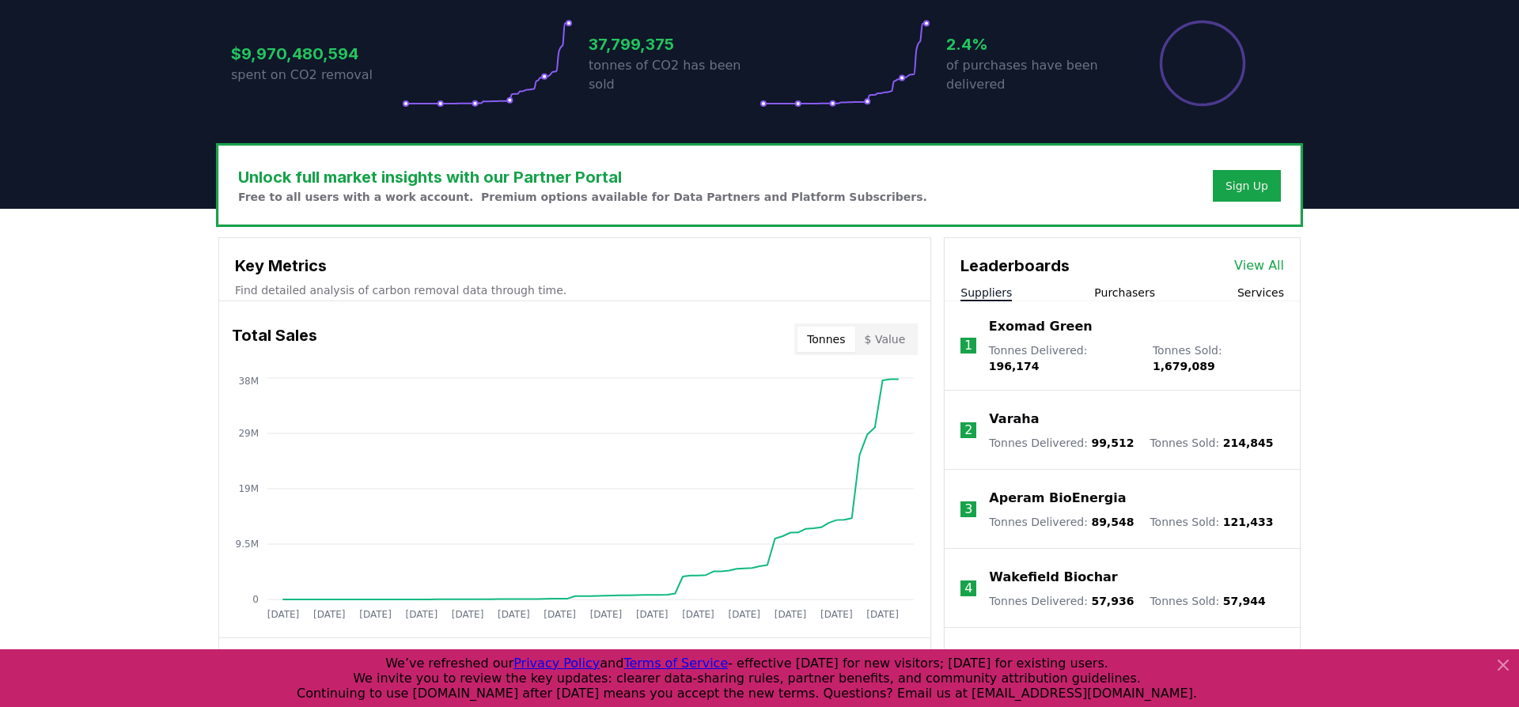
scroll to position [0, 0]
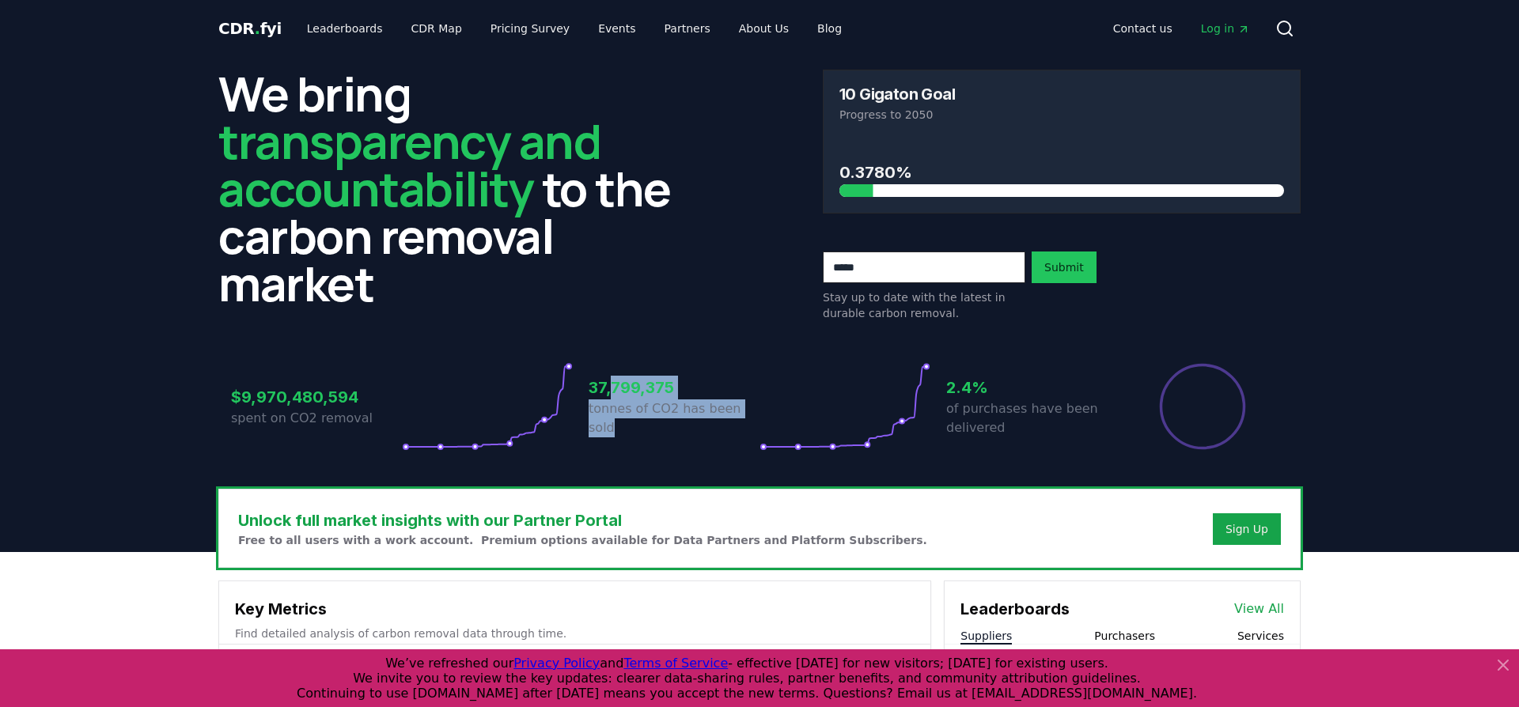
drag, startPoint x: 609, startPoint y: 397, endPoint x: 585, endPoint y: 435, distance: 45.2
click at [587, 435] on div "$9,970,480,594 spent on CO2 removal 37,799,375 tonnes of CO2 has been sold 2.4%…" at bounding box center [759, 406] width 1057 height 89
drag, startPoint x: 560, startPoint y: 430, endPoint x: 549, endPoint y: 429, distance: 11.2
click at [560, 430] on icon at bounding box center [487, 406] width 171 height 89
click at [549, 429] on icon at bounding box center [487, 406] width 171 height 89
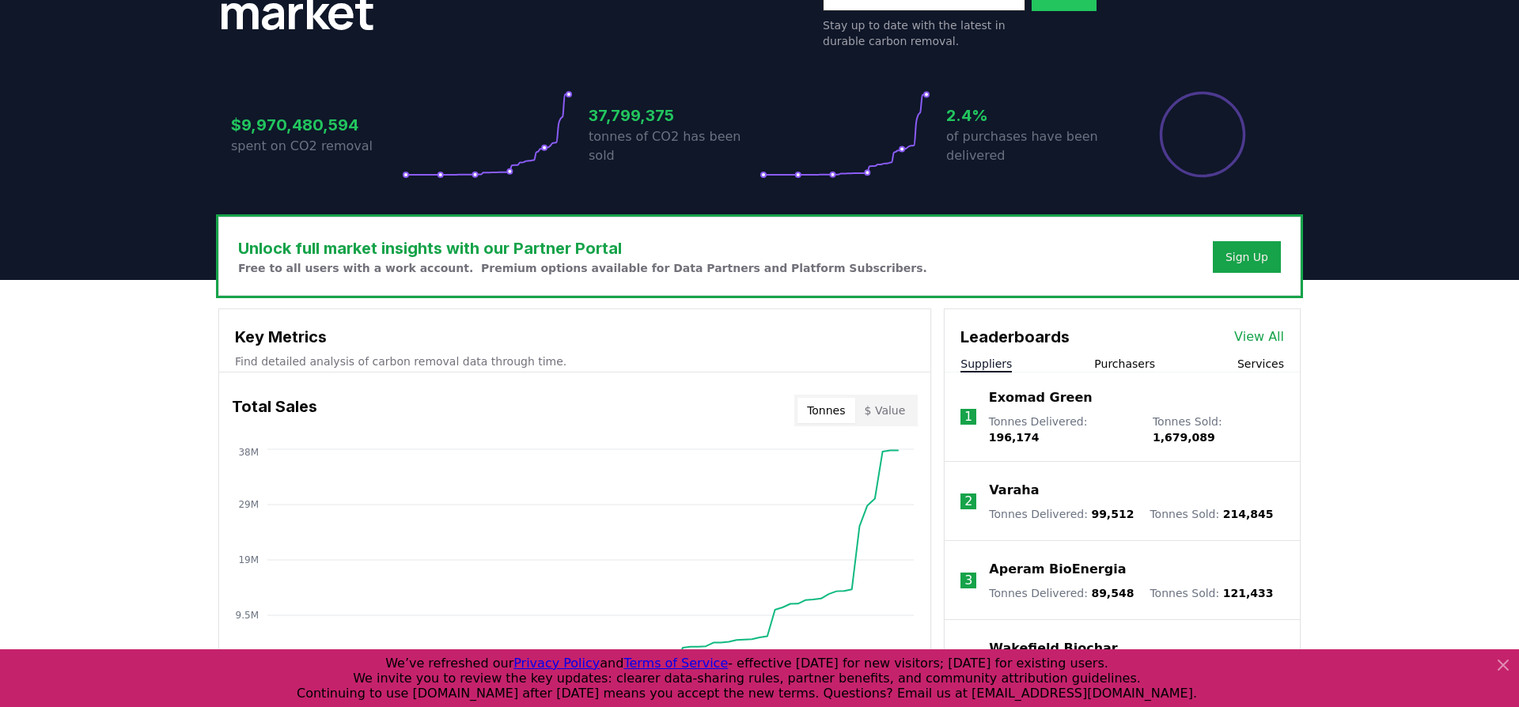
scroll to position [406, 0]
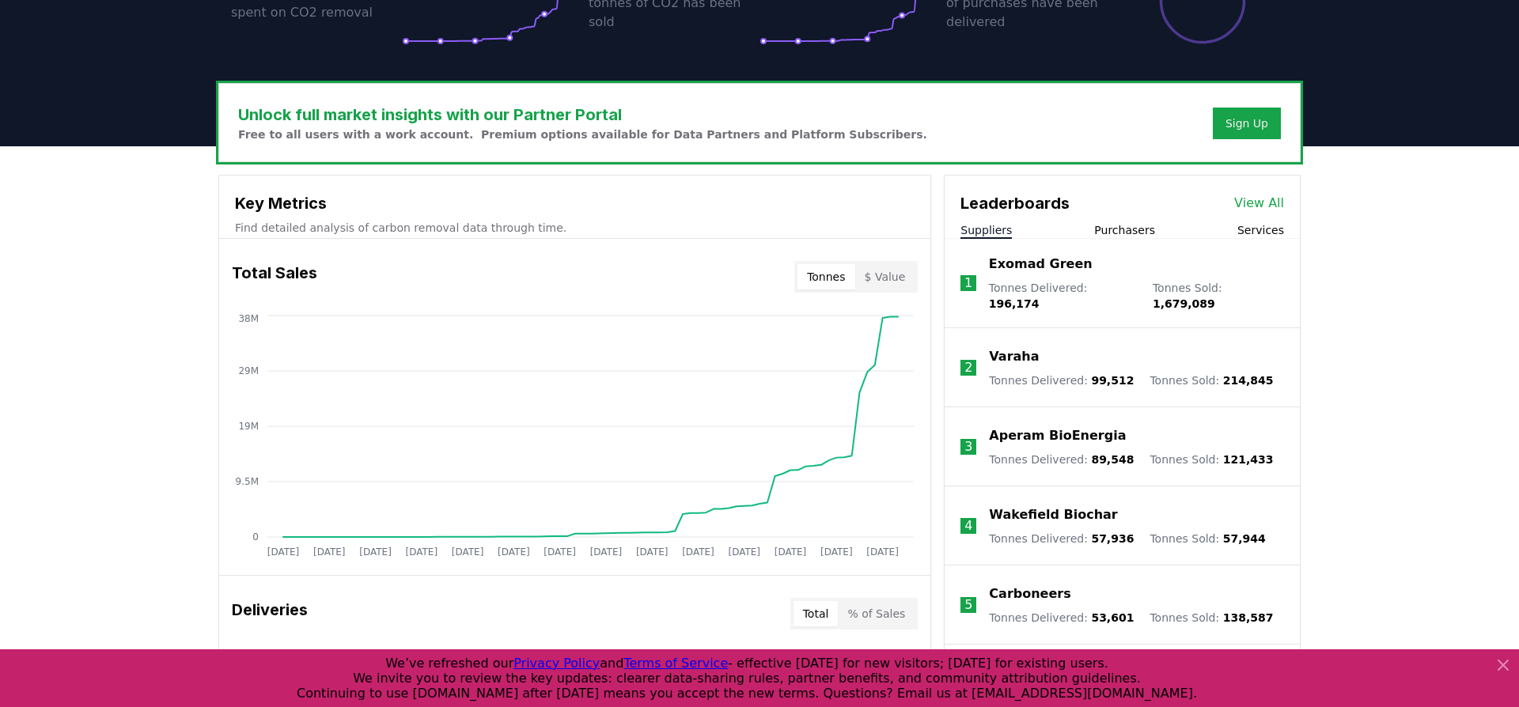
drag, startPoint x: 900, startPoint y: 276, endPoint x: 902, endPoint y: 309, distance: 32.5
click at [900, 276] on button "$ Value" at bounding box center [885, 276] width 60 height 25
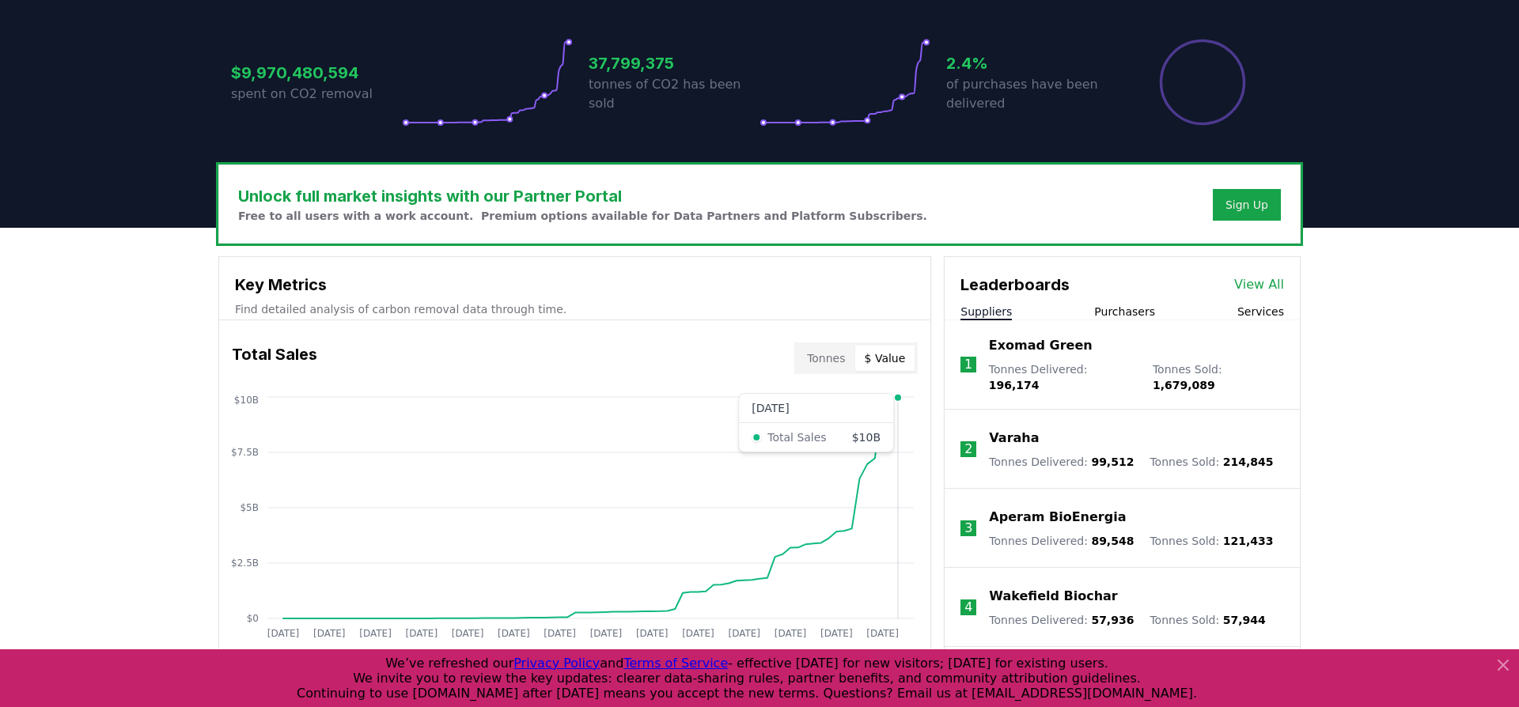
scroll to position [318, 0]
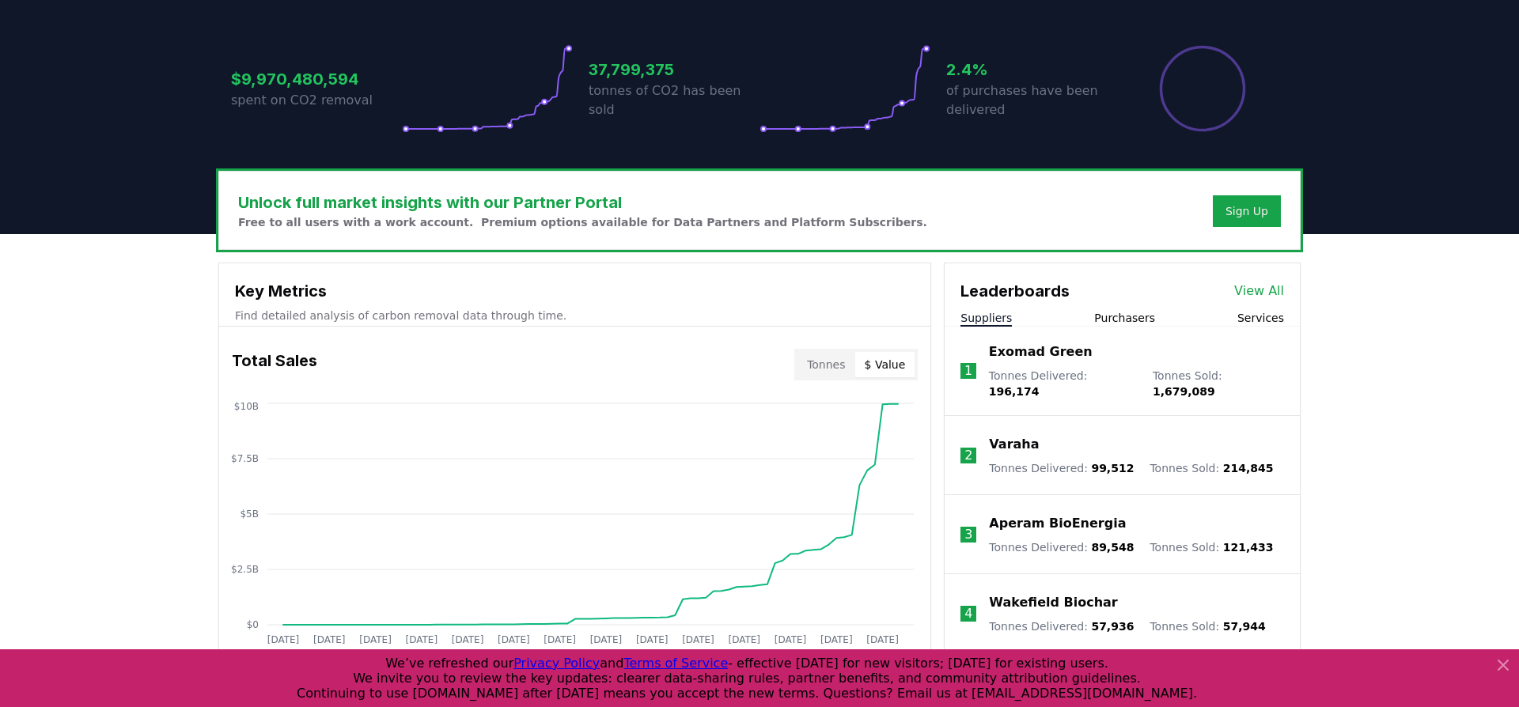
click at [810, 360] on button "Tonnes" at bounding box center [826, 364] width 57 height 25
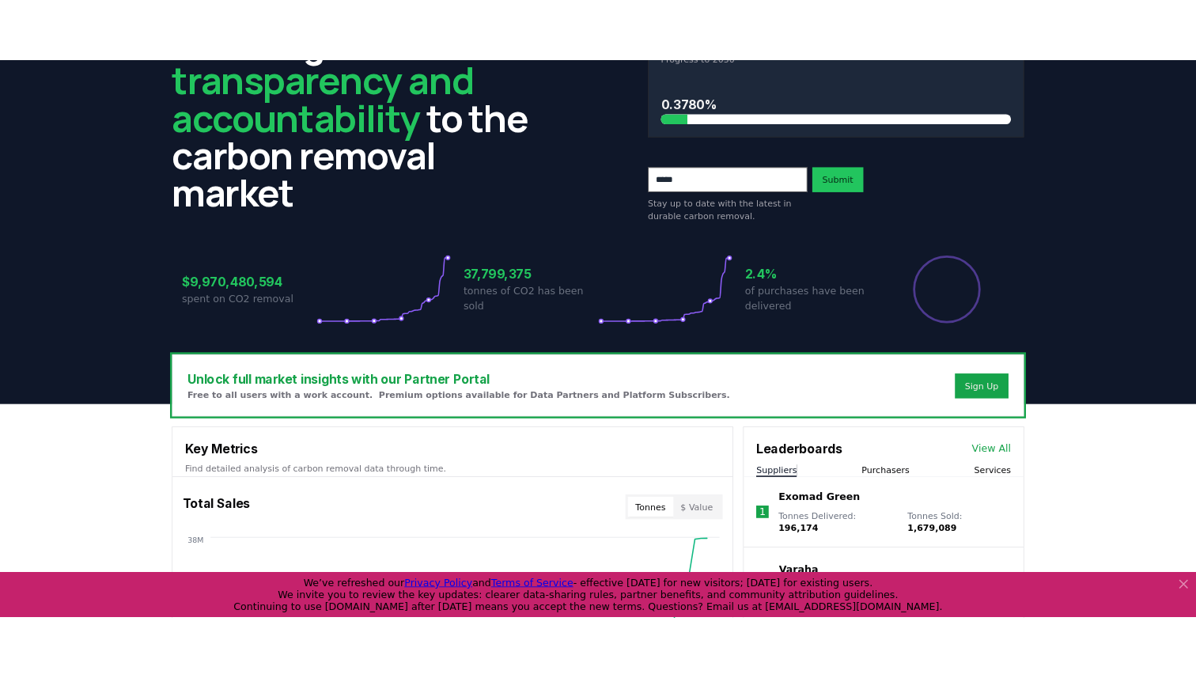
scroll to position [385, 0]
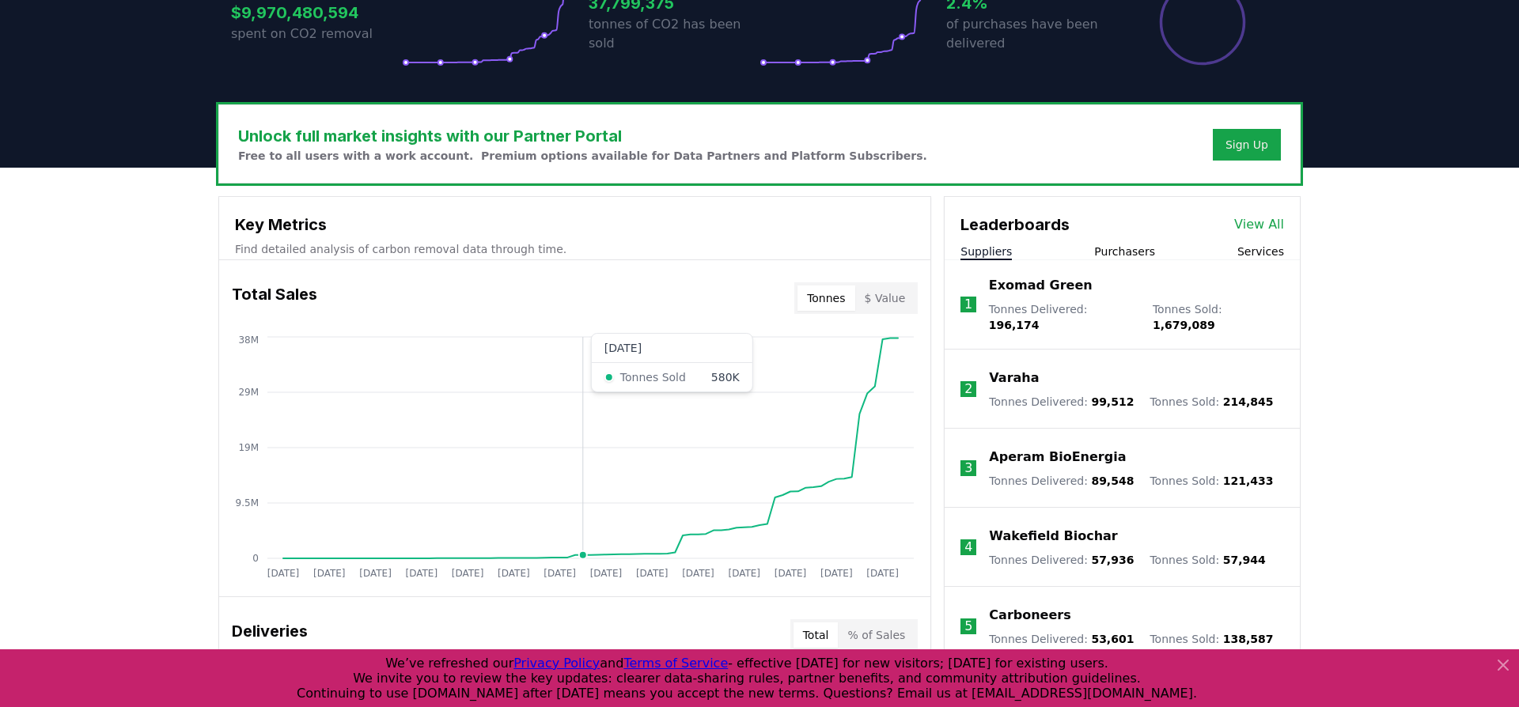
click at [586, 528] on icon "[DATE] [DATE] [DATE] [DATE] [DATE] [DATE] [DATE] [DATE] [DATE] [DATE] [DATE] [D…" at bounding box center [568, 459] width 699 height 253
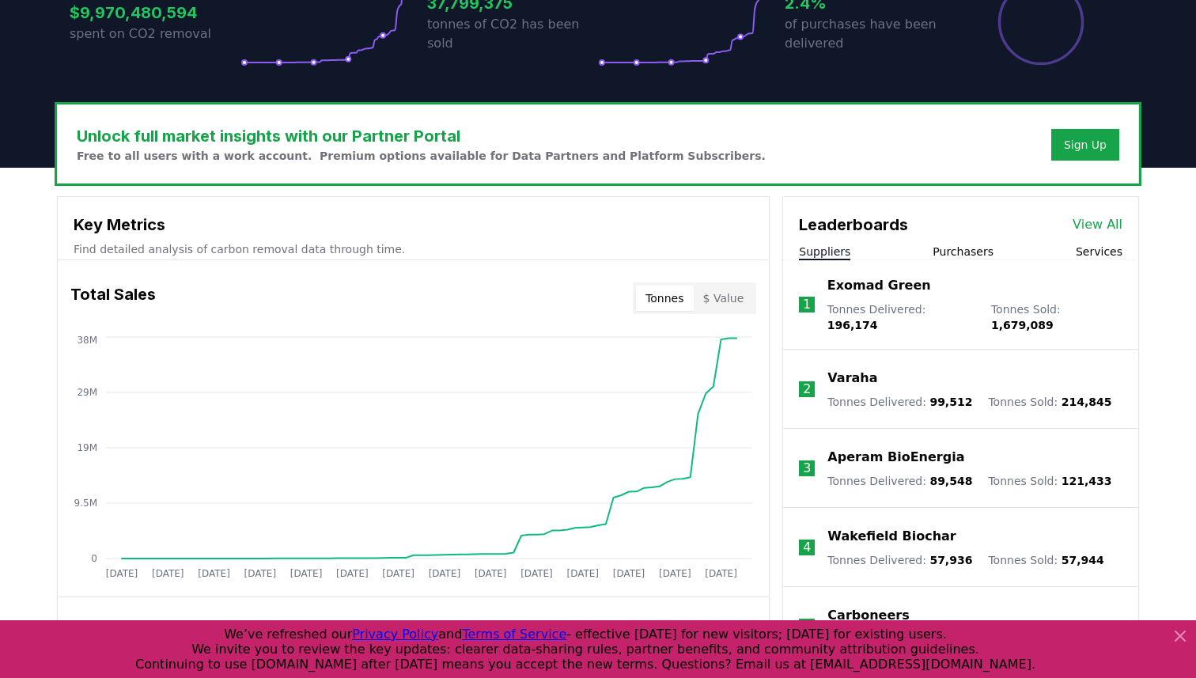
click at [730, 290] on button "$ Value" at bounding box center [724, 298] width 60 height 25
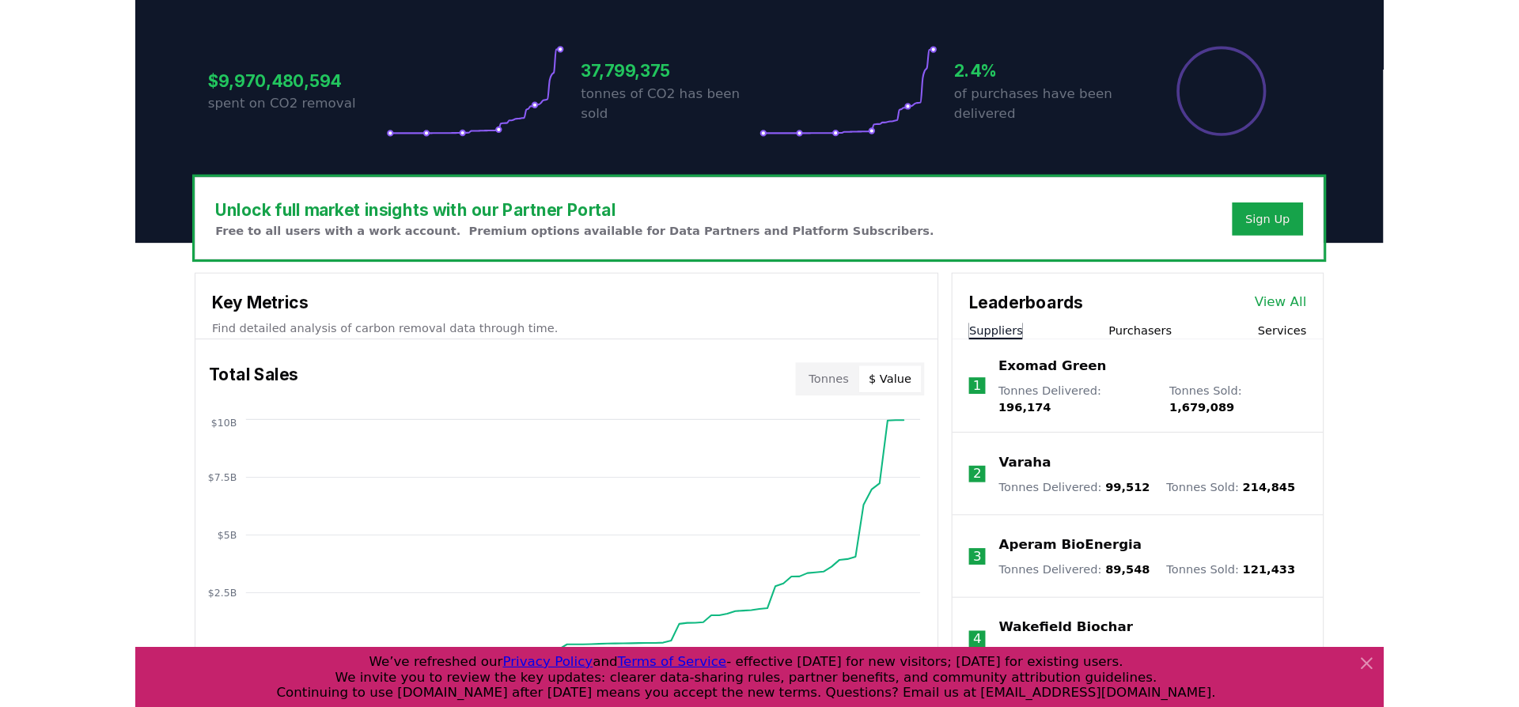
scroll to position [317, 0]
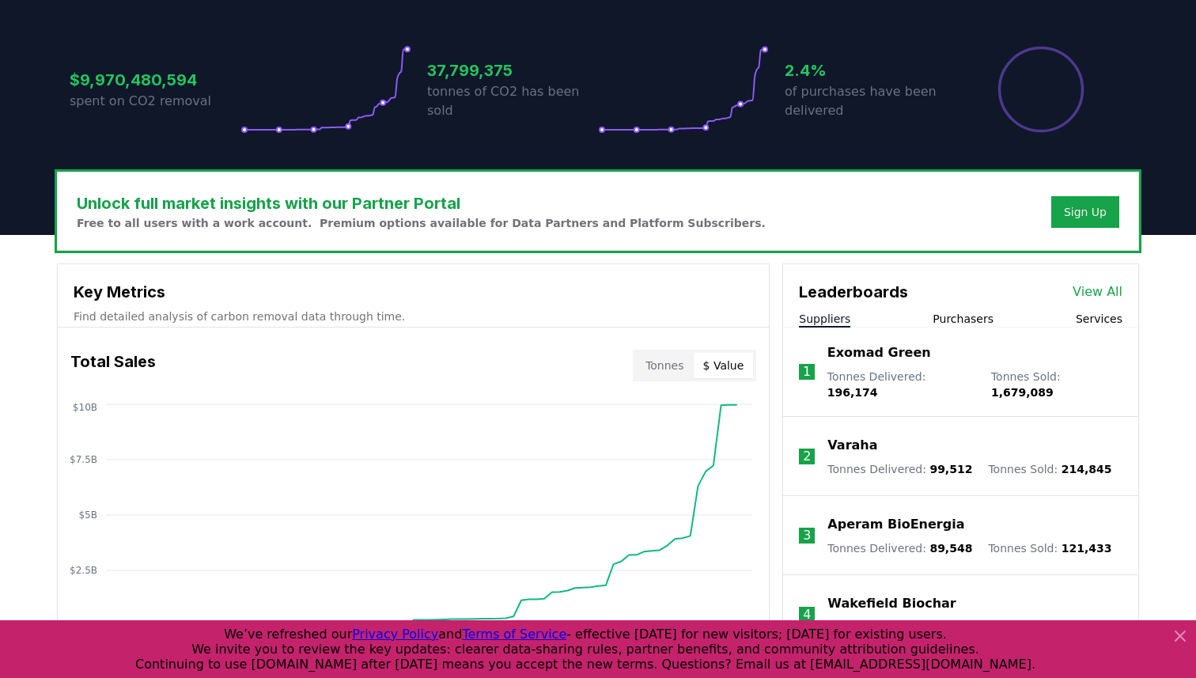
drag, startPoint x: 841, startPoint y: 99, endPoint x: 848, endPoint y: 110, distance: 13.2
click at [841, 99] on p "of purchases have been delivered" at bounding box center [870, 101] width 171 height 38
drag, startPoint x: 851, startPoint y: 110, endPoint x: 782, endPoint y: 95, distance: 71.2
click at [782, 95] on div "$9,970,480,594 spent on CO2 removal 37,799,375 tonnes of CO2 has been sold 2.4%…" at bounding box center [598, 89] width 1057 height 89
copy p "of purchases have been delivered"
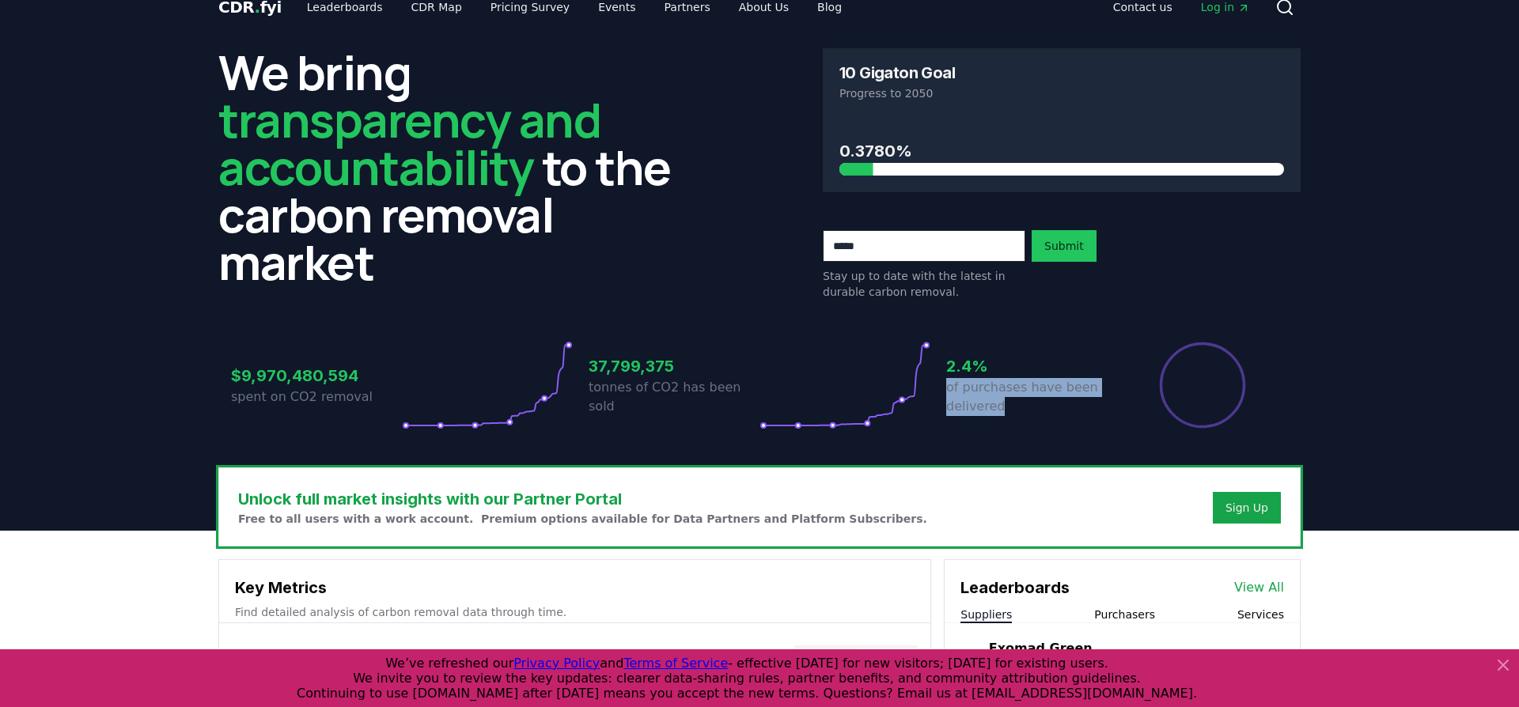
scroll to position [0, 0]
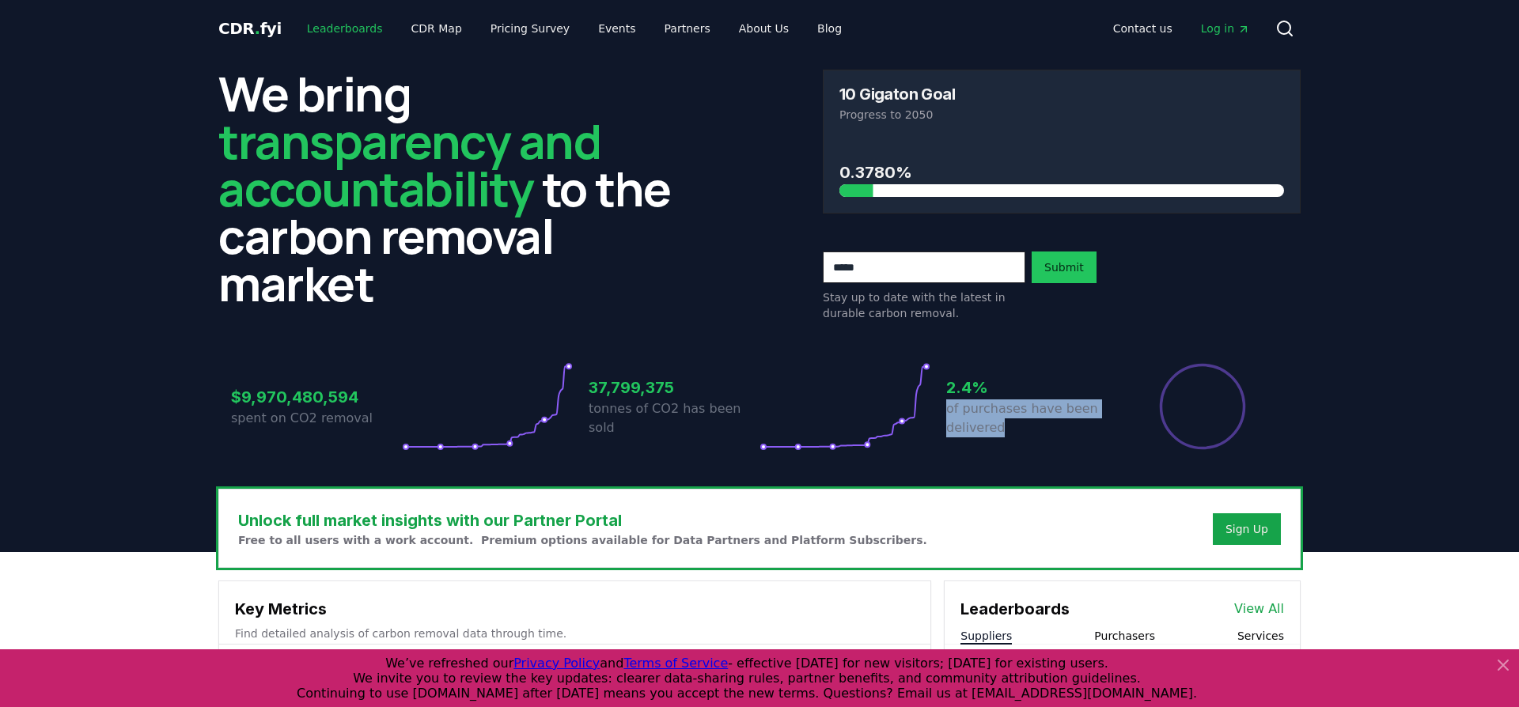
click at [335, 26] on link "Leaderboards" at bounding box center [344, 28] width 101 height 28
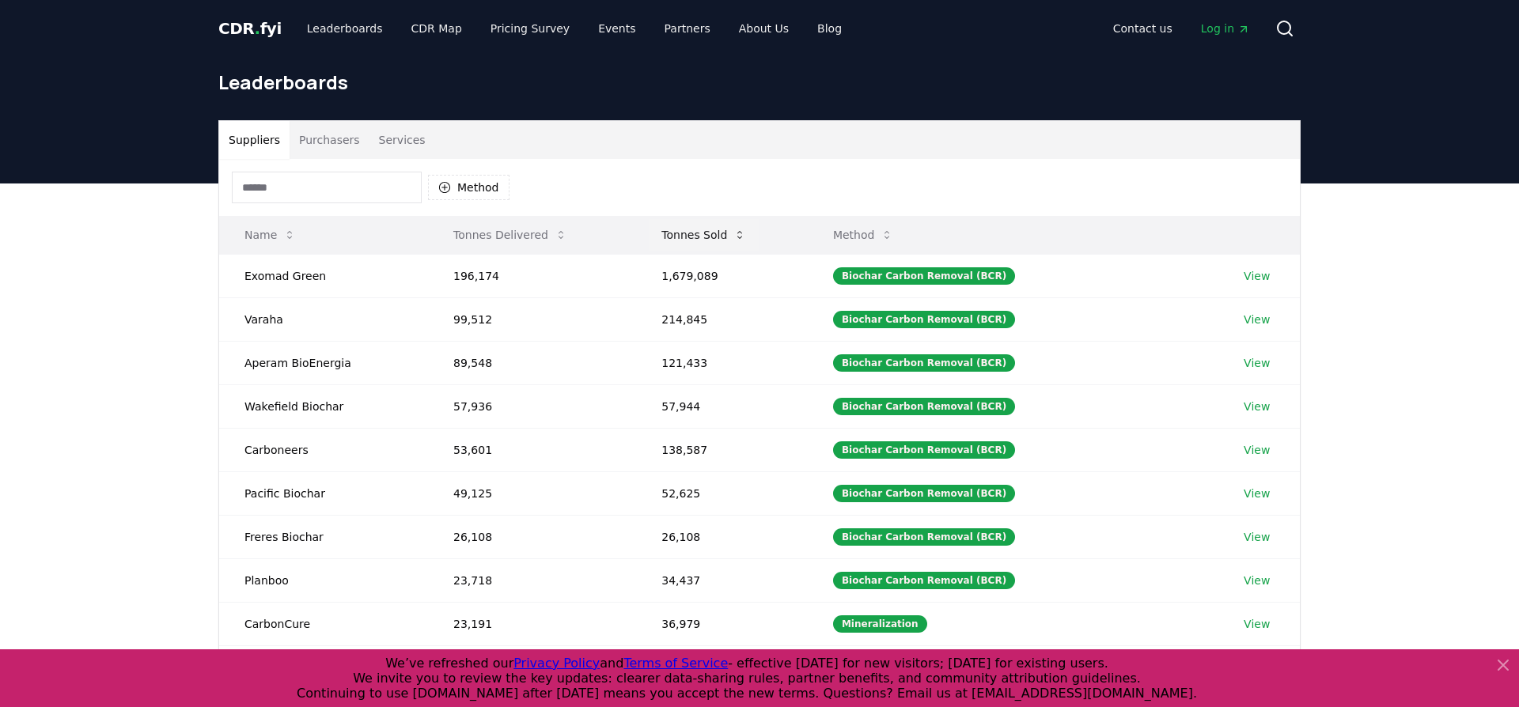
drag, startPoint x: 684, startPoint y: 237, endPoint x: 677, endPoint y: 242, distance: 9.0
click at [684, 237] on button "Tonnes Sold" at bounding box center [704, 235] width 110 height 32
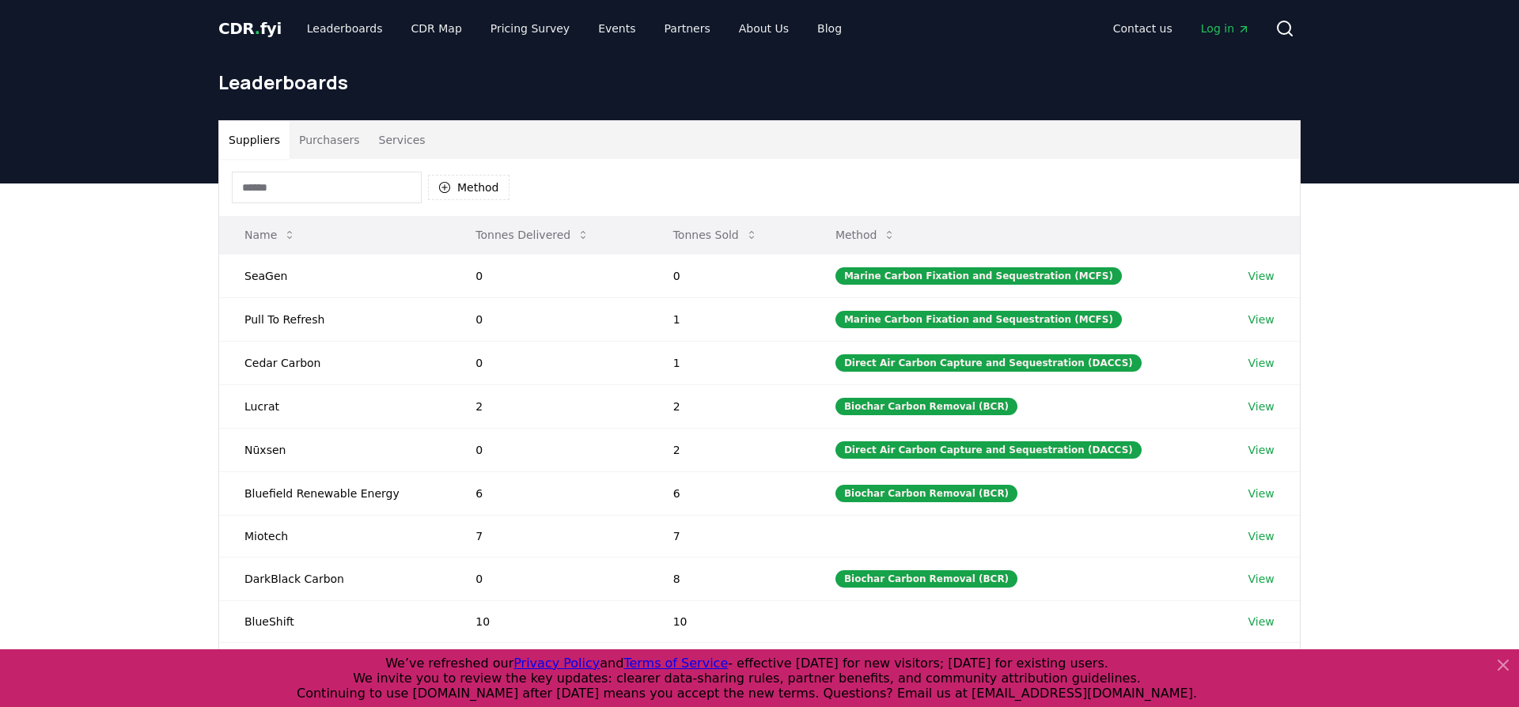
drag, startPoint x: 696, startPoint y: 232, endPoint x: 685, endPoint y: 239, distance: 13.2
click at [696, 232] on button "Tonnes Sold" at bounding box center [716, 235] width 110 height 32
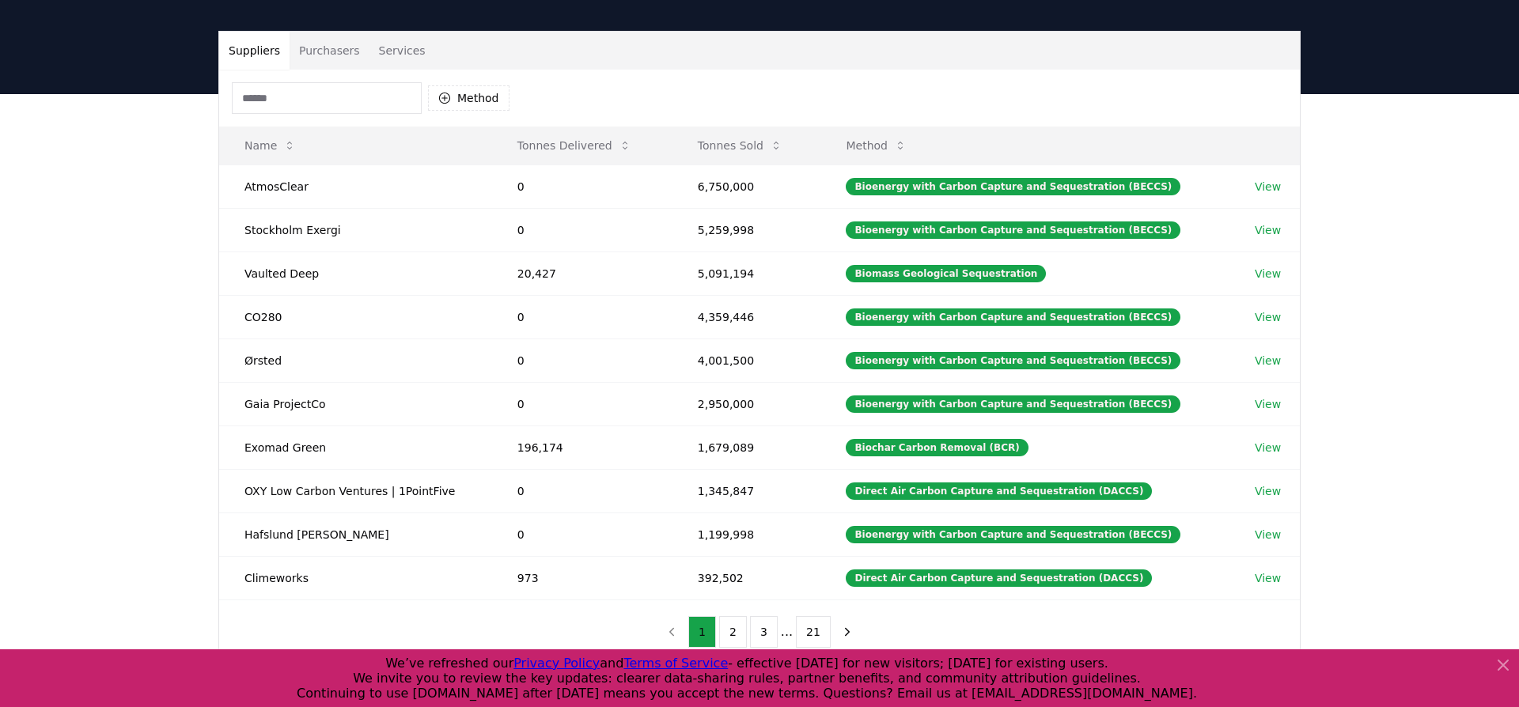
scroll to position [96, 0]
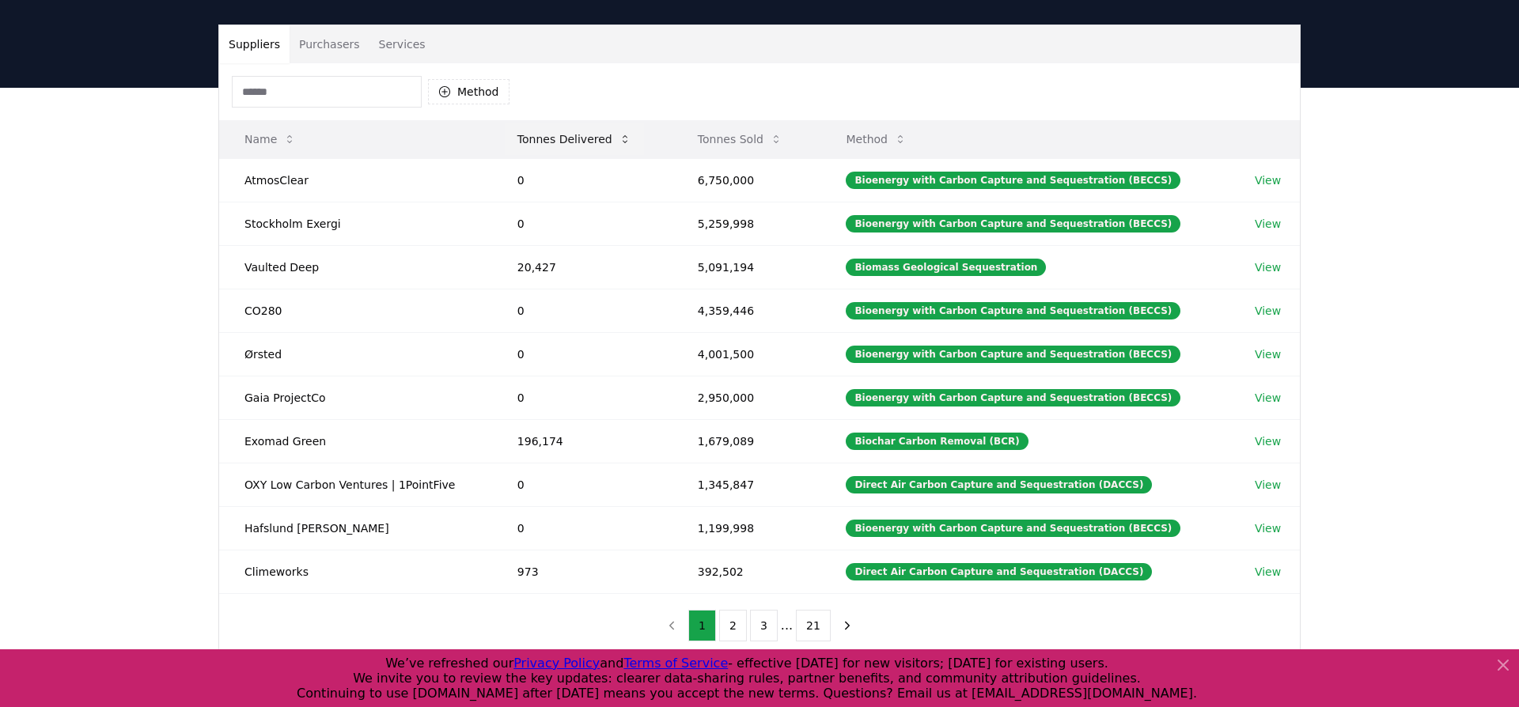
click at [523, 140] on button "Tonnes Delivered" at bounding box center [574, 139] width 139 height 32
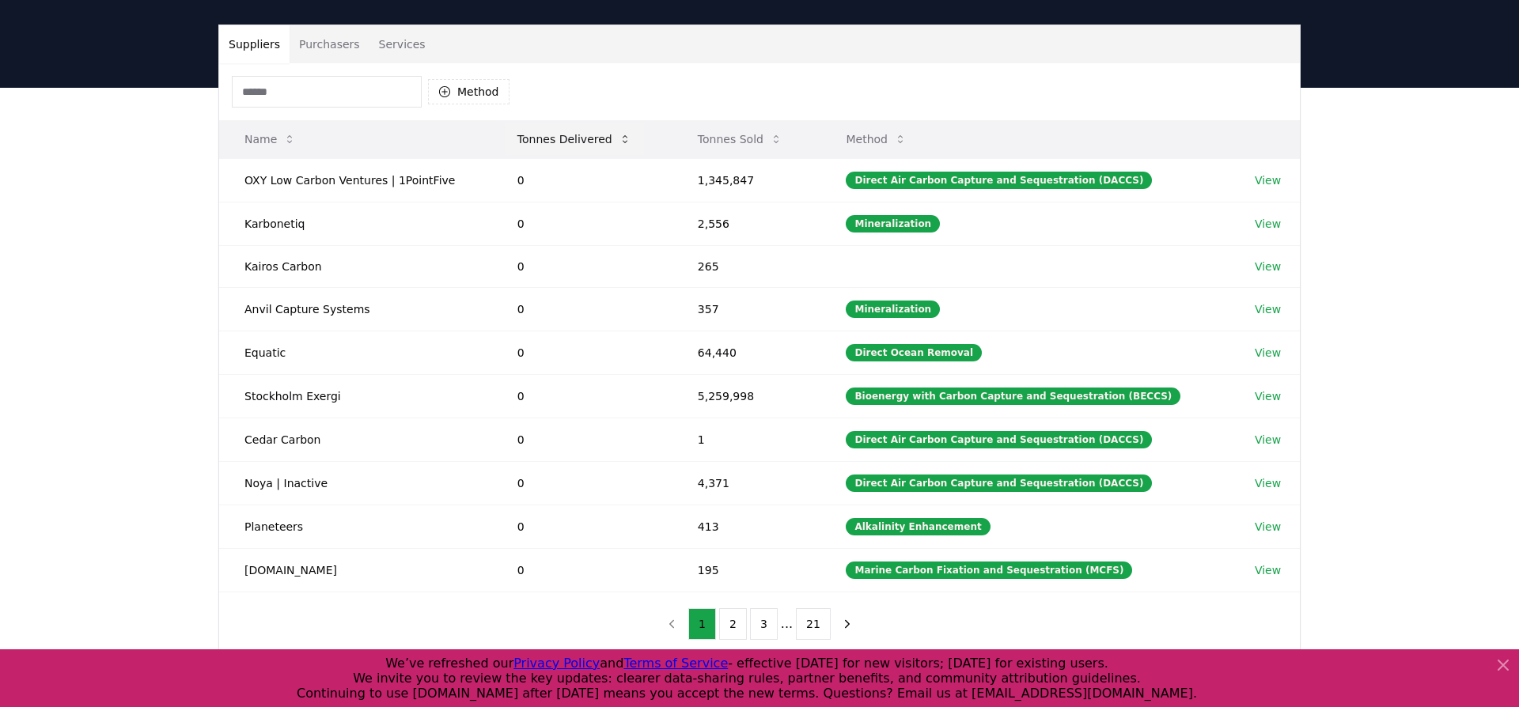
click at [522, 140] on button "Tonnes Delivered" at bounding box center [574, 139] width 139 height 32
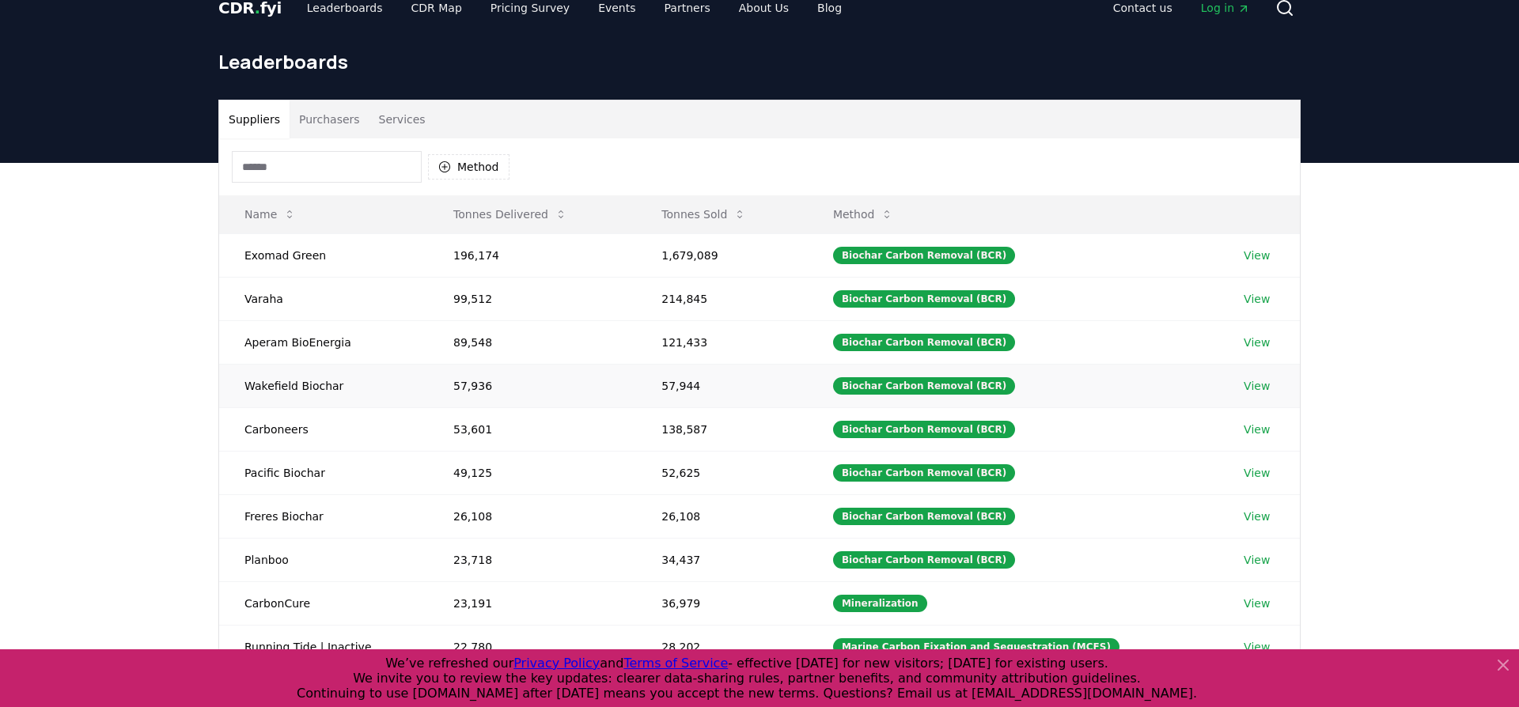
scroll to position [0, 0]
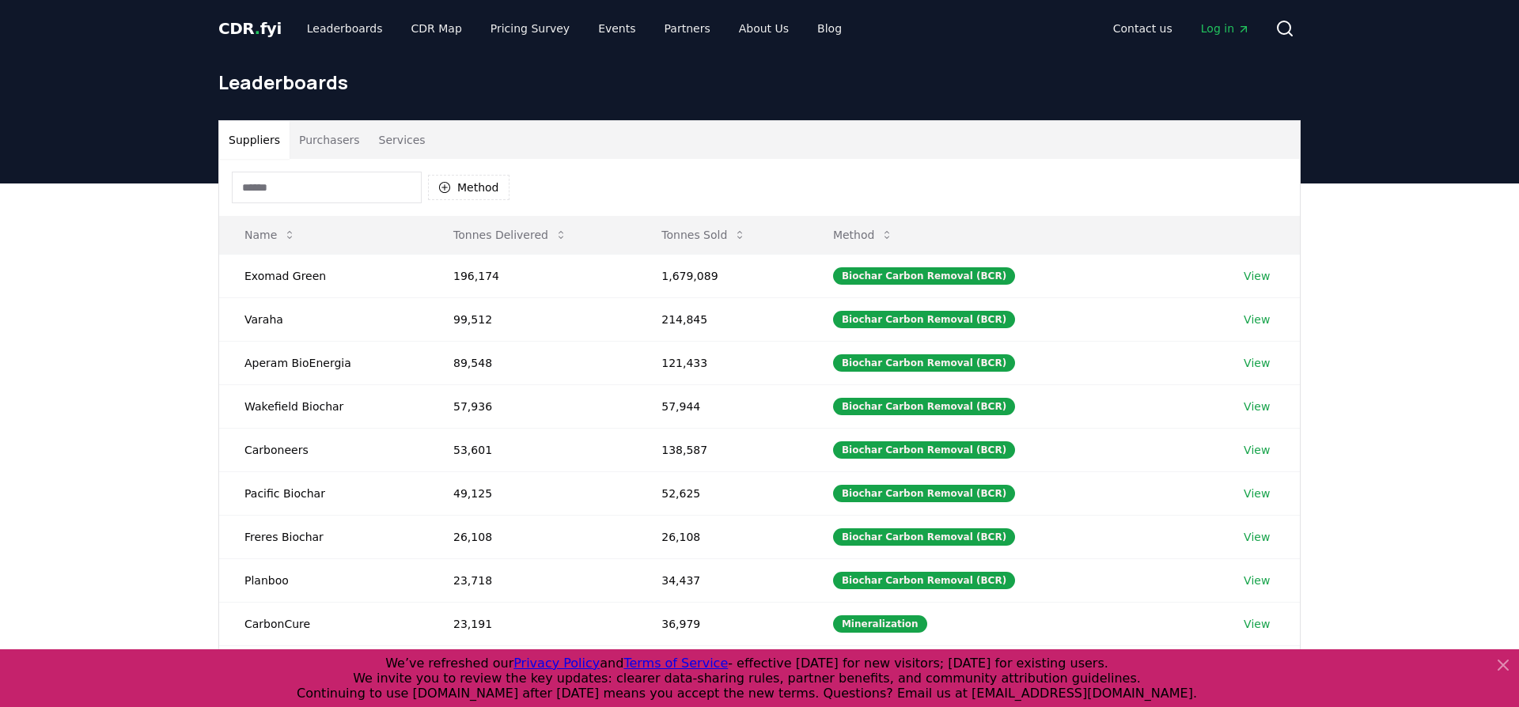
click at [255, 30] on span "." at bounding box center [258, 28] width 6 height 19
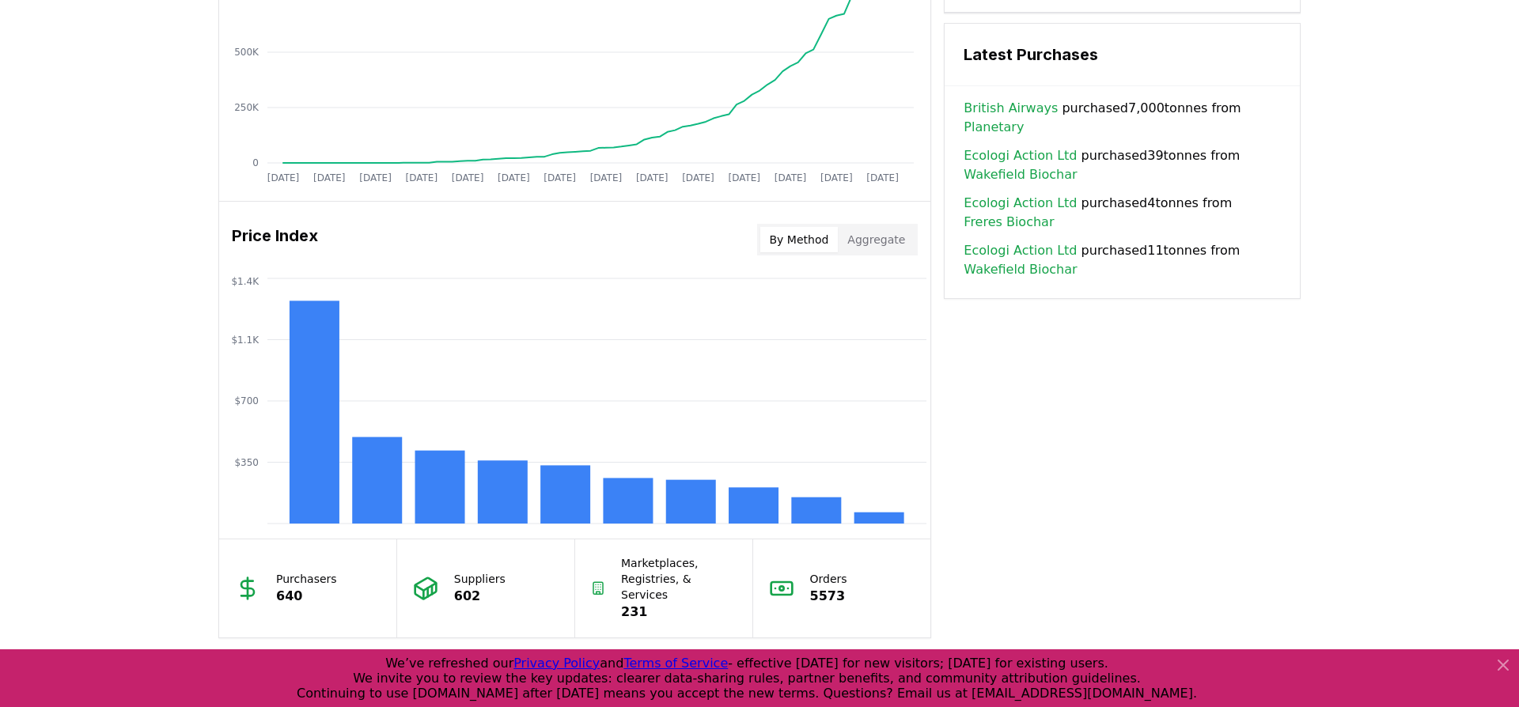
scroll to position [1181, 0]
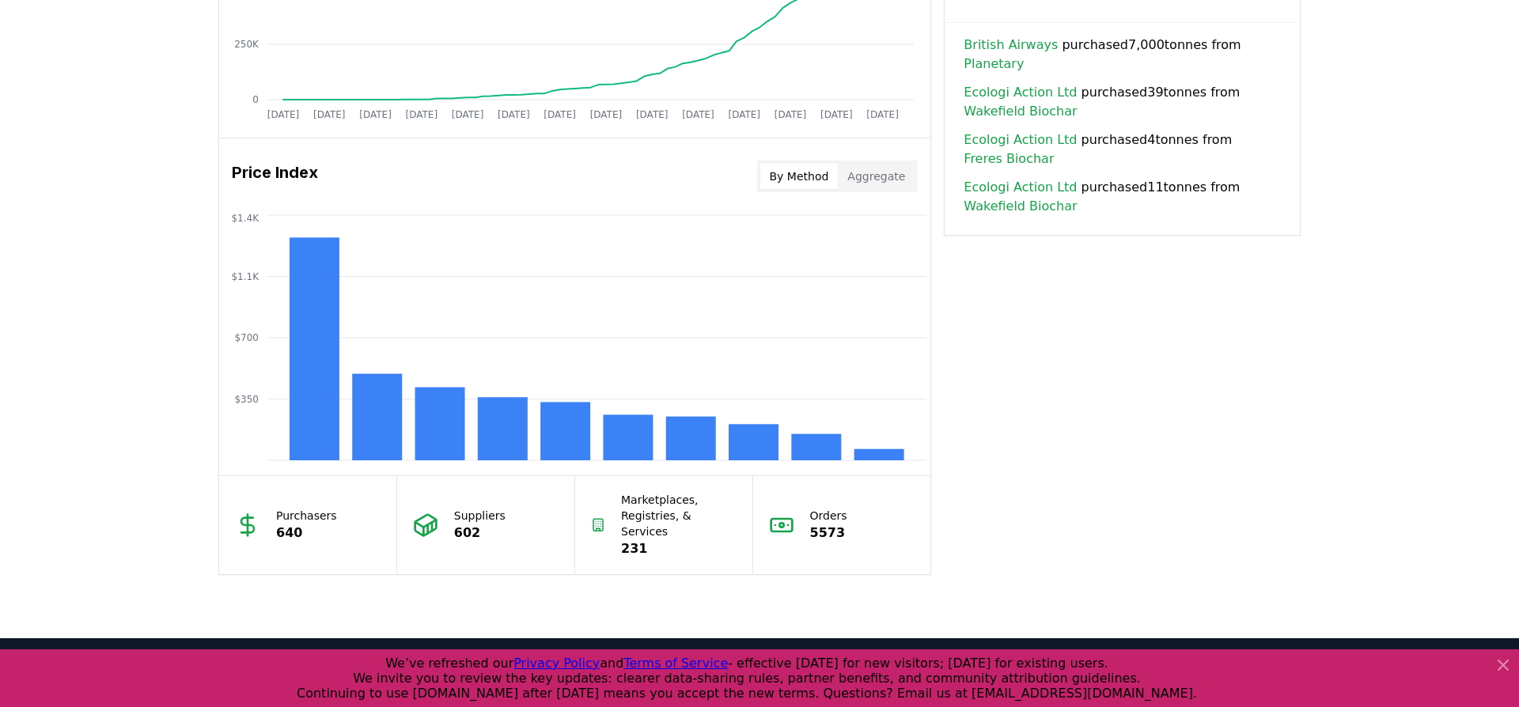
click at [853, 183] on button "Aggregate" at bounding box center [876, 176] width 77 height 25
click at [817, 181] on button "By Method" at bounding box center [799, 176] width 78 height 25
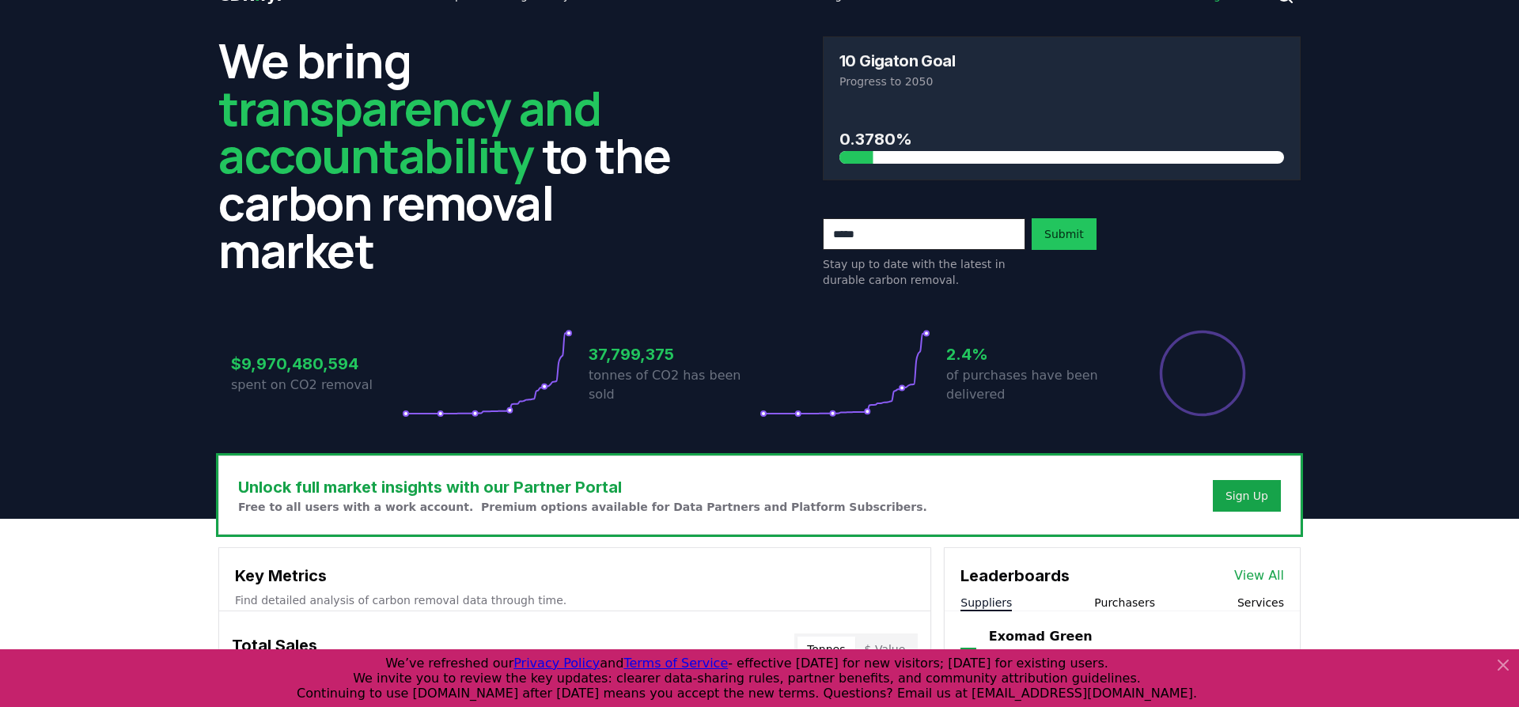
scroll to position [0, 0]
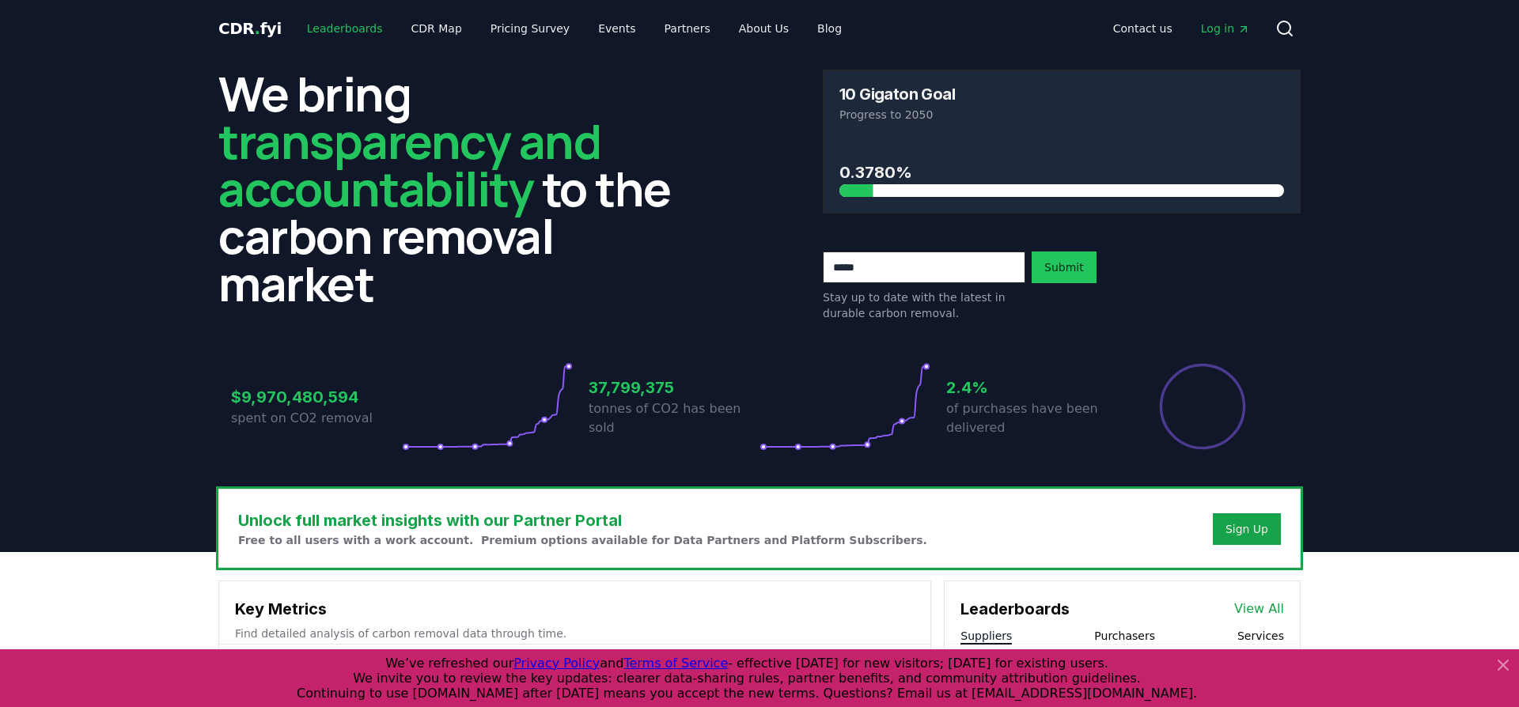
drag, startPoint x: 347, startPoint y: 24, endPoint x: 353, endPoint y: 55, distance: 32.1
click at [347, 24] on link "Leaderboards" at bounding box center [344, 28] width 101 height 28
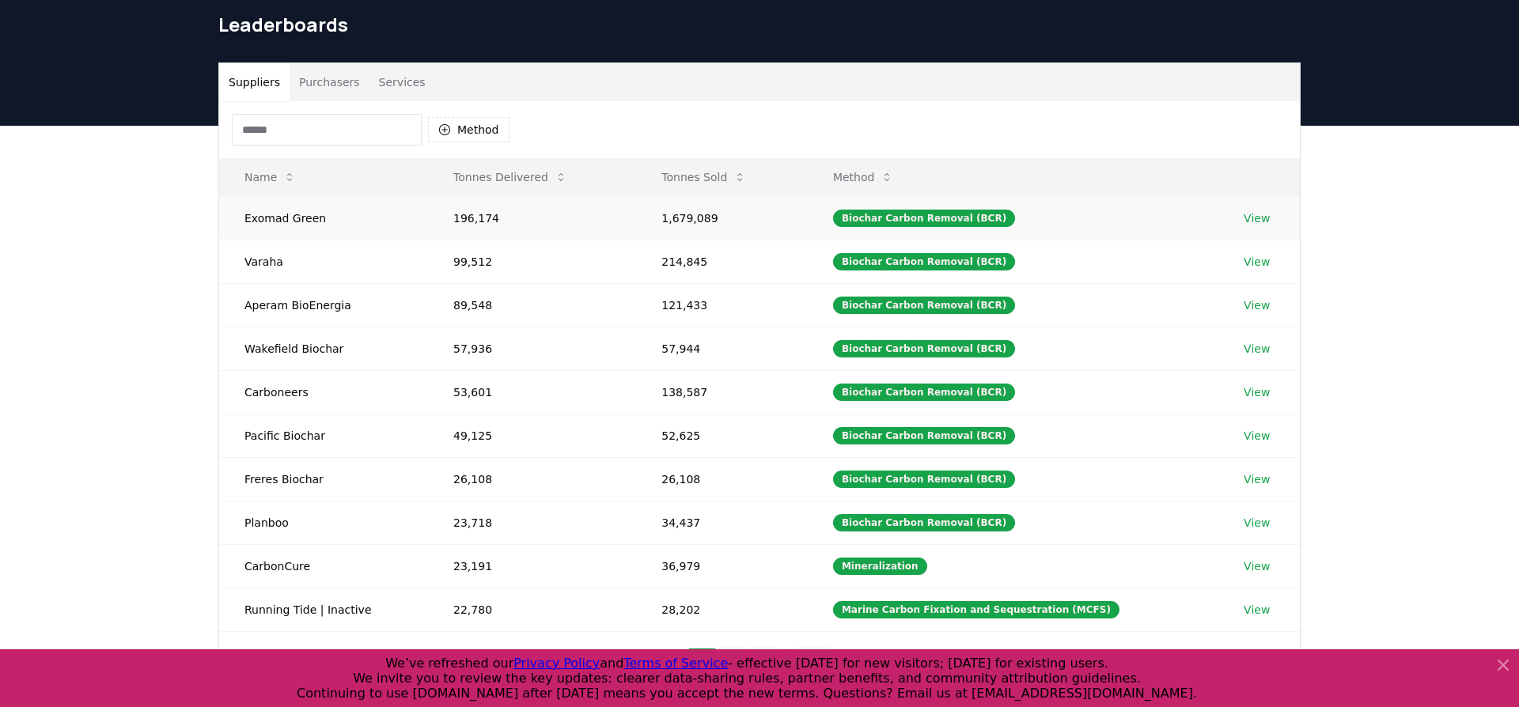
scroll to position [64, 0]
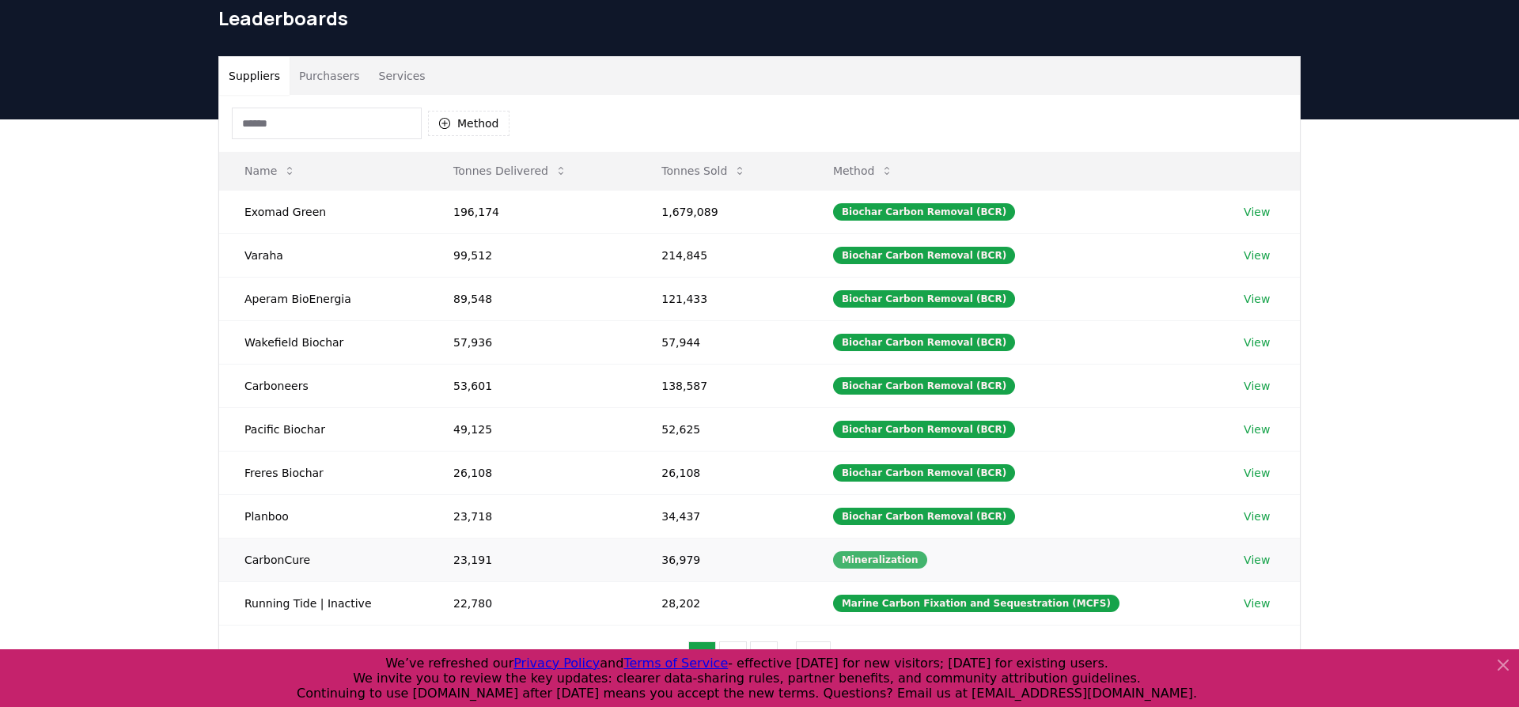
click at [908, 563] on div "Mineralization" at bounding box center [880, 560] width 94 height 17
click at [904, 561] on div "Mineralization" at bounding box center [880, 560] width 94 height 17
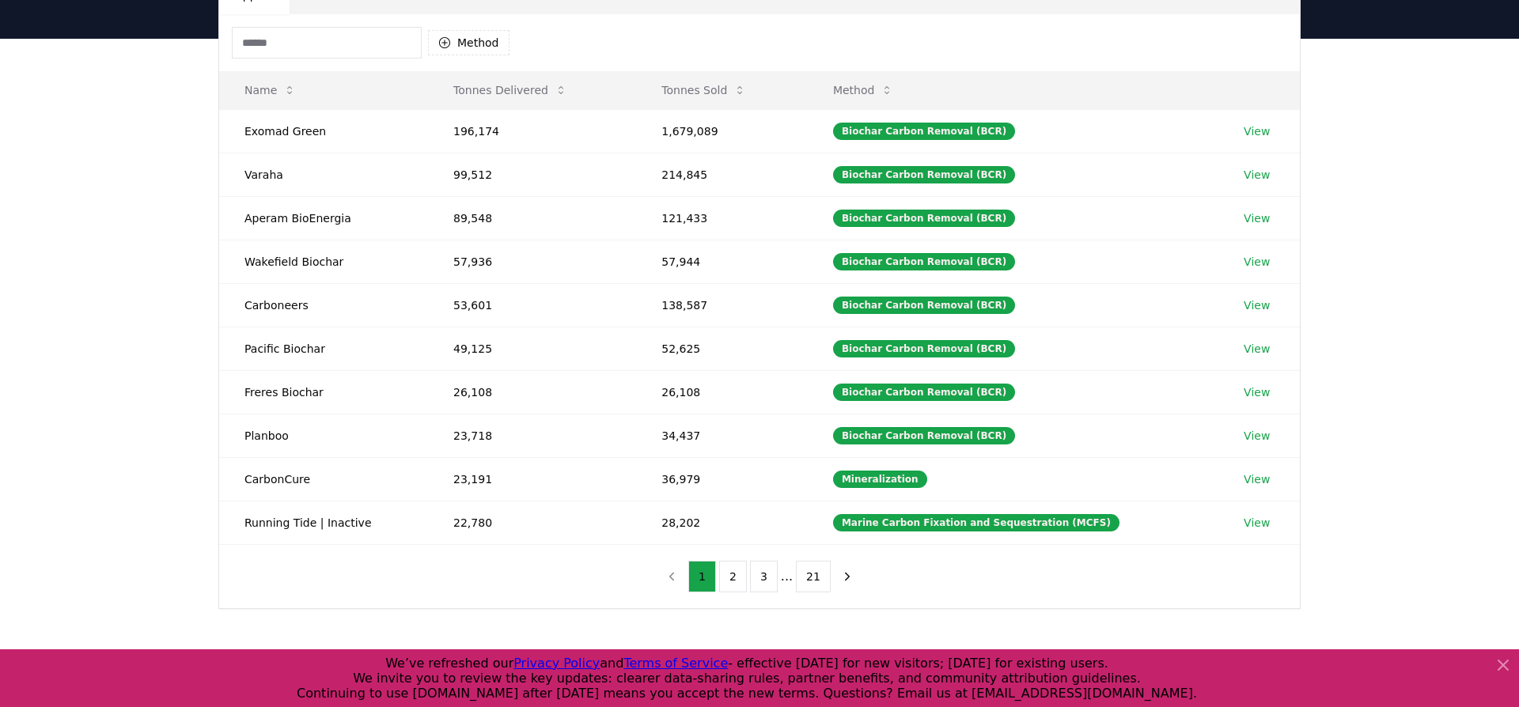
scroll to position [142, 0]
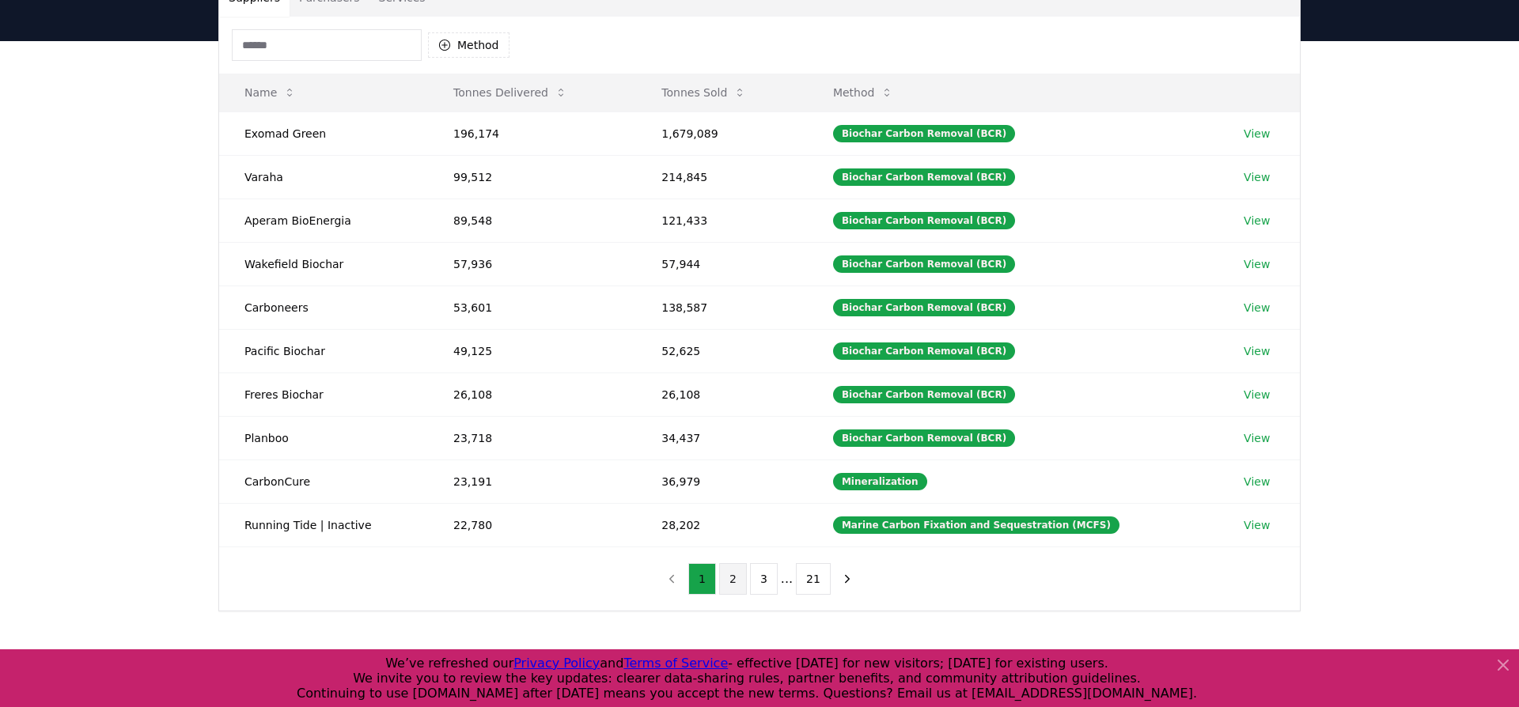
click at [727, 577] on button "2" at bounding box center [733, 579] width 28 height 32
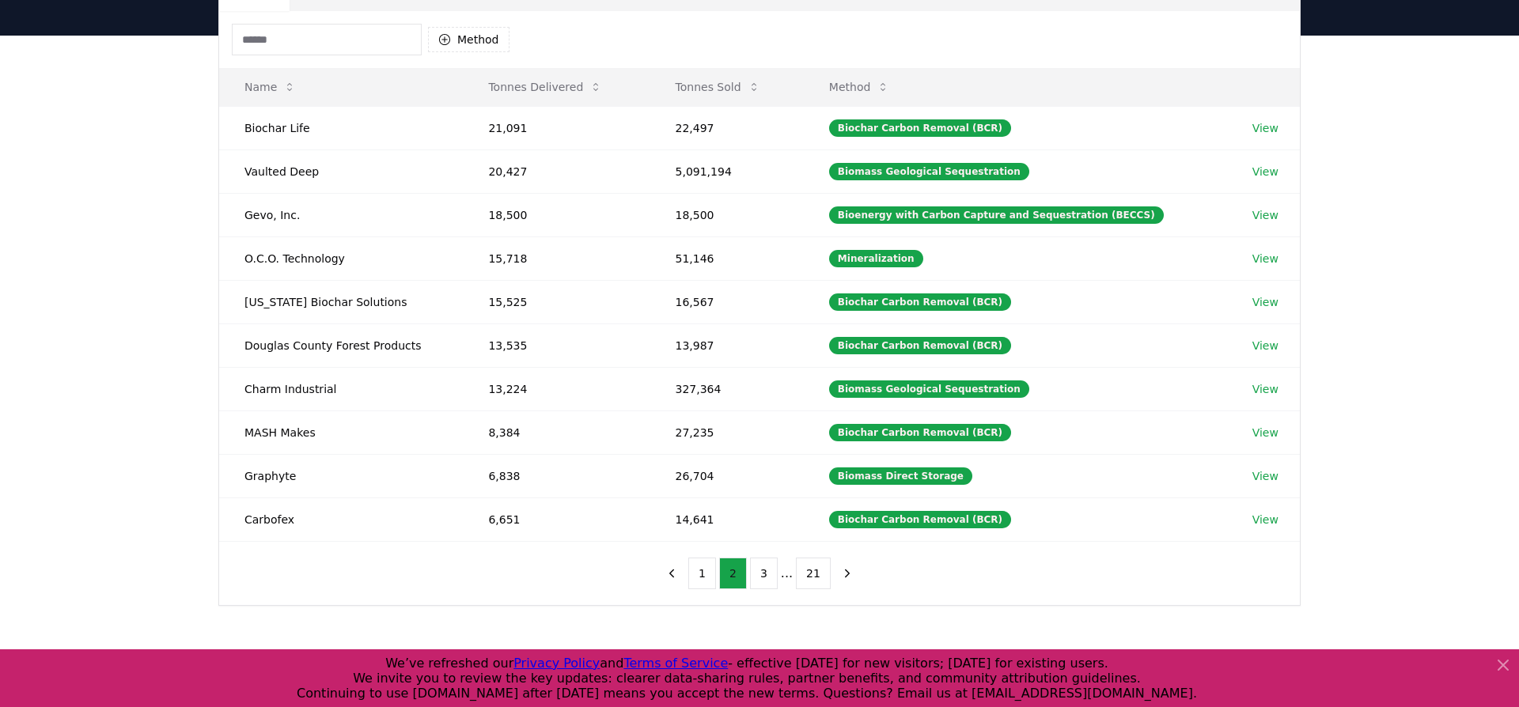
scroll to position [144, 0]
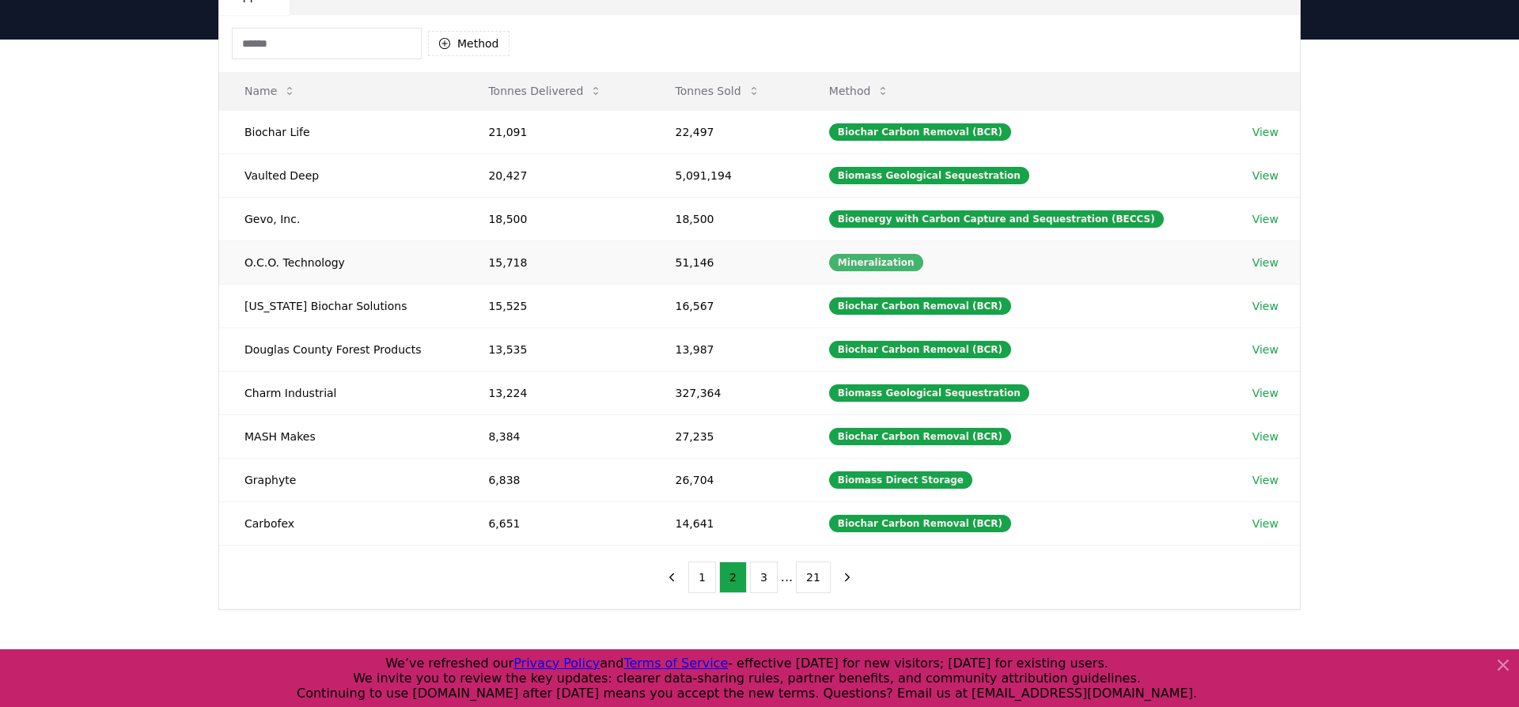
click at [916, 263] on div "Mineralization" at bounding box center [876, 262] width 94 height 17
click at [883, 263] on div "Mineralization" at bounding box center [876, 262] width 94 height 17
click at [765, 575] on button "3" at bounding box center [764, 578] width 28 height 32
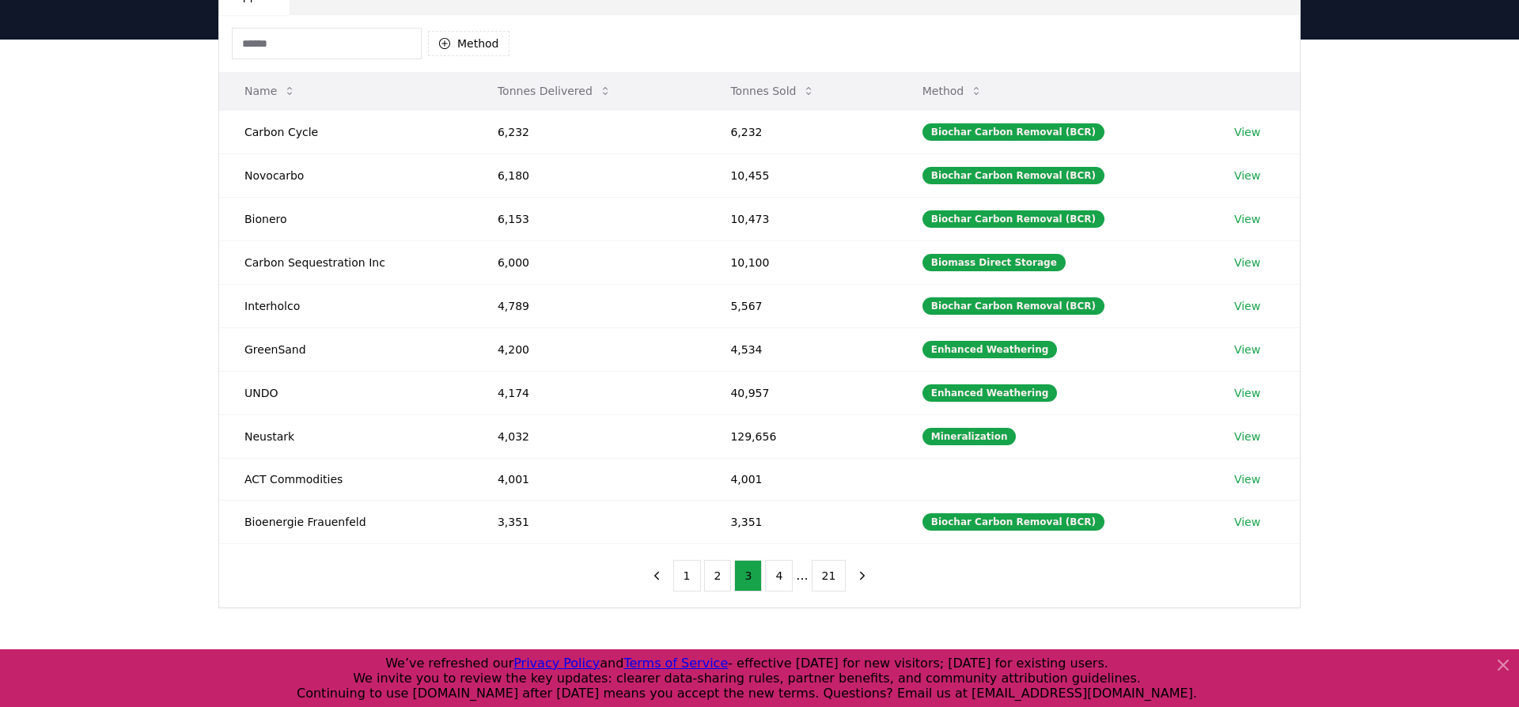
click at [777, 90] on button "Tonnes Sold" at bounding box center [773, 91] width 110 height 32
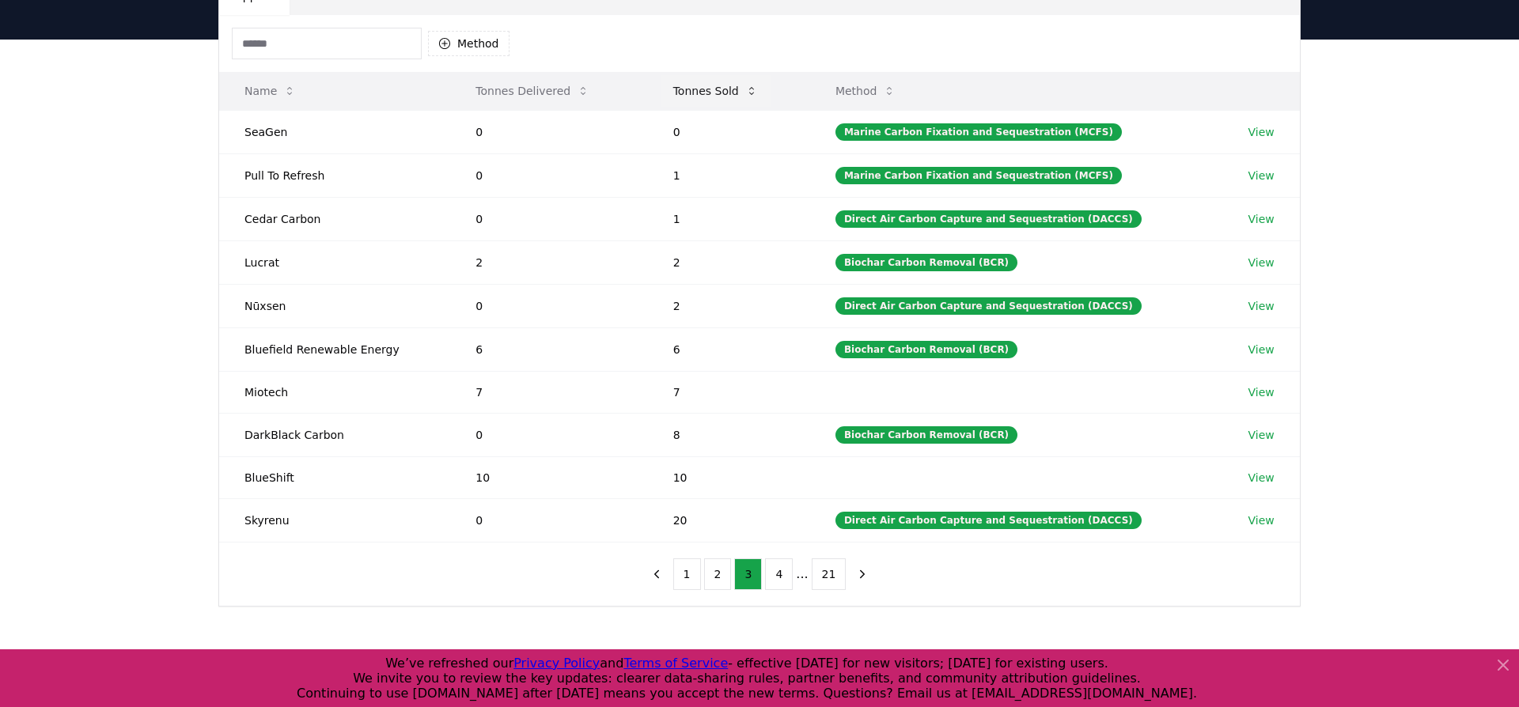
drag, startPoint x: 734, startPoint y: 96, endPoint x: 745, endPoint y: 106, distance: 15.1
click at [734, 96] on button "Tonnes Sold" at bounding box center [716, 91] width 110 height 32
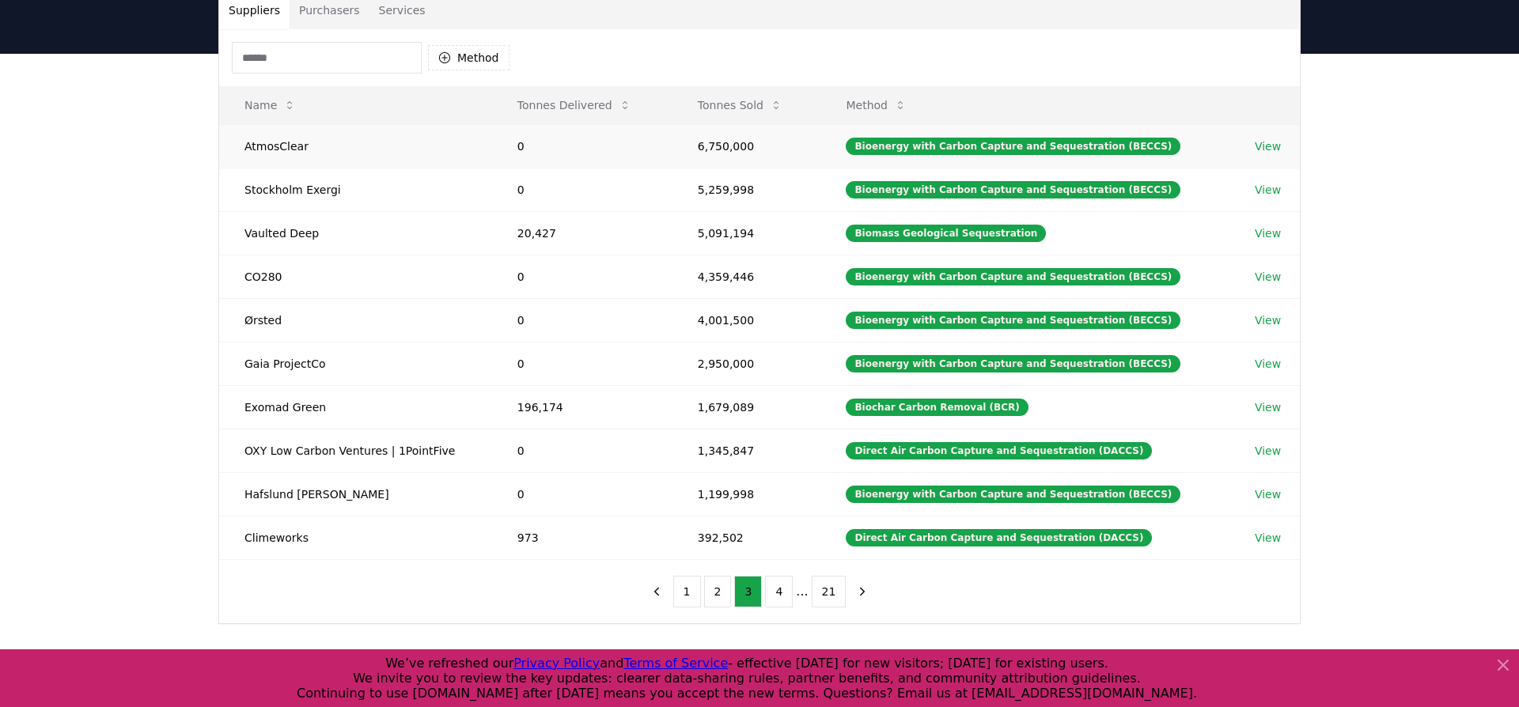
scroll to position [127, 0]
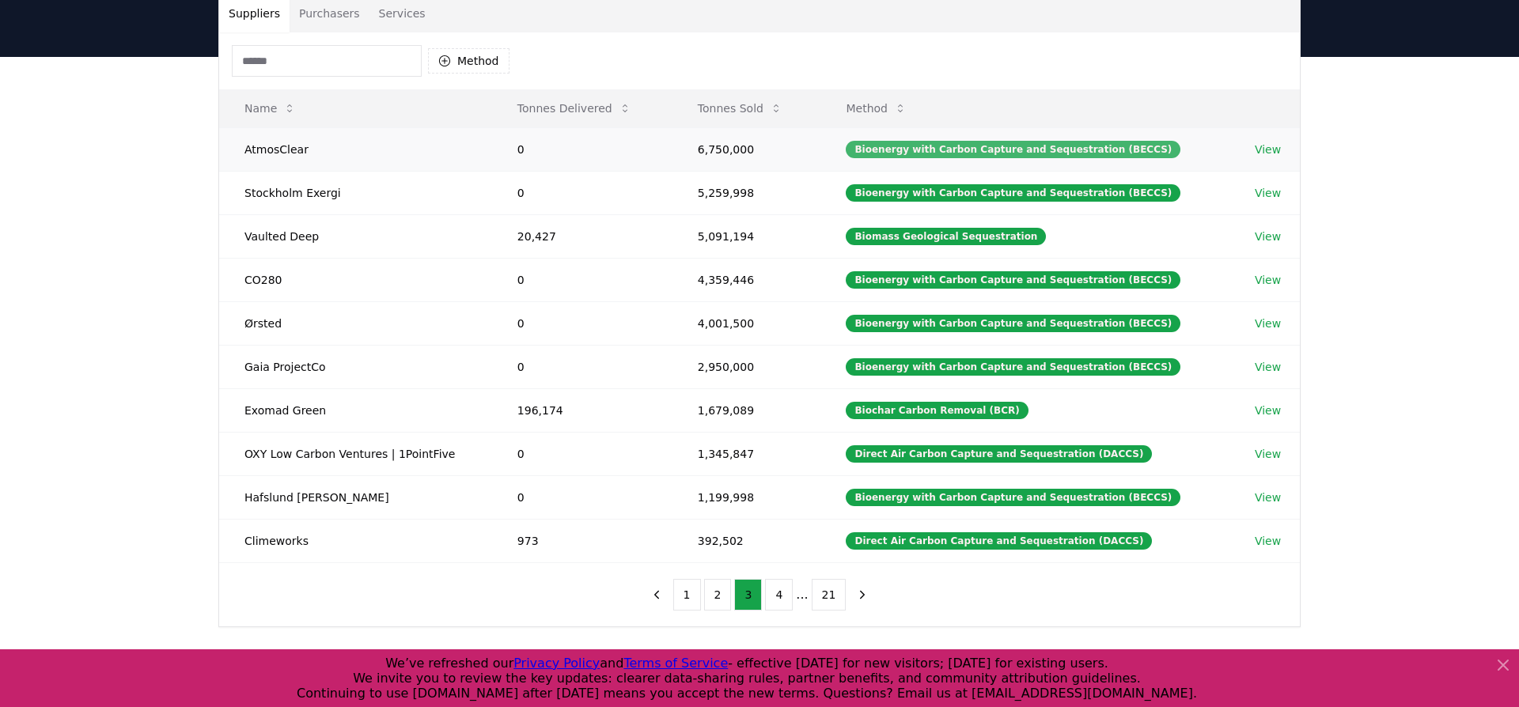
click at [949, 152] on div "Bioenergy with Carbon Capture and Sequestration (BECCS)" at bounding box center [1013, 149] width 335 height 17
drag, startPoint x: 1121, startPoint y: 149, endPoint x: 1142, endPoint y: 149, distance: 20.6
click at [1125, 149] on div "Bioenergy with Carbon Capture and Sequestration (BECCS)" at bounding box center [1013, 149] width 335 height 17
drag, startPoint x: 1151, startPoint y: 149, endPoint x: 874, endPoint y: 156, distance: 277.8
click at [876, 157] on div "Bioenergy with Carbon Capture and Sequestration (BECCS)" at bounding box center [1013, 149] width 335 height 17
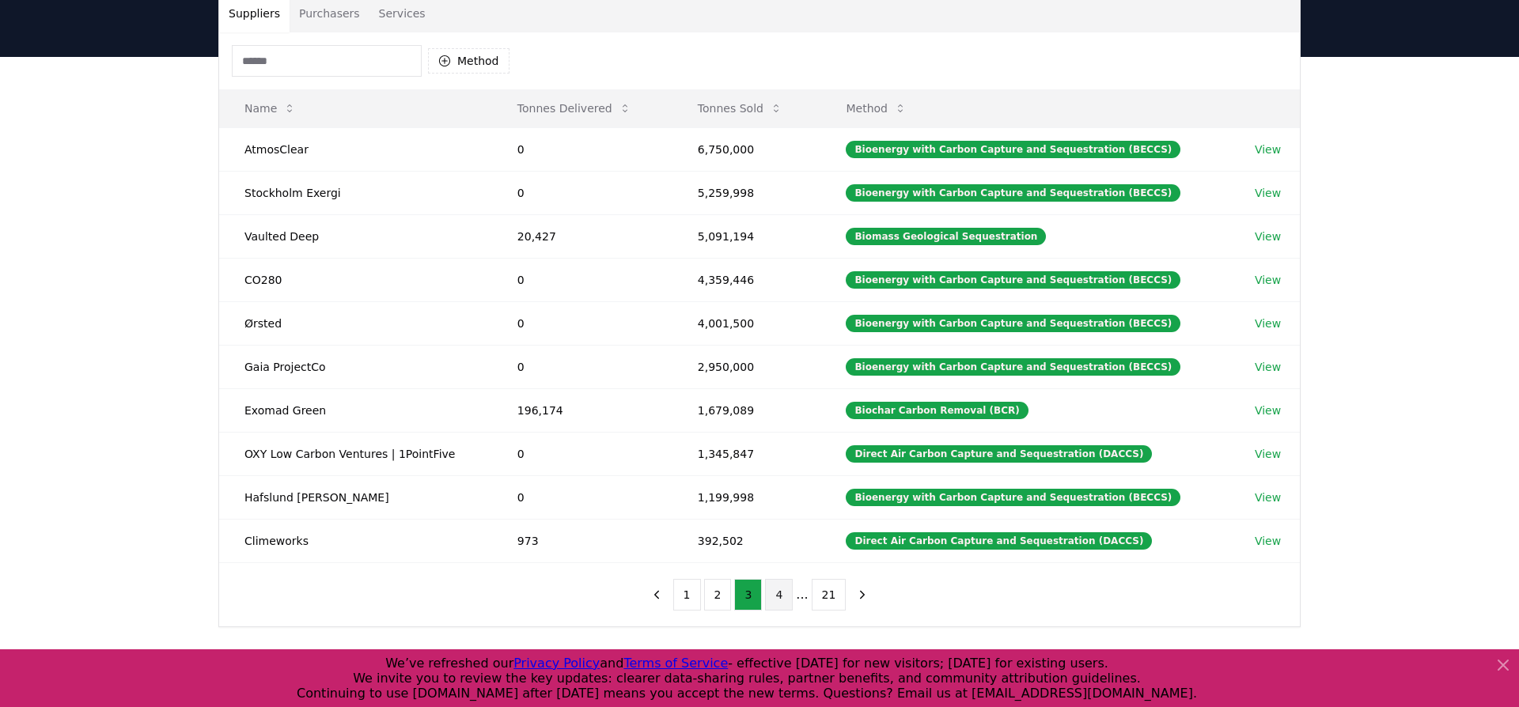
click at [775, 597] on button "4" at bounding box center [779, 595] width 28 height 32
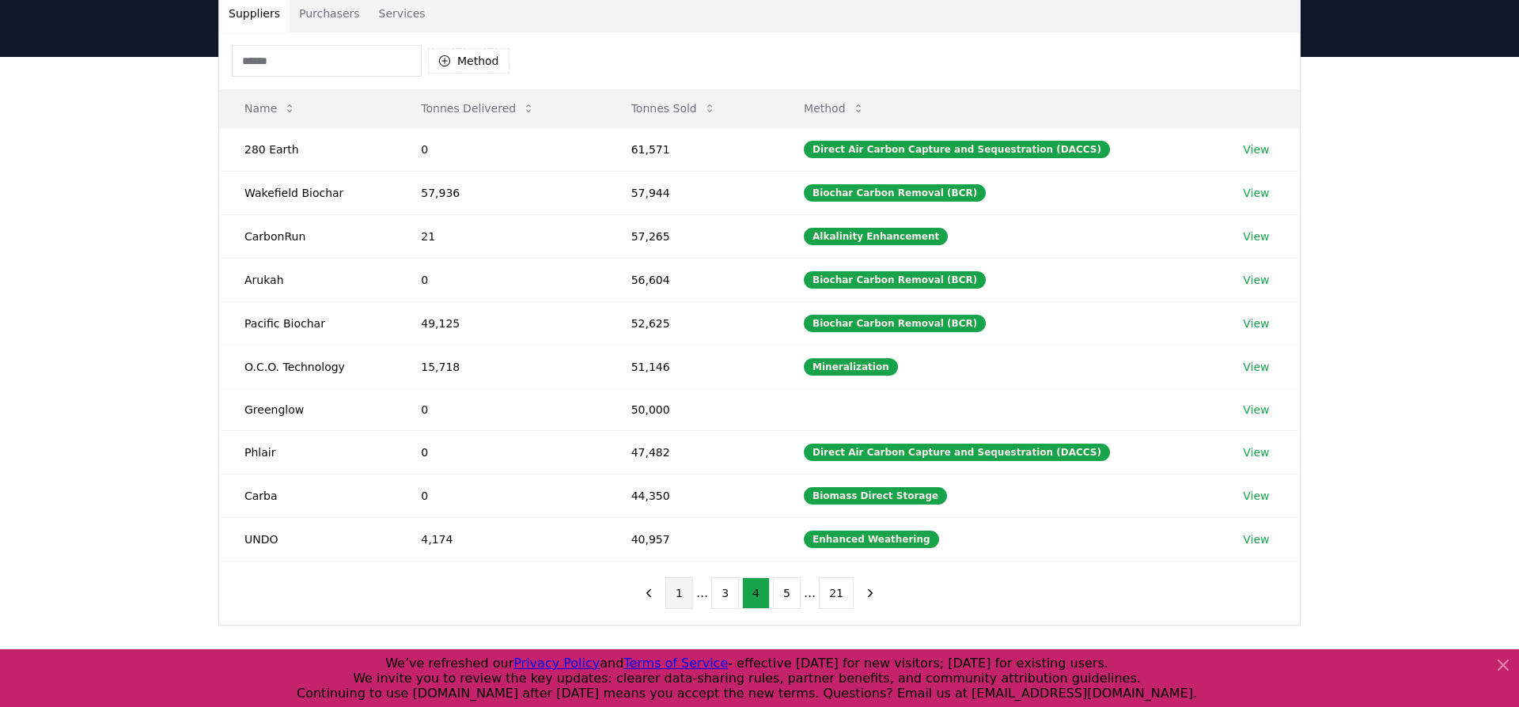
click at [675, 579] on button "1" at bounding box center [679, 594] width 28 height 32
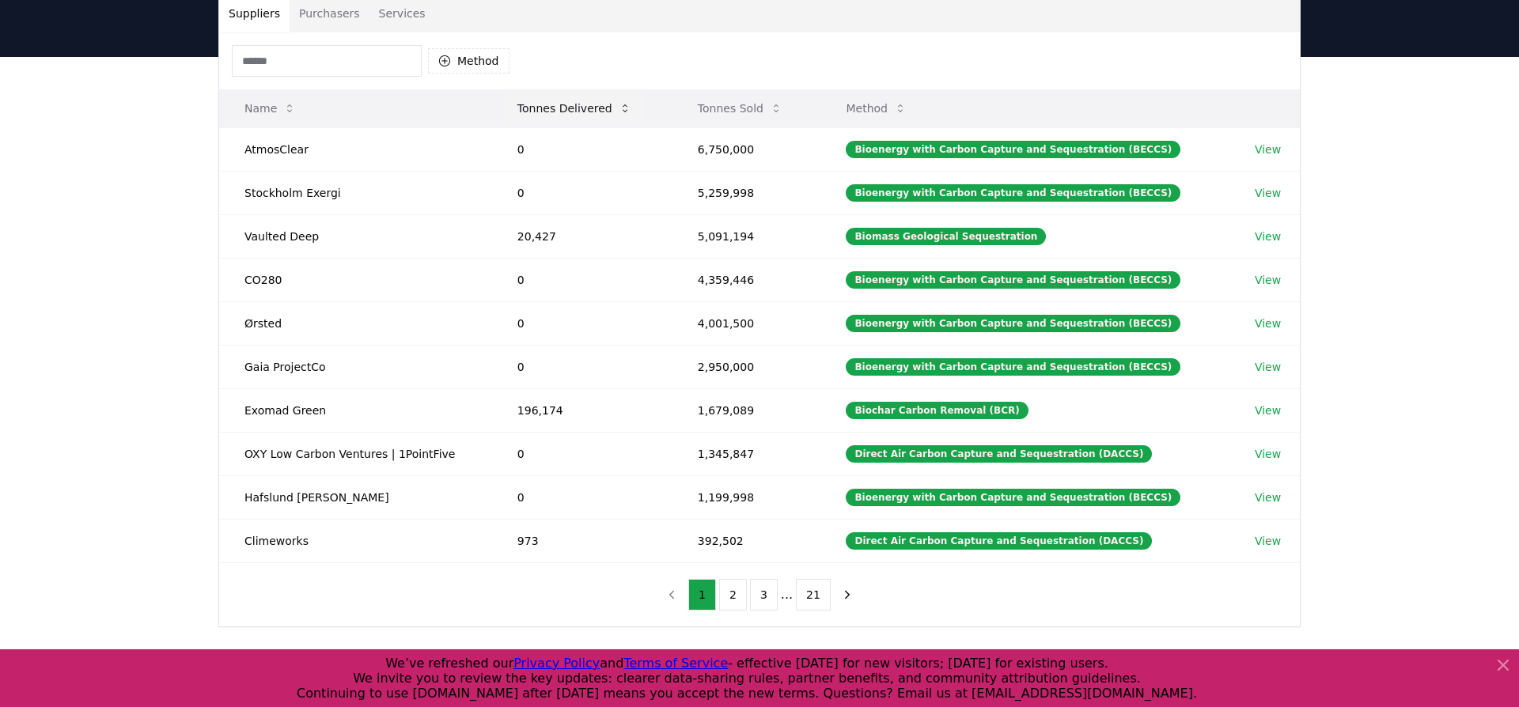
click at [619, 108] on icon at bounding box center [625, 108] width 13 height 13
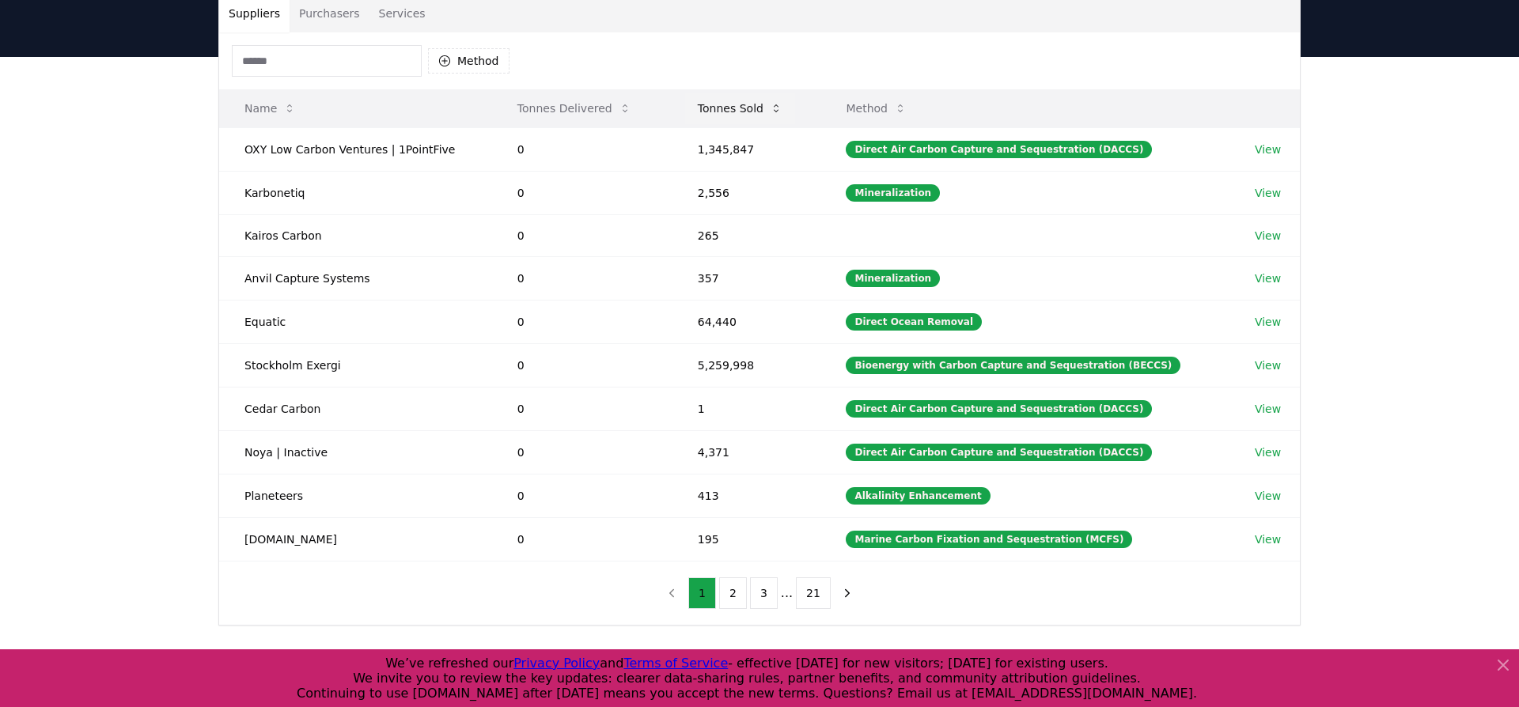
click at [741, 108] on button "Tonnes Sold" at bounding box center [740, 109] width 110 height 32
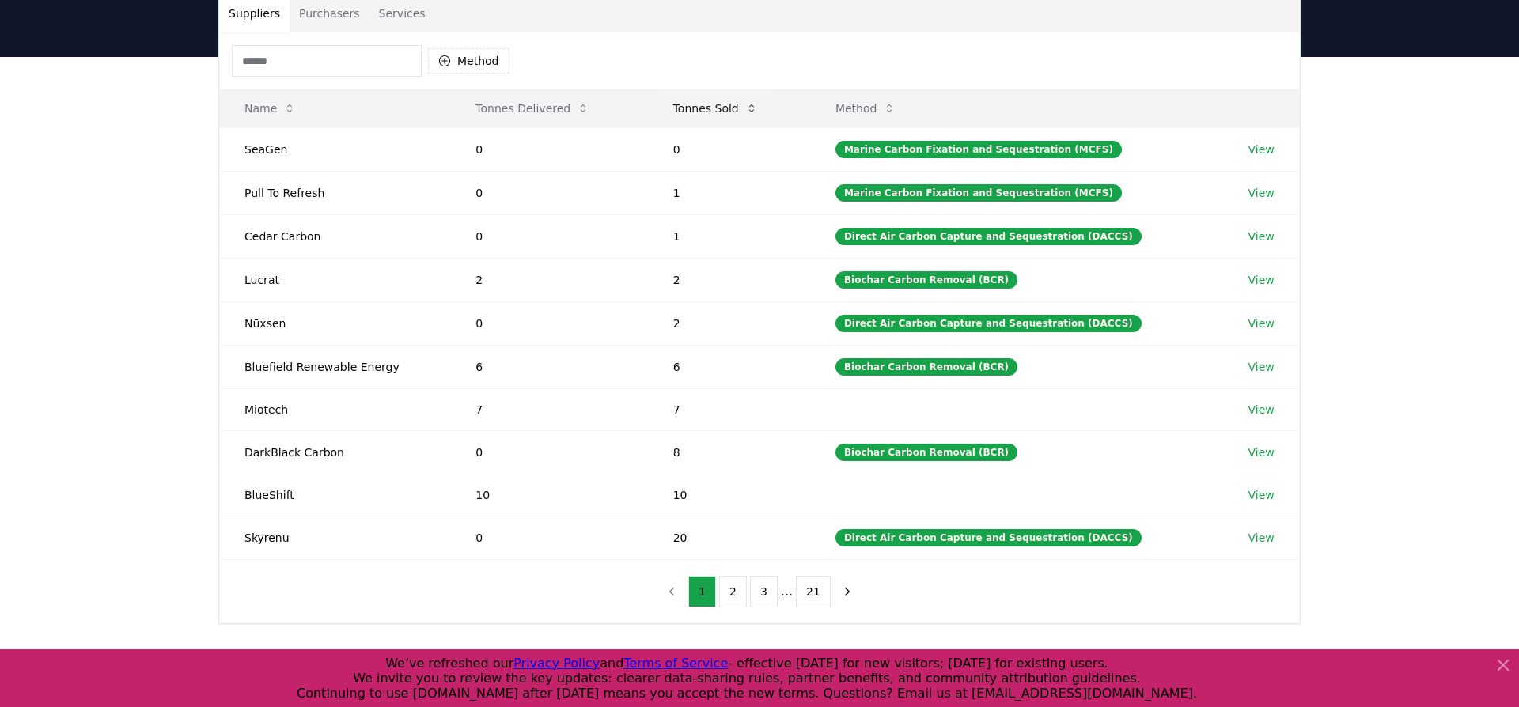
click at [734, 112] on button "Tonnes Sold" at bounding box center [716, 109] width 110 height 32
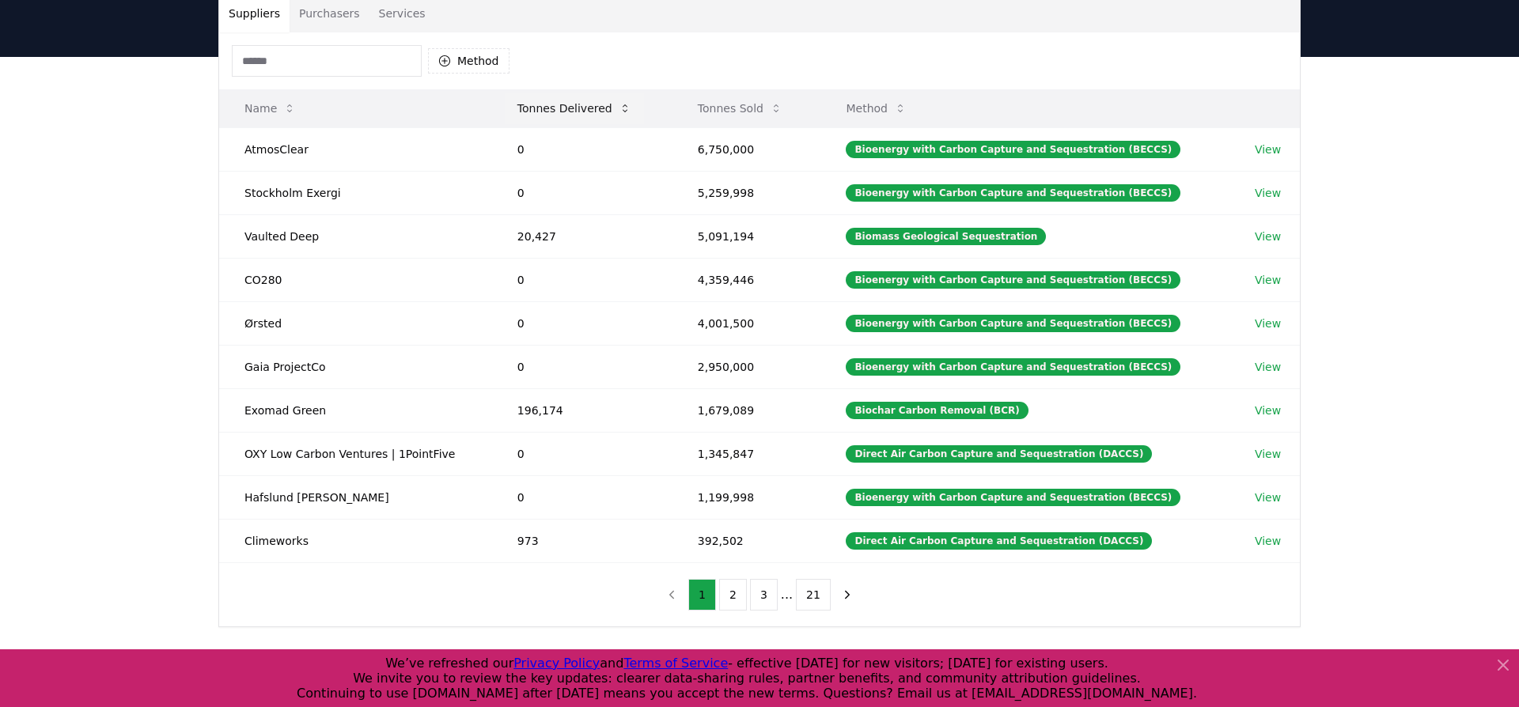
click at [567, 111] on button "Tonnes Delivered" at bounding box center [574, 109] width 139 height 32
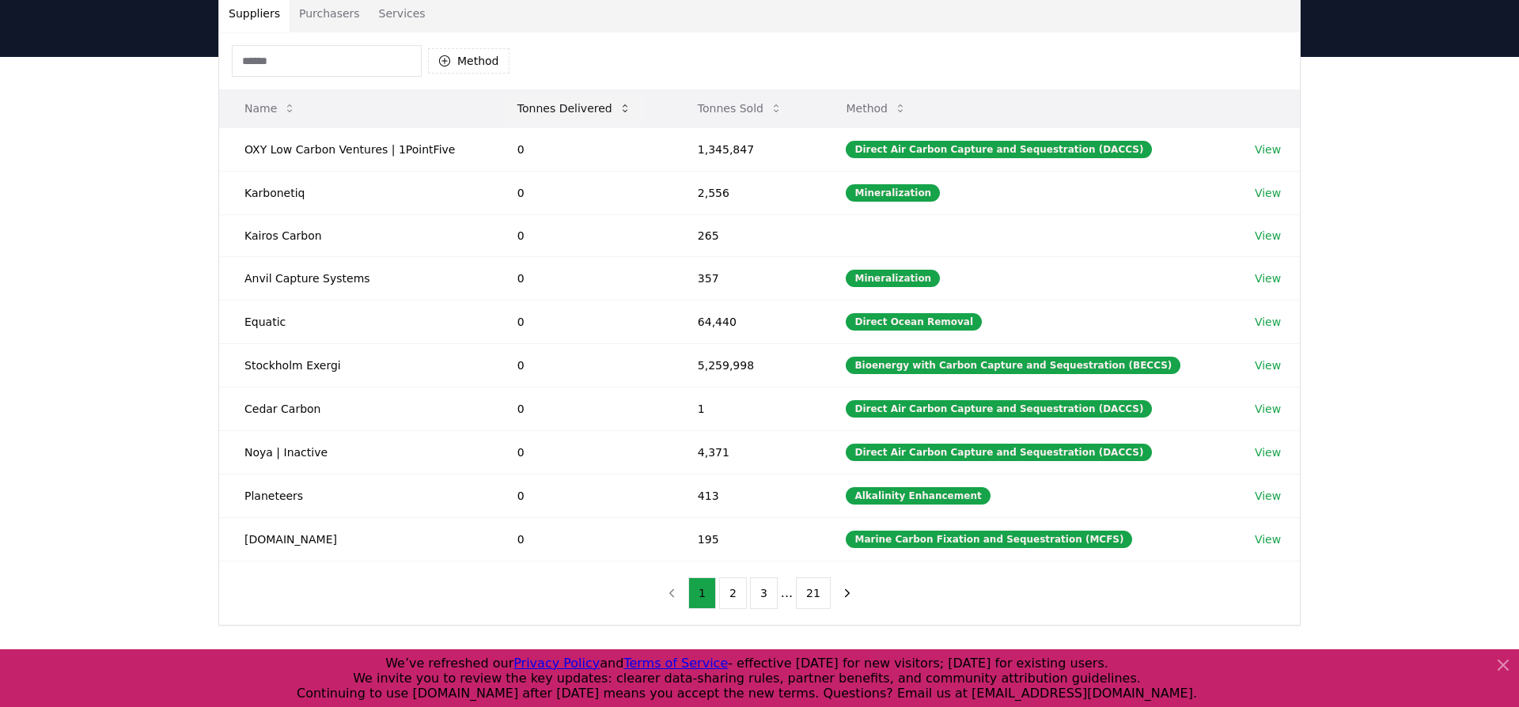
click at [567, 111] on button "Tonnes Delivered" at bounding box center [574, 109] width 139 height 32
